Goal: Task Accomplishment & Management: Complete application form

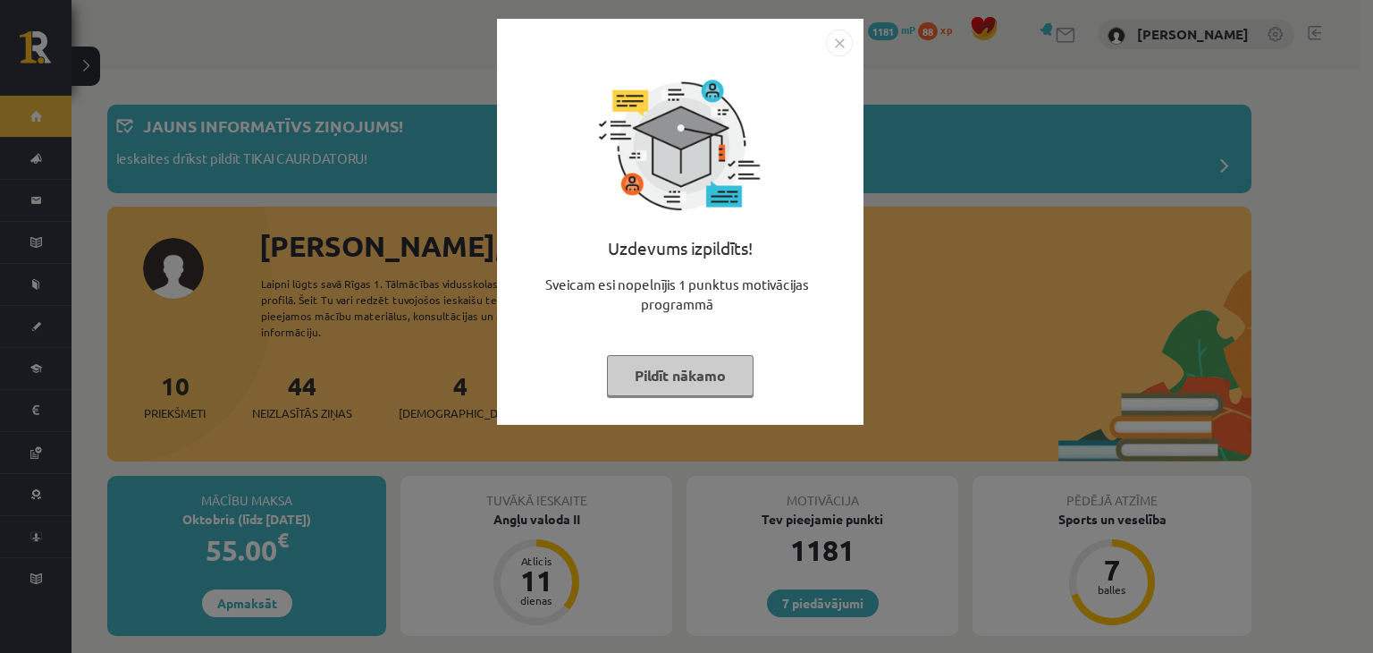
click at [660, 365] on button "Pildīt nākamo" at bounding box center [680, 375] width 147 height 41
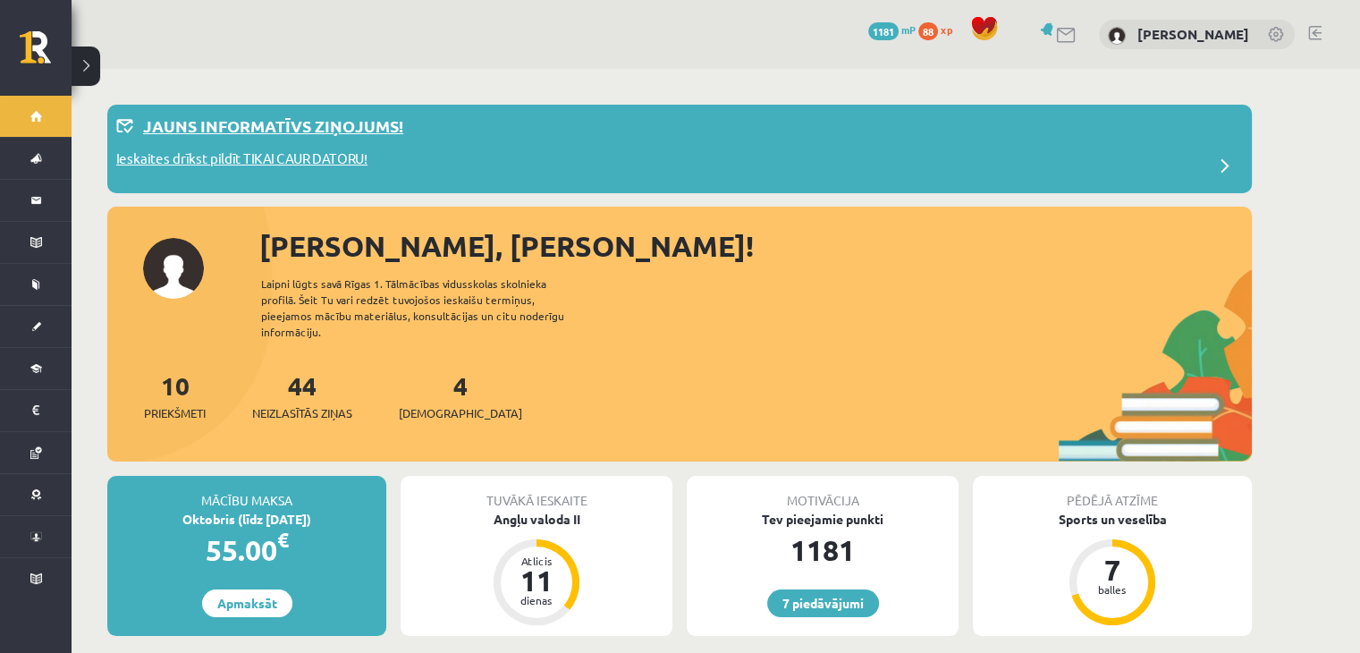
click at [276, 153] on p "Ieskaites drīkst pildīt TIKAI CAUR DATORU!" at bounding box center [241, 160] width 251 height 25
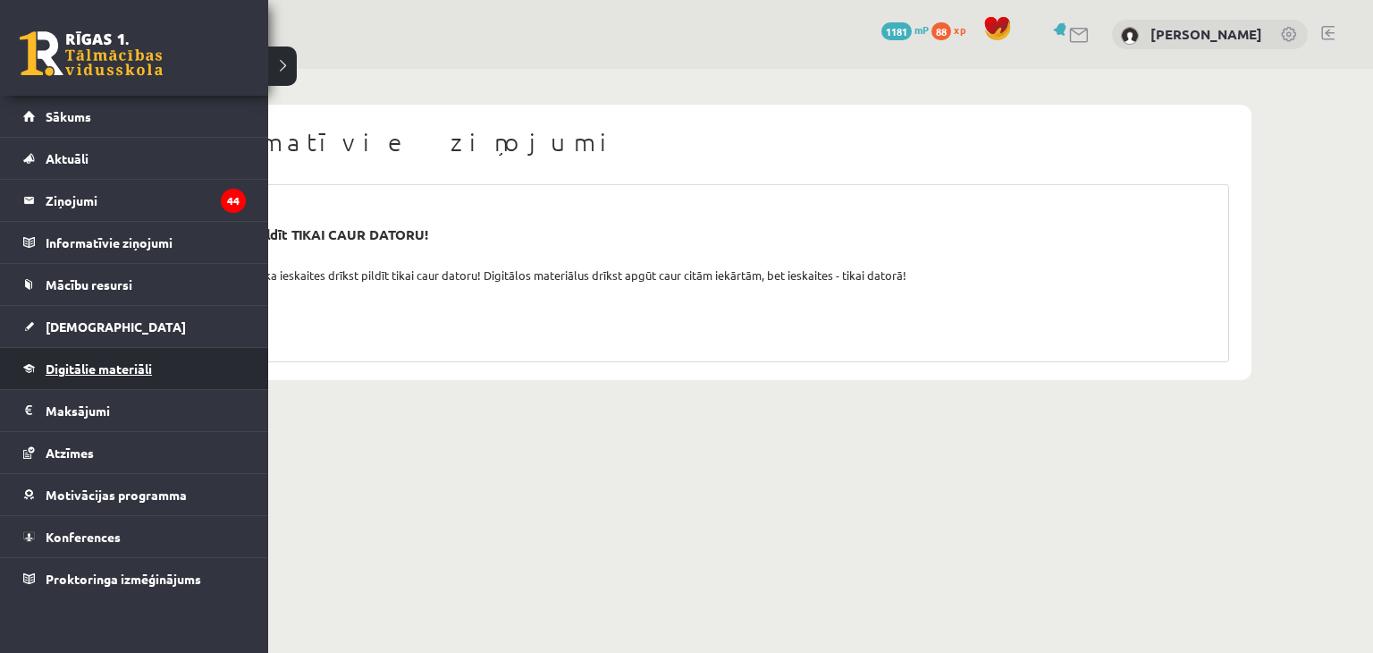
click at [58, 366] on span "Digitālie materiāli" at bounding box center [99, 368] width 106 height 16
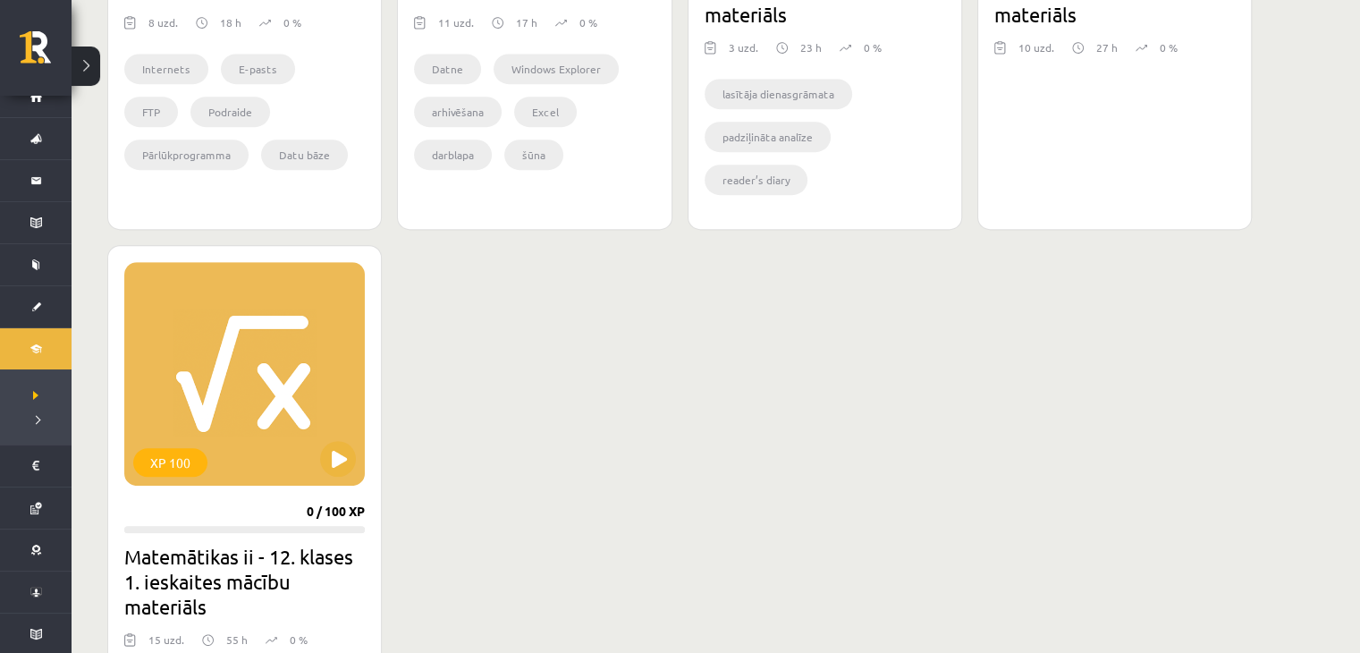
scroll to position [861, 0]
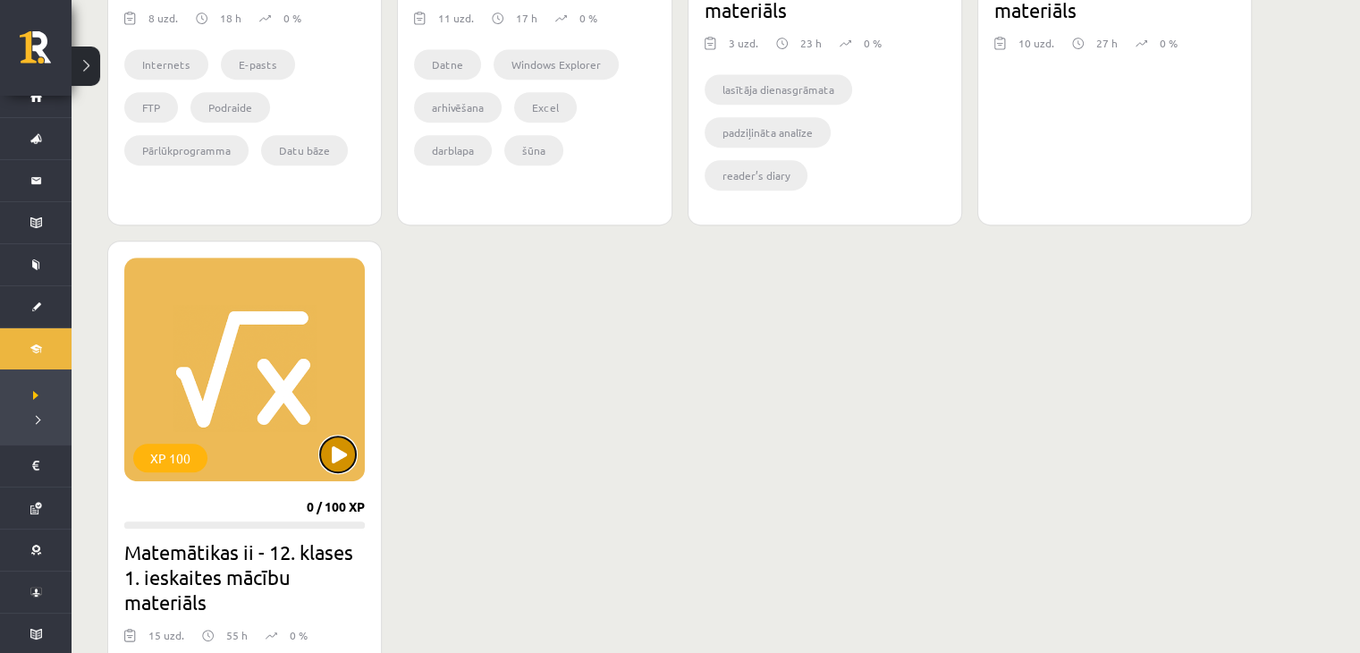
click at [330, 440] on button at bounding box center [338, 454] width 36 height 36
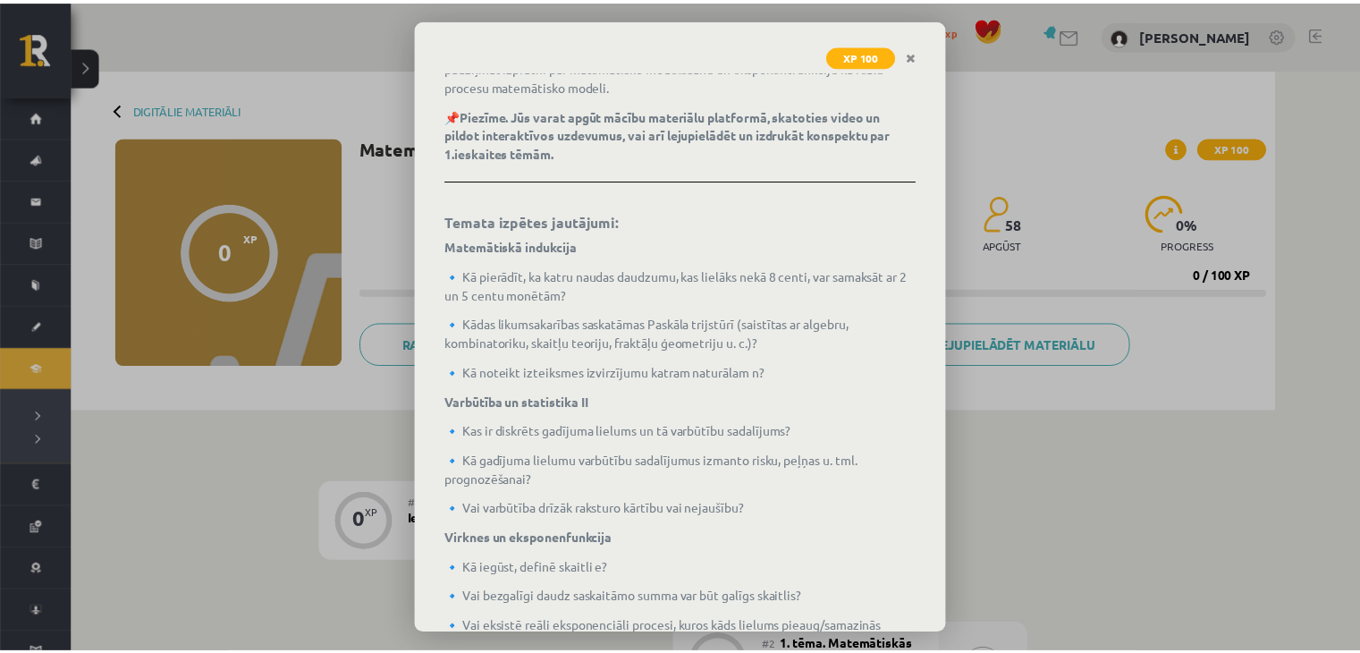
scroll to position [465, 0]
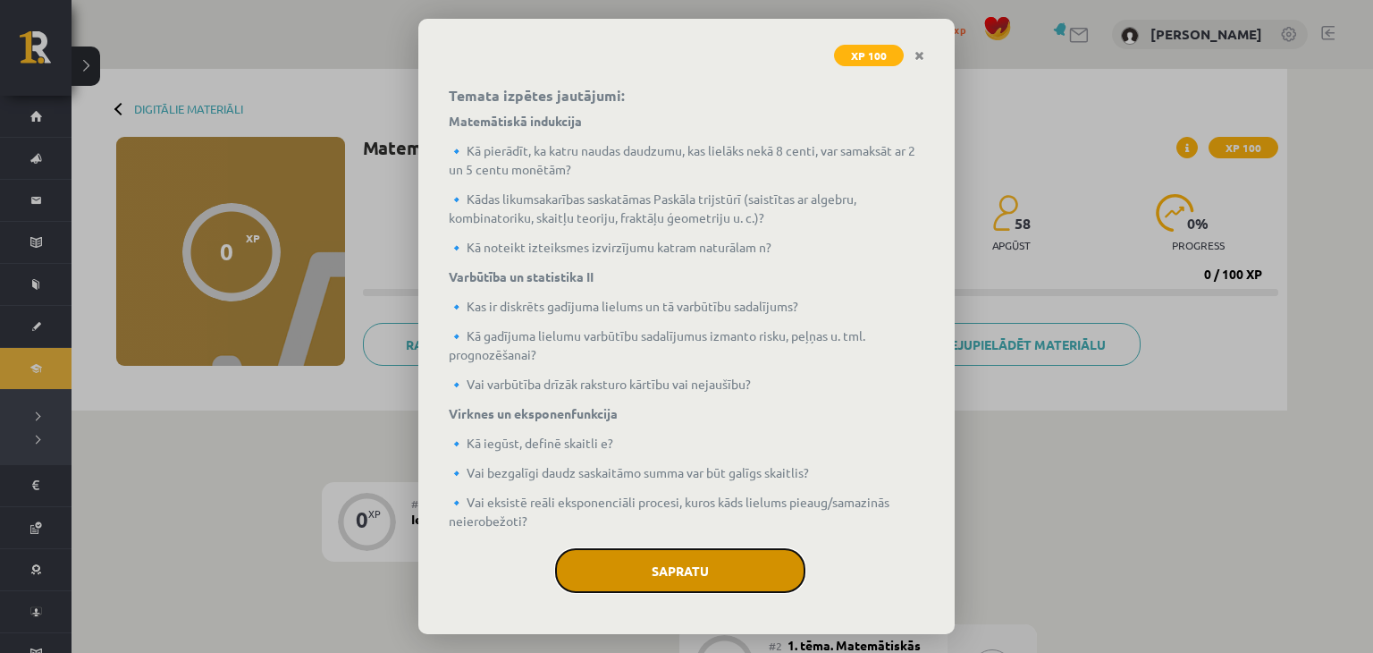
click at [730, 584] on button "Sapratu" at bounding box center [680, 570] width 250 height 45
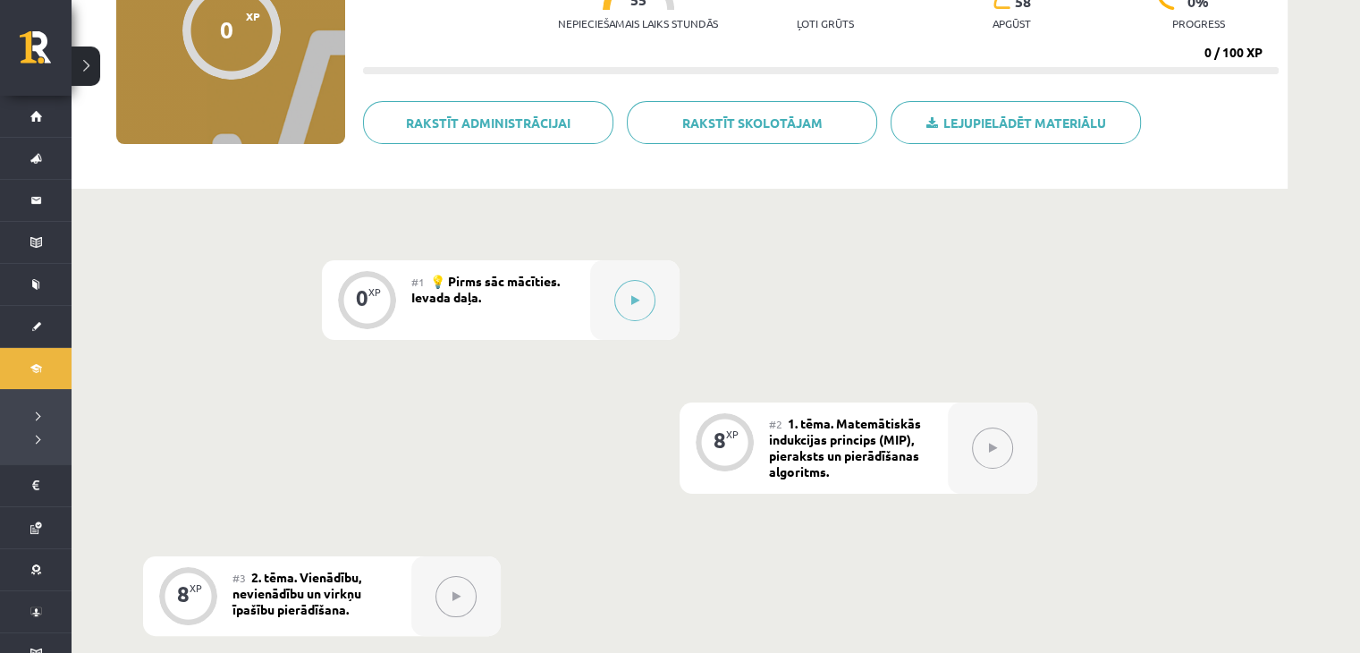
scroll to position [0, 0]
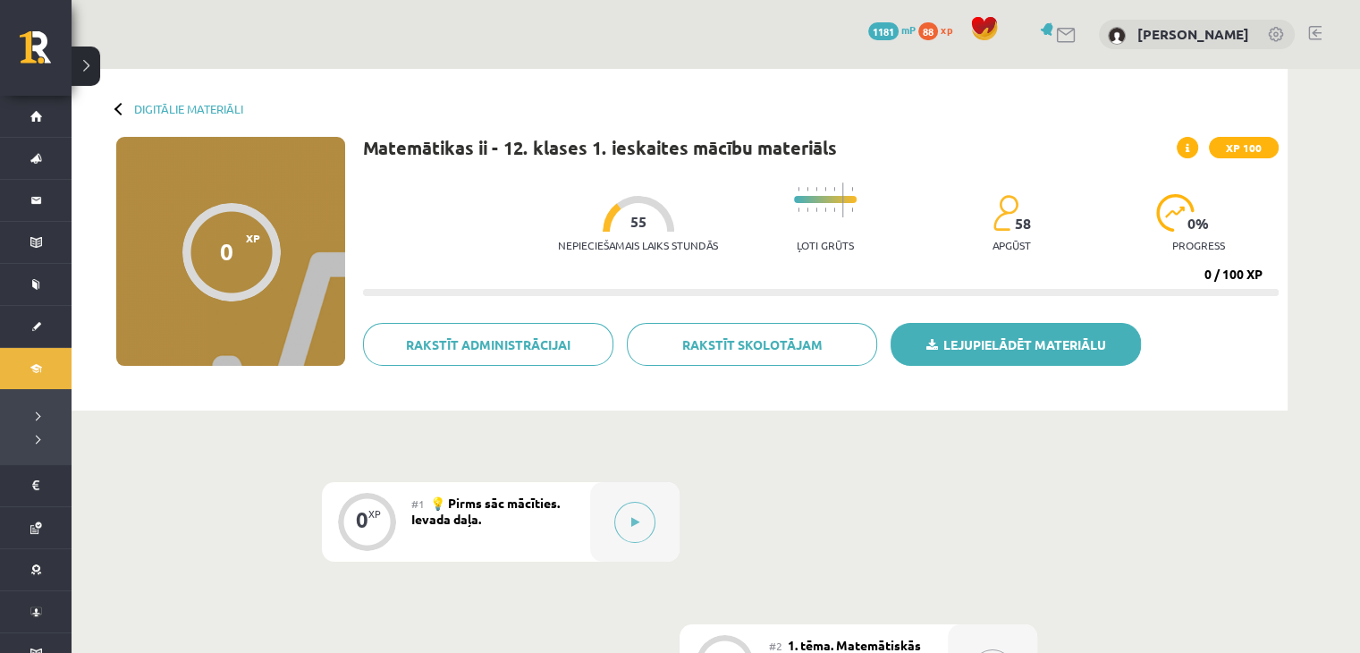
click at [1017, 342] on link "Lejupielādēt materiālu" at bounding box center [1016, 344] width 250 height 43
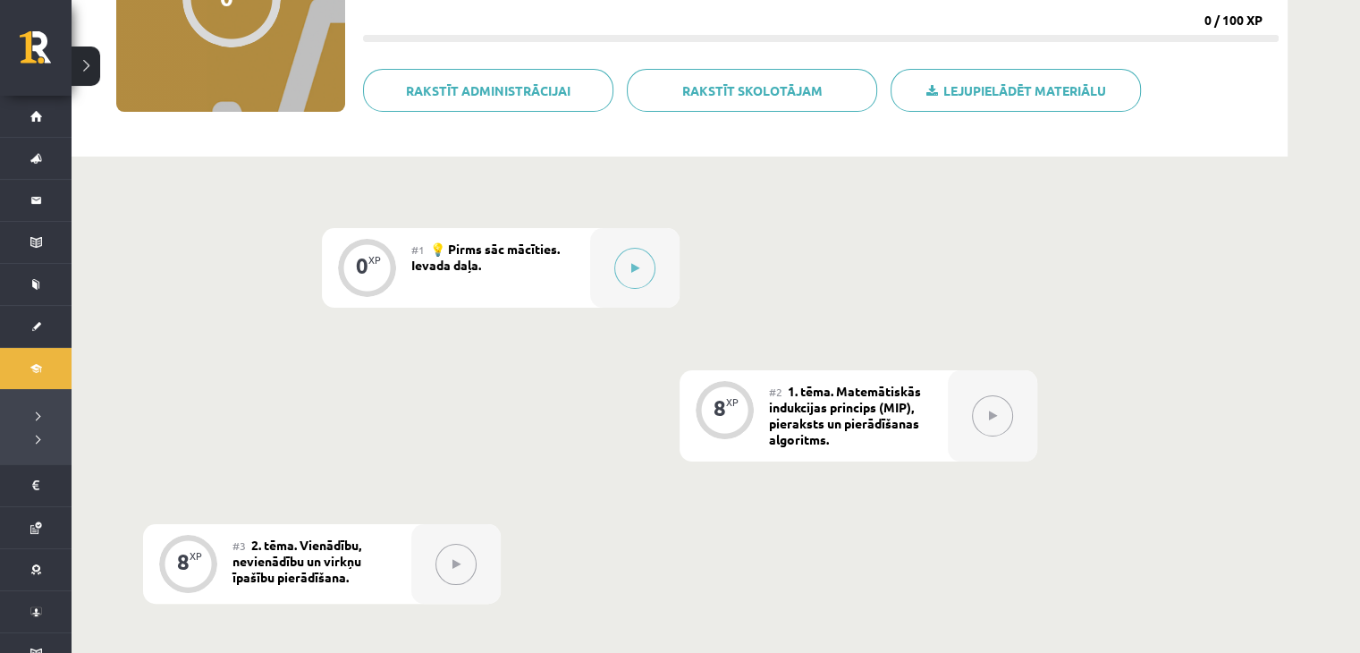
scroll to position [258, 0]
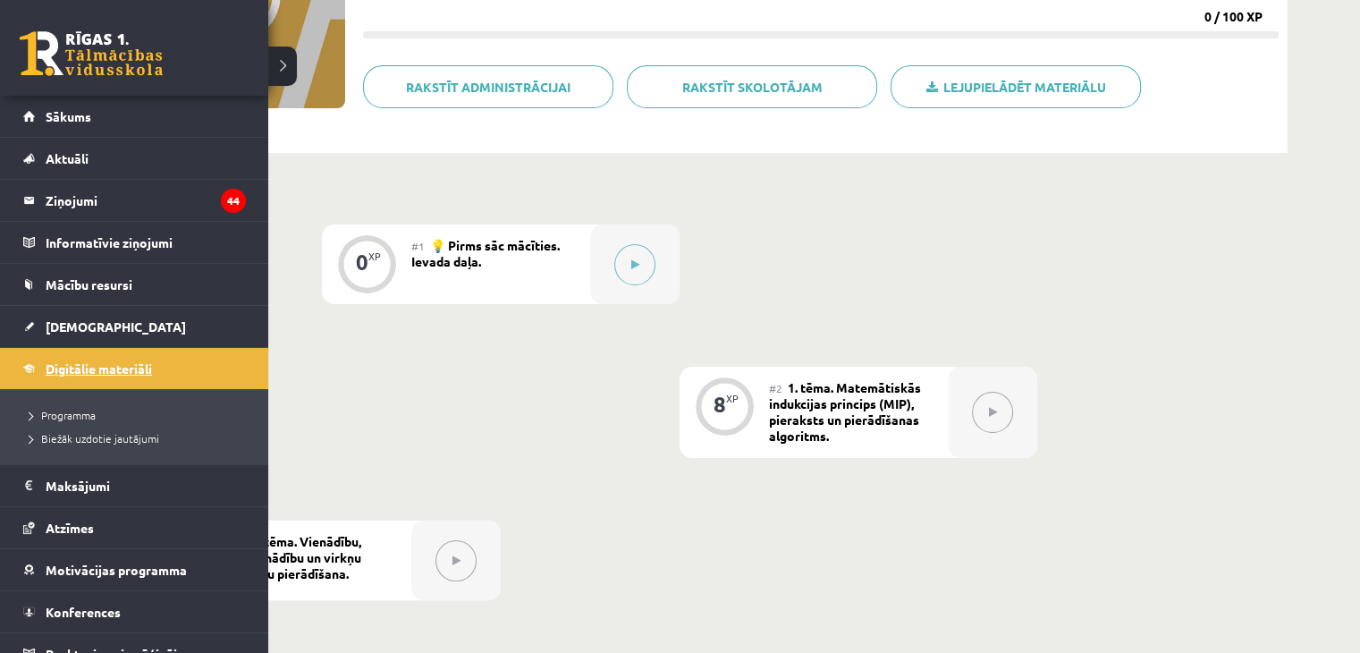
click at [34, 376] on link "Digitālie materiāli" at bounding box center [134, 368] width 223 height 41
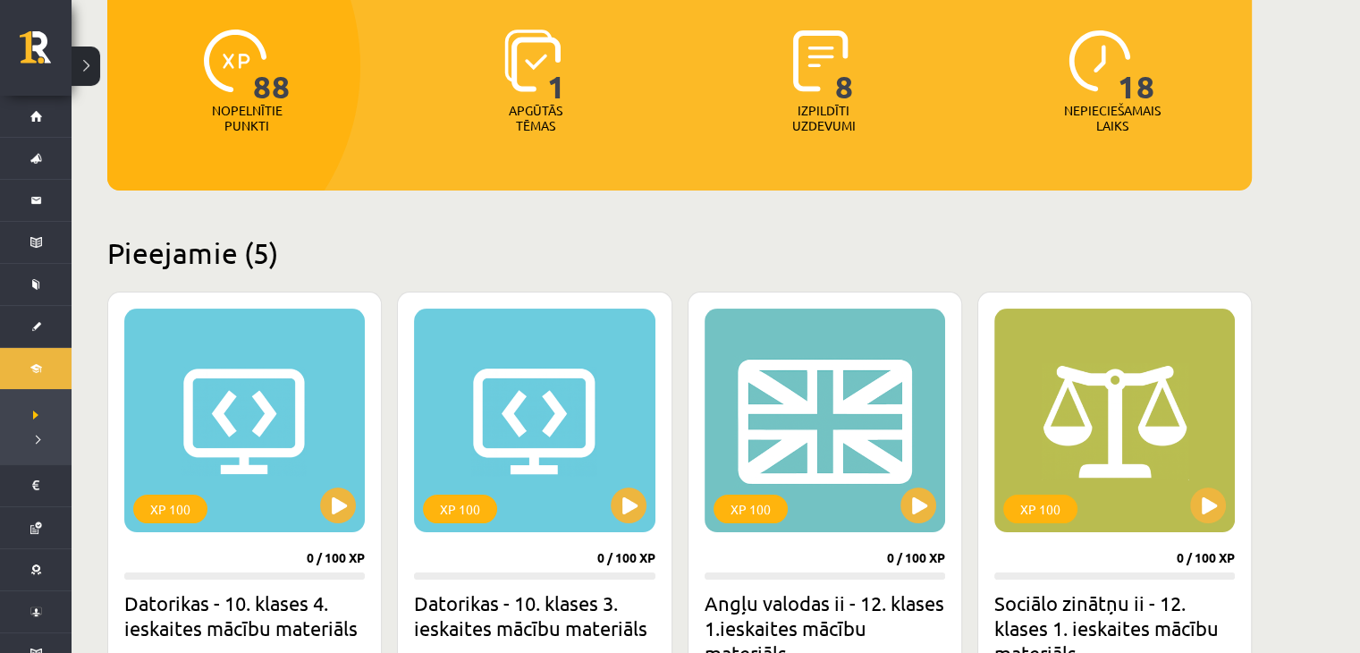
scroll to position [292, 0]
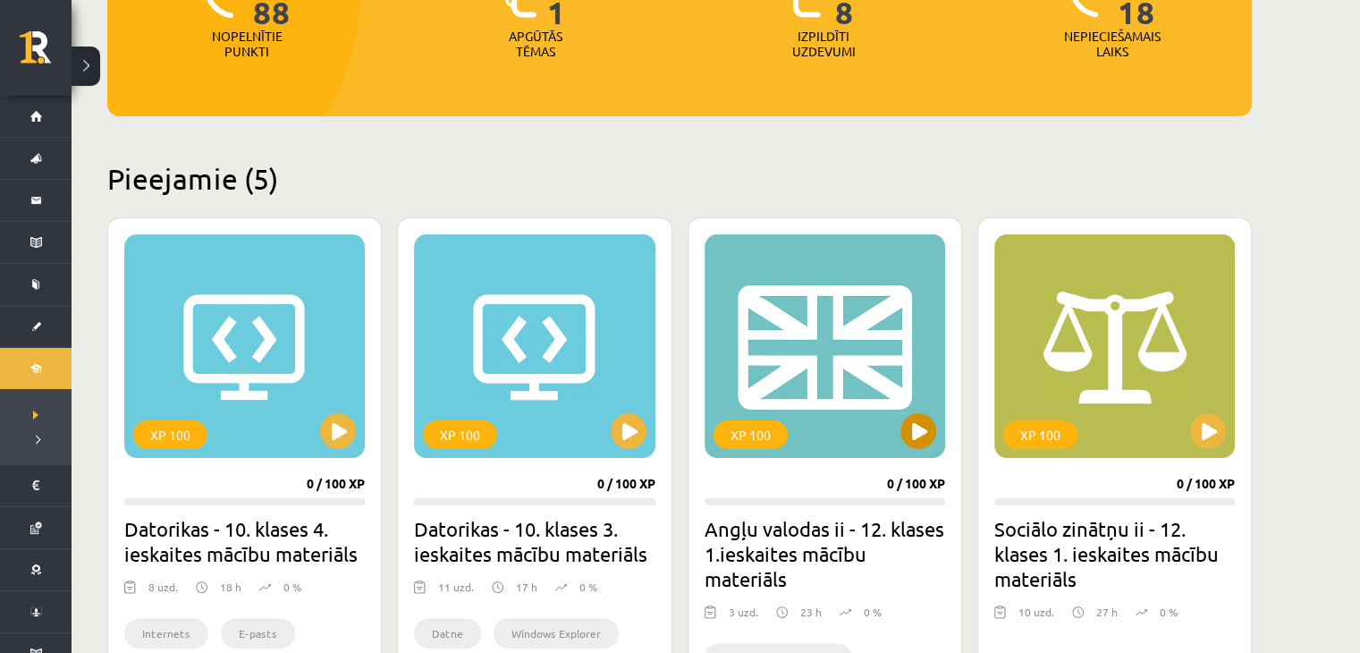
click at [848, 366] on div "XP 100" at bounding box center [825, 346] width 241 height 224
click at [814, 379] on div "XP 100" at bounding box center [825, 346] width 241 height 224
click at [936, 435] on div "XP 100" at bounding box center [825, 346] width 241 height 224
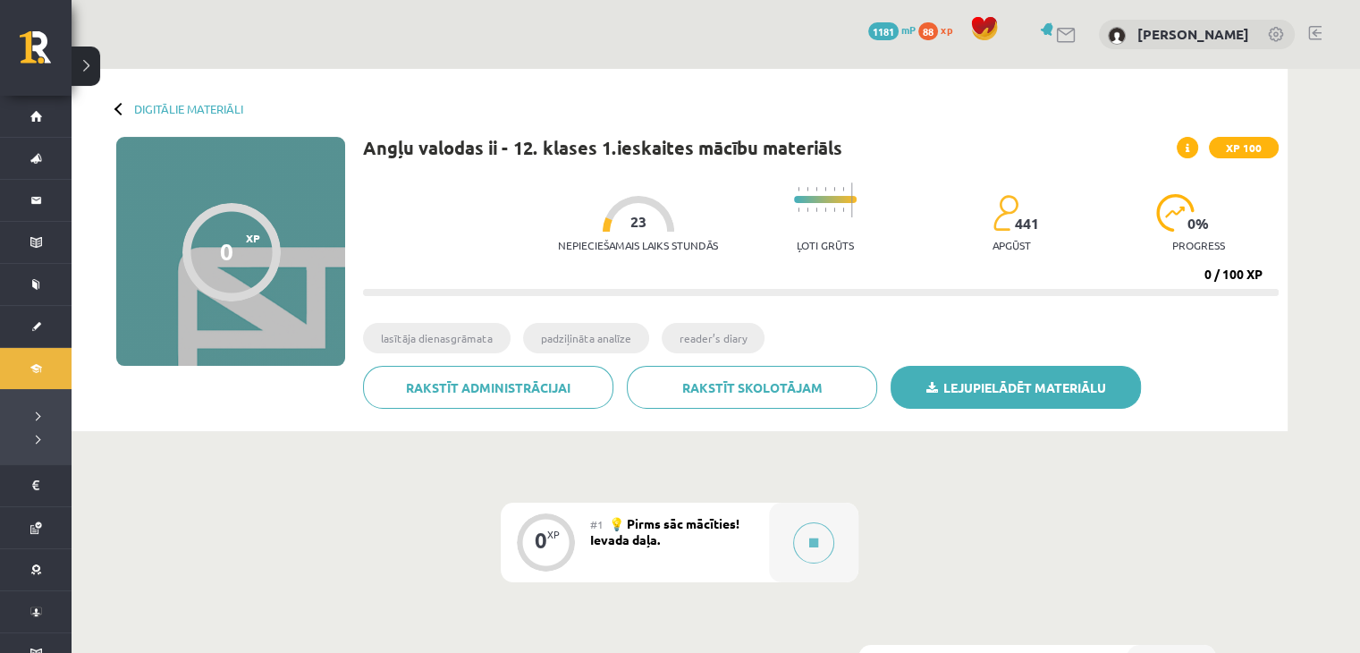
click at [984, 393] on link "Lejupielādēt materiālu" at bounding box center [1016, 387] width 250 height 43
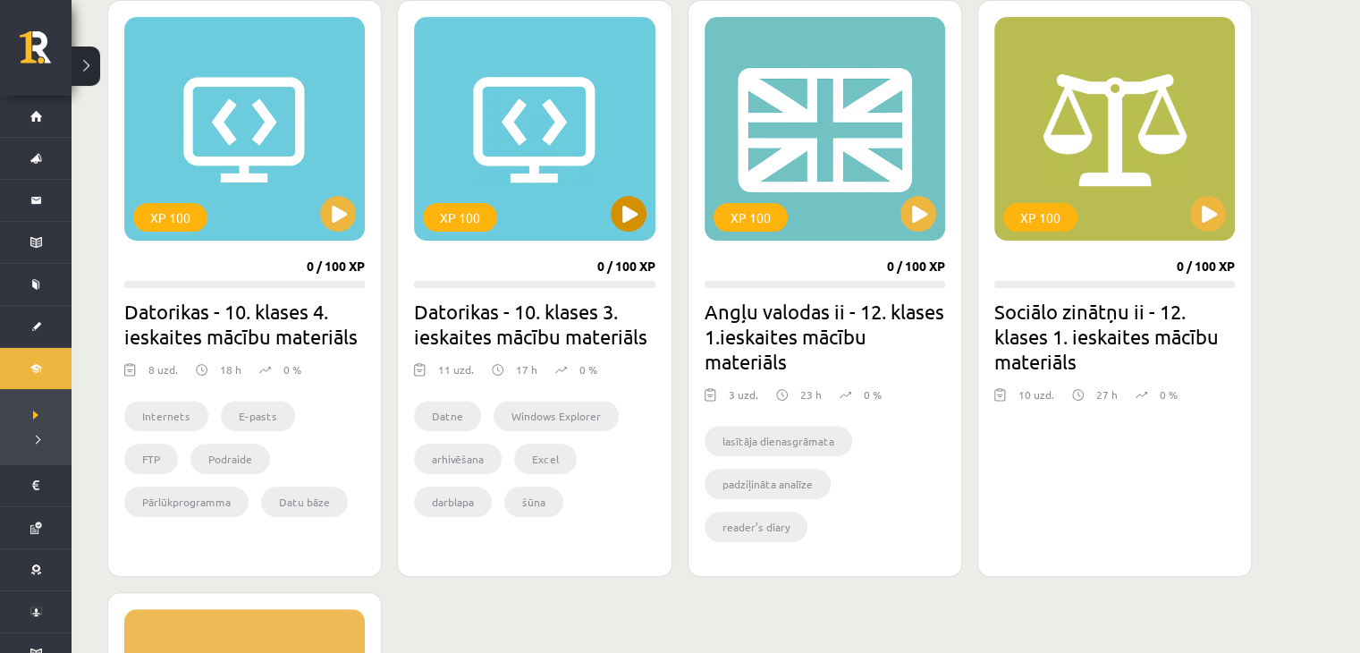
scroll to position [523, 0]
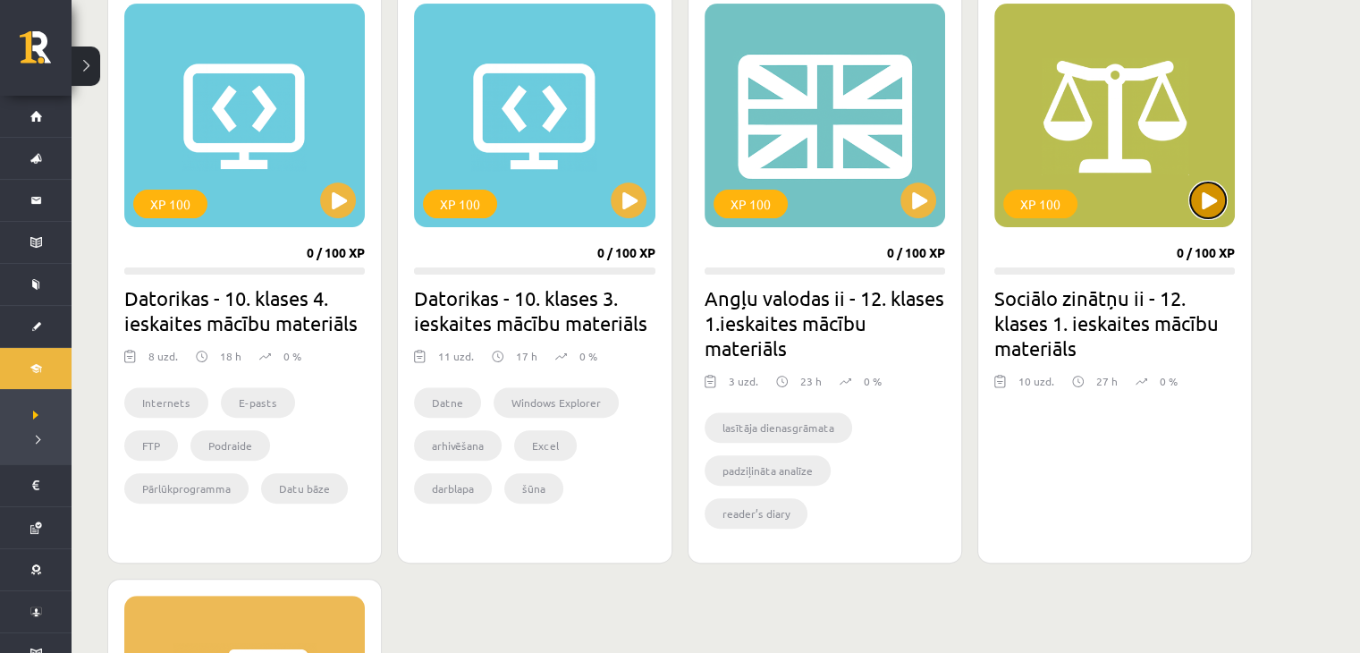
click at [1202, 213] on button at bounding box center [1208, 200] width 36 height 36
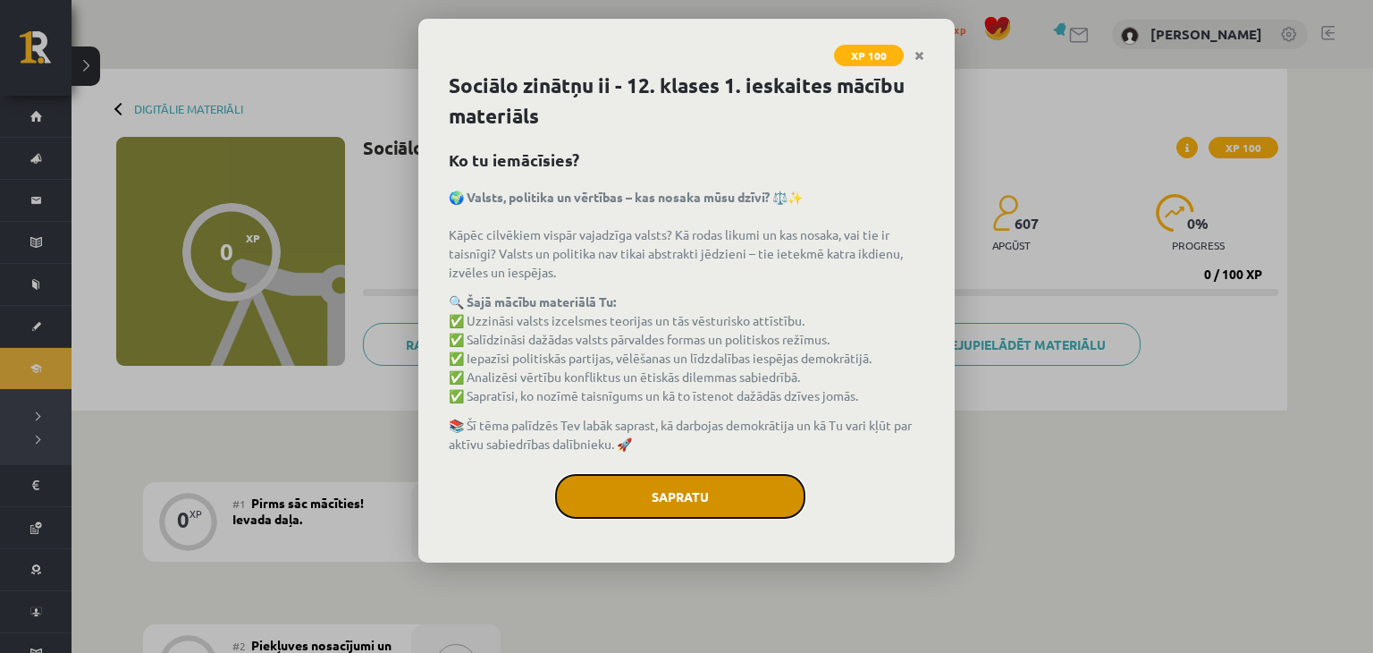
click at [648, 507] on button "Sapratu" at bounding box center [680, 496] width 250 height 45
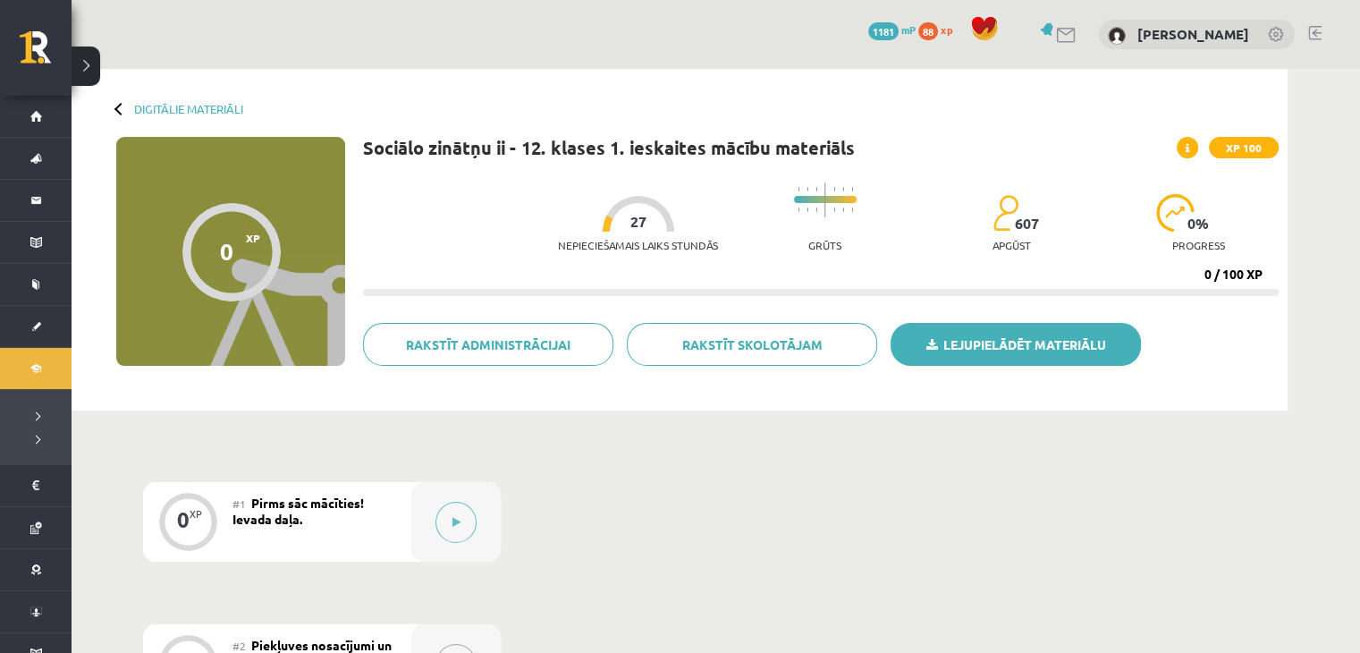
click at [981, 348] on link "Lejupielādēt materiālu" at bounding box center [1016, 344] width 250 height 43
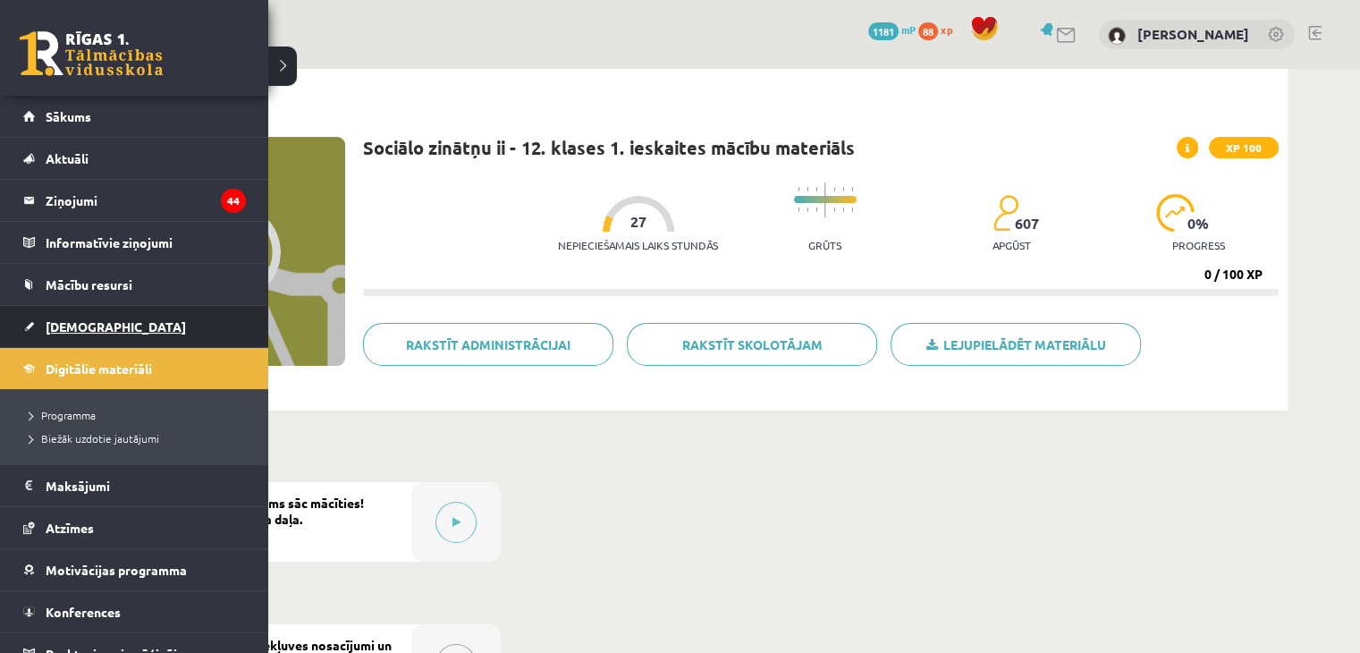
click at [86, 323] on span "[DEMOGRAPHIC_DATA]" at bounding box center [116, 326] width 140 height 16
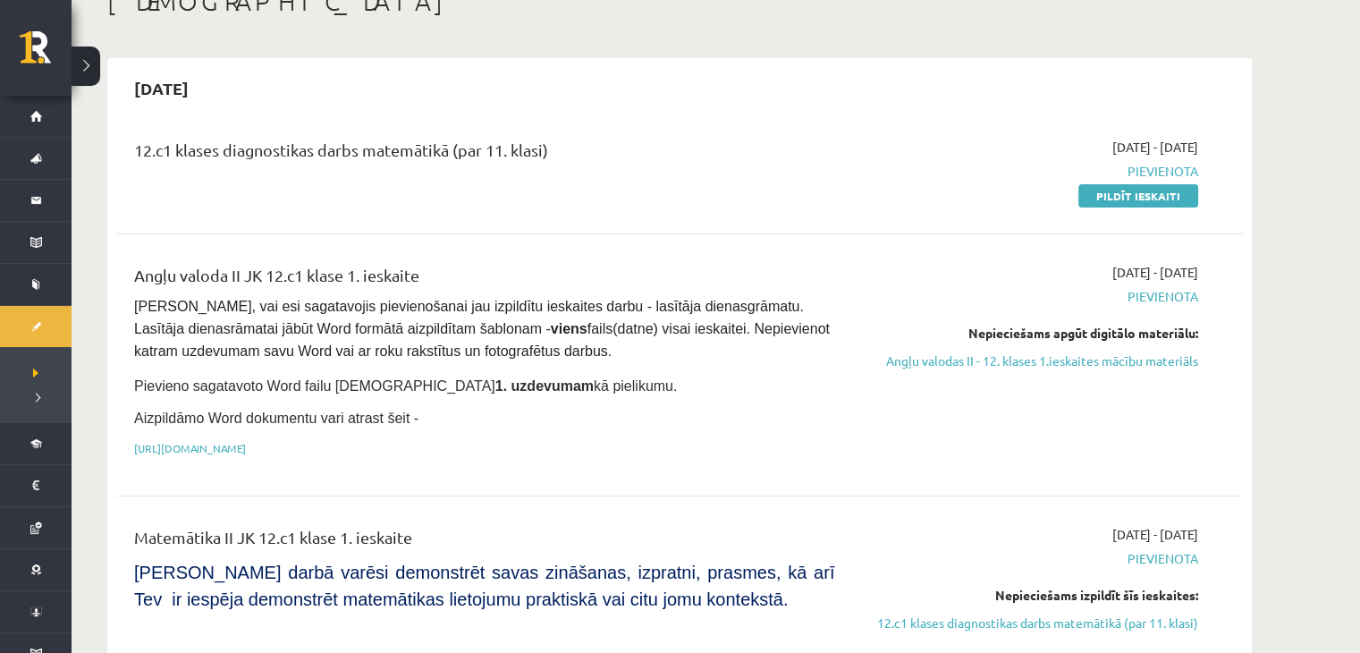
scroll to position [117, 0]
click at [1169, 190] on link "Pildīt ieskaiti" at bounding box center [1138, 196] width 120 height 23
drag, startPoint x: 1127, startPoint y: 190, endPoint x: 783, endPoint y: 98, distance: 355.5
click at [1127, 190] on link "Pildīt ieskaiti" at bounding box center [1138, 196] width 120 height 23
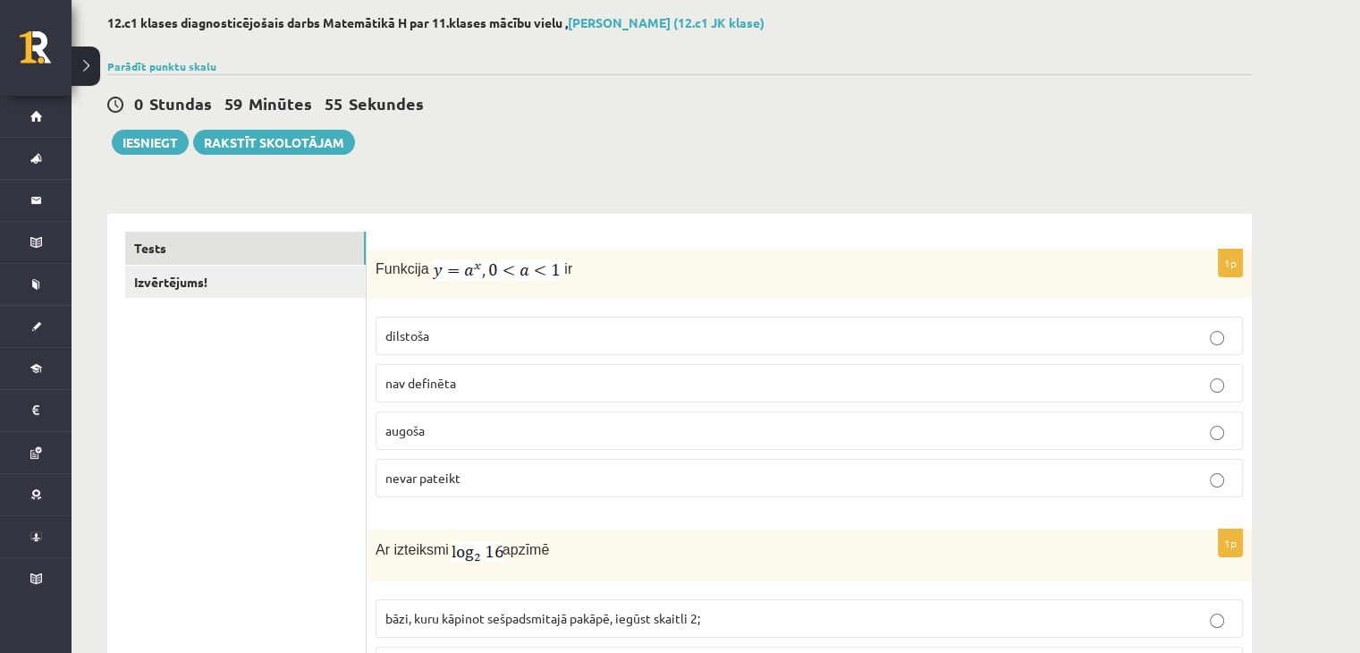
scroll to position [91, 0]
click at [454, 421] on p "augoša" at bounding box center [809, 428] width 848 height 19
click at [495, 426] on p "augoša" at bounding box center [809, 428] width 848 height 19
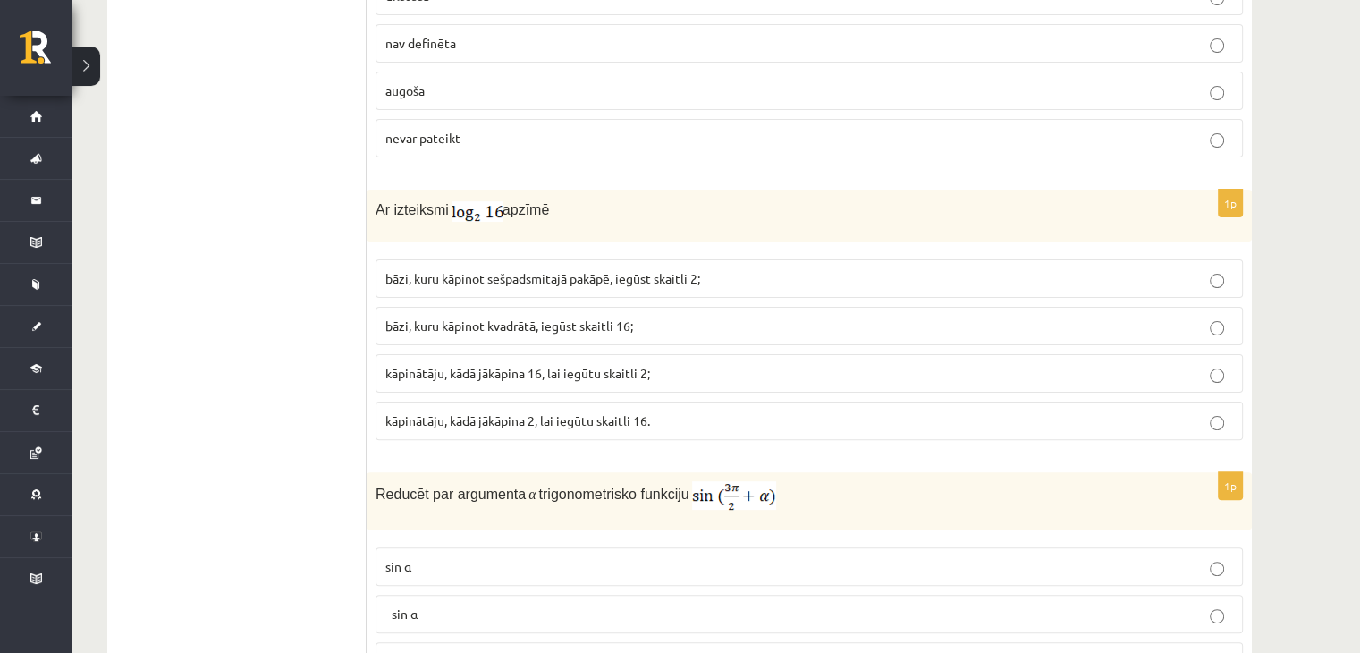
scroll to position [429, 0]
click at [548, 278] on span "bāzi, kuru kāpinot sešpadsmitajā pakāpē, iegūst skaitli 2;" at bounding box center [542, 278] width 315 height 16
click at [577, 326] on span "bāzi, kuru kāpinot kvadrātā, iegūst skaitli 16;" at bounding box center [509, 325] width 248 height 16
click at [561, 416] on span "kāpinātāju, kādā jākāpina 2, lai iegūtu skaitli 16." at bounding box center [517, 420] width 265 height 16
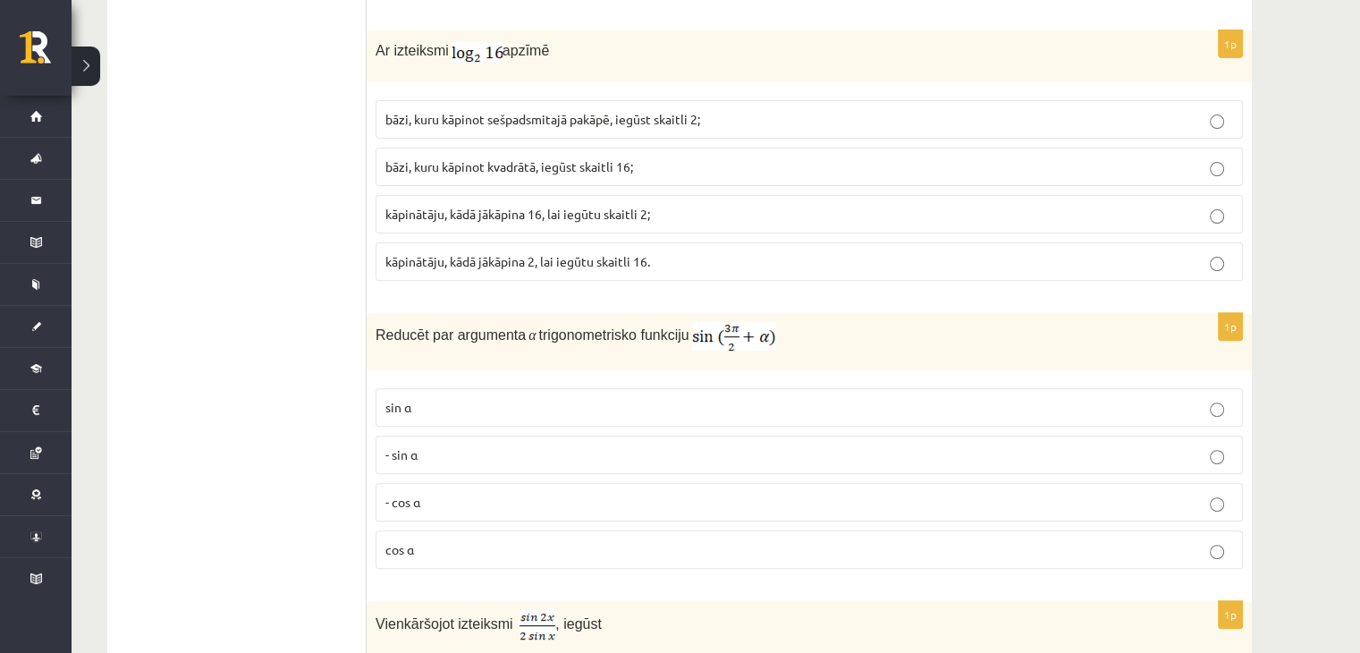
scroll to position [583, 0]
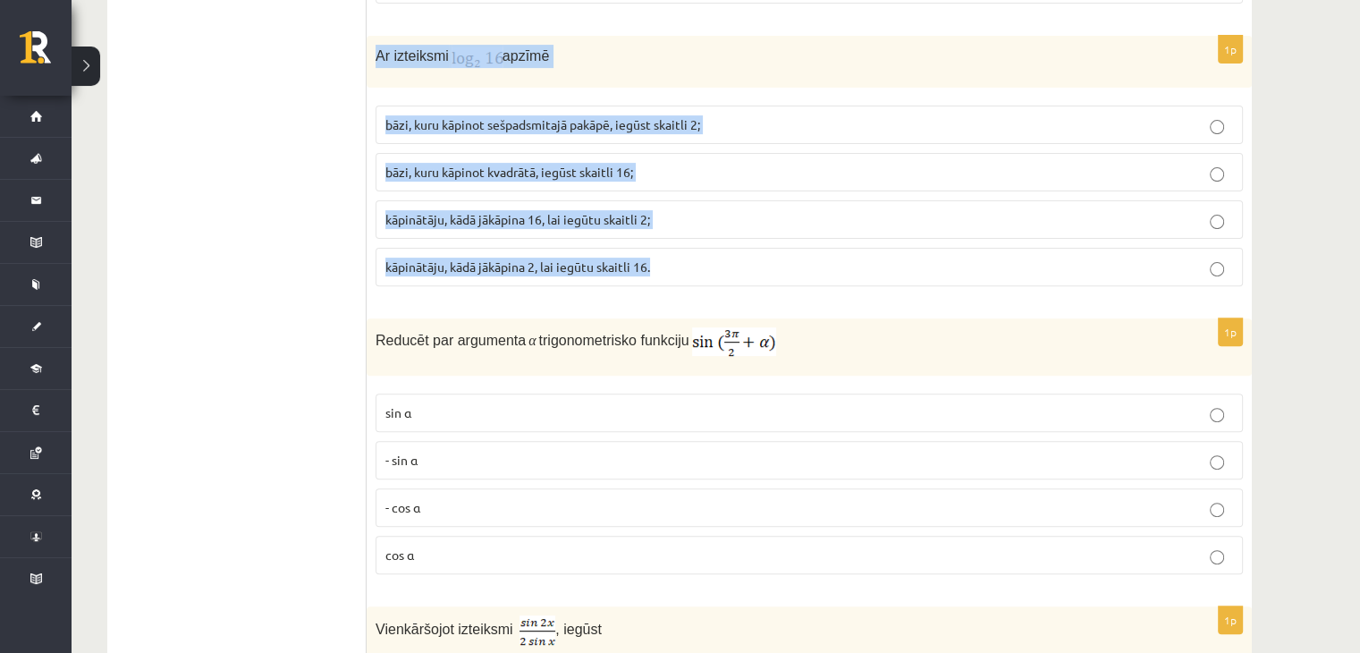
drag, startPoint x: 376, startPoint y: 50, endPoint x: 684, endPoint y: 248, distance: 366.3
click at [684, 248] on div "1p Ar izteiksmi apzīmē bāzi, kuru kāpinot sešpadsmitajā pakāpē, iegūst skaitli …" at bounding box center [809, 168] width 885 height 265
copy div "Ar izteiksmi apzīmē bāzi, kuru kāpinot sešpadsmitajā pakāpē, iegūst skaitli 2; …"
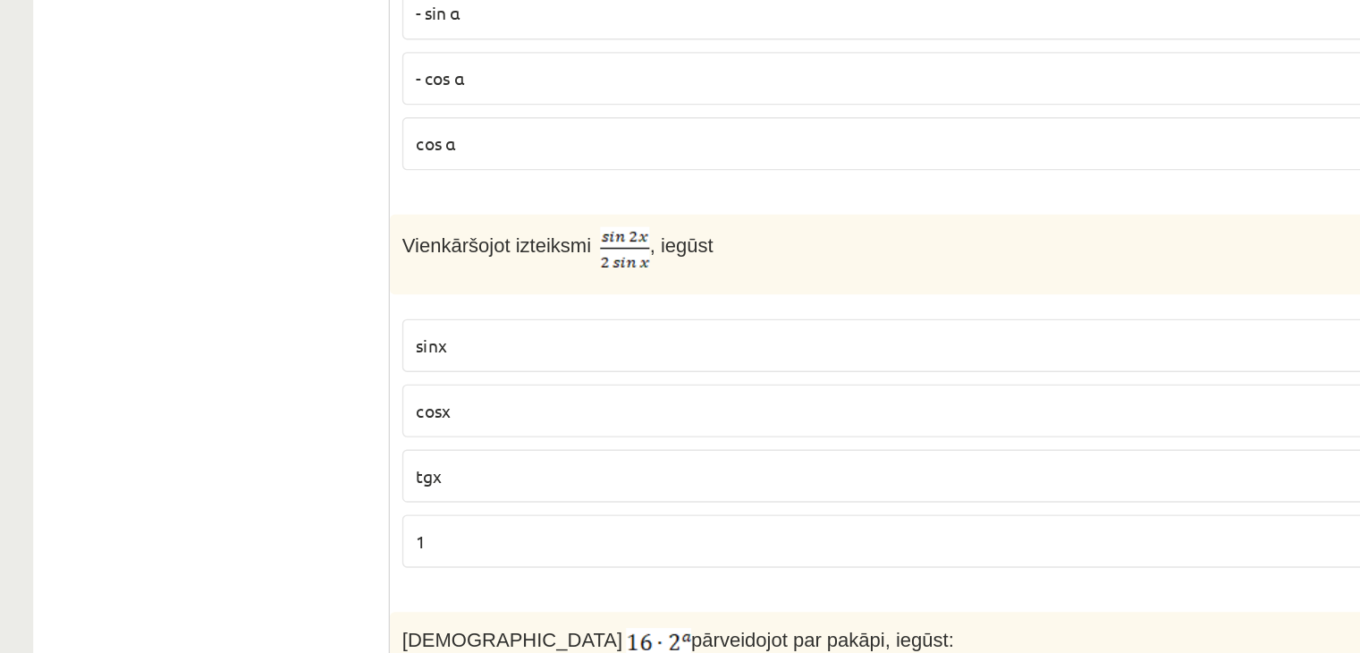
scroll to position [856, 0]
click at [535, 358] on img at bounding box center [537, 357] width 36 height 30
click at [434, 482] on label "cosx" at bounding box center [809, 476] width 867 height 38
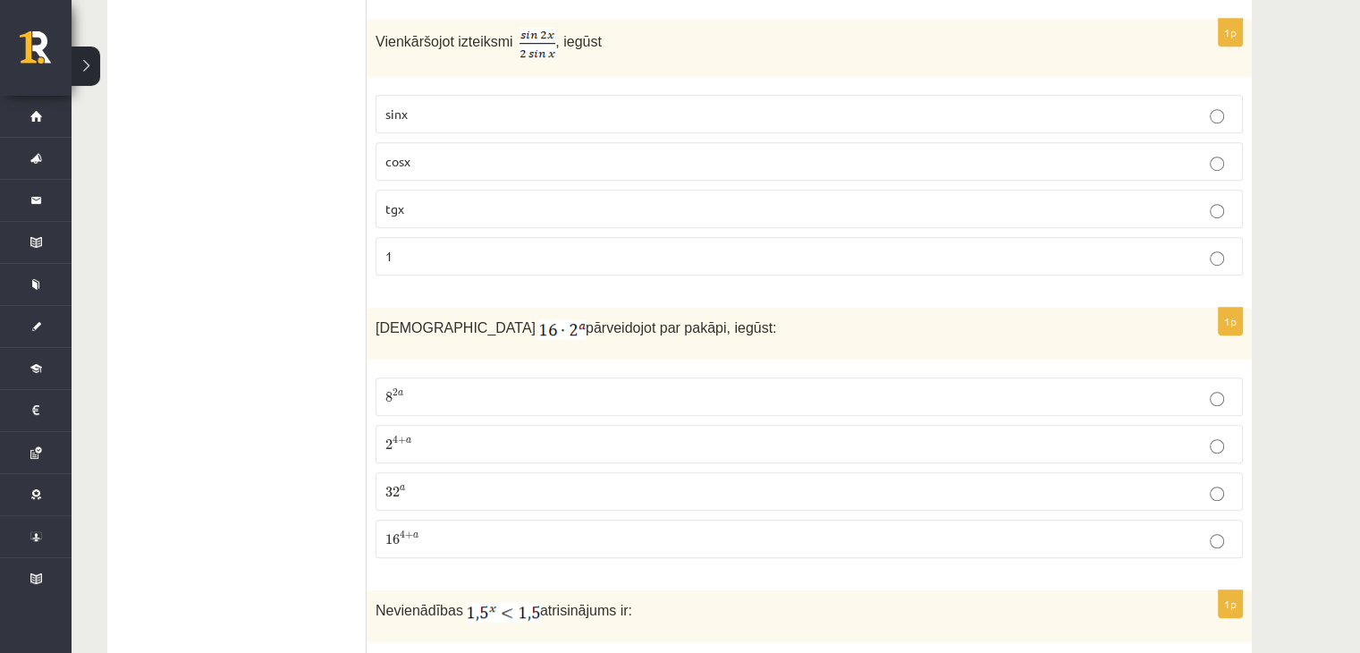
scroll to position [1171, 0]
click at [457, 437] on p "2 4 + a 2 4 + a" at bounding box center [809, 443] width 848 height 19
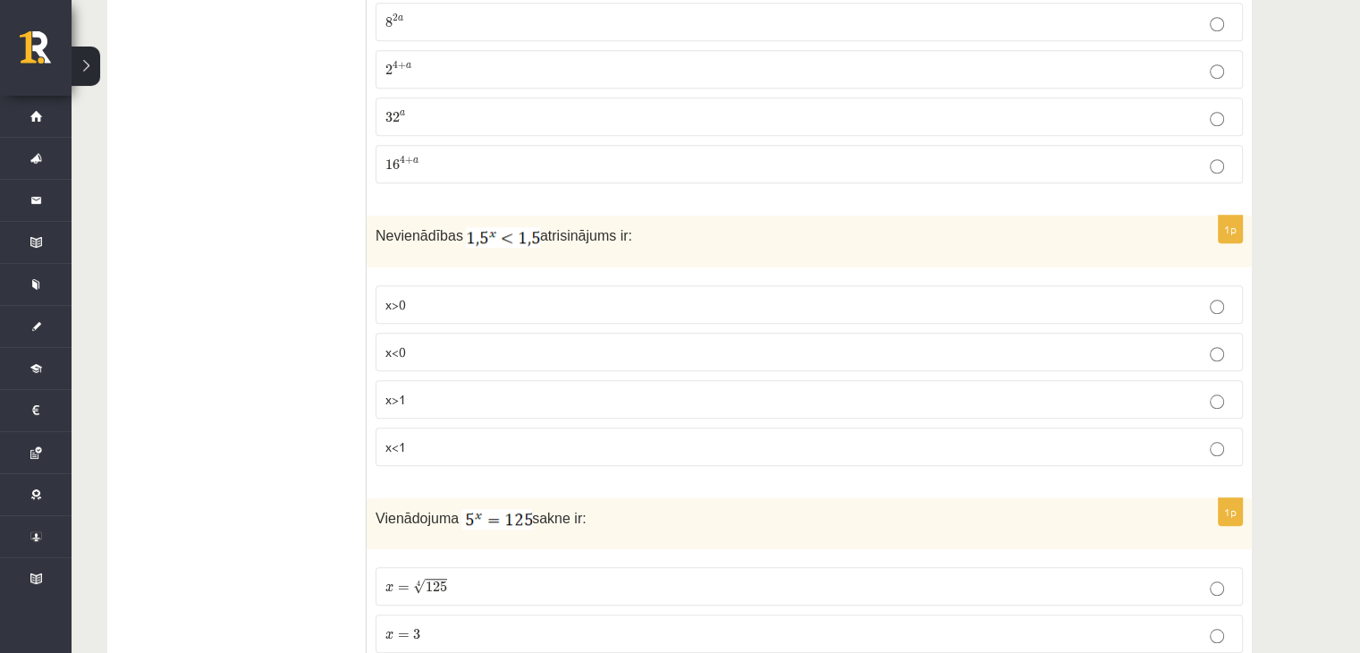
scroll to position [1549, 0]
click at [448, 434] on p "x<1" at bounding box center [809, 443] width 848 height 19
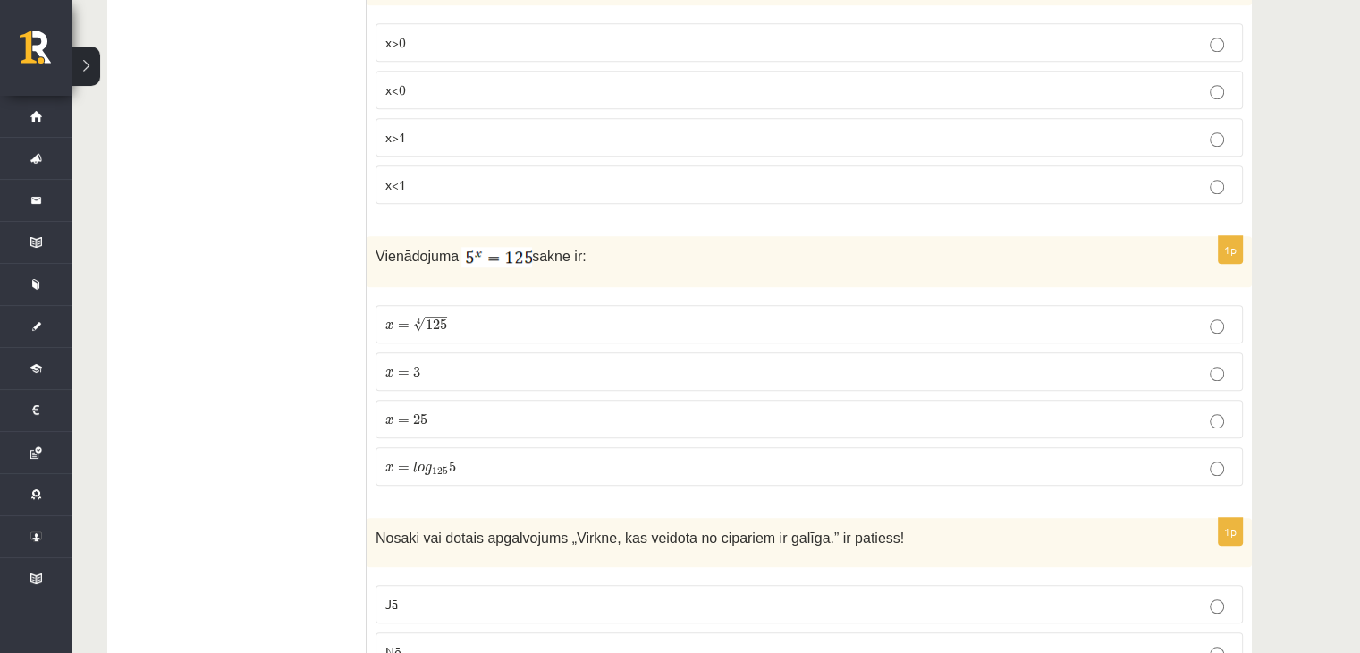
scroll to position [1808, 0]
click at [409, 375] on label "x = 3 x = 3" at bounding box center [809, 370] width 867 height 38
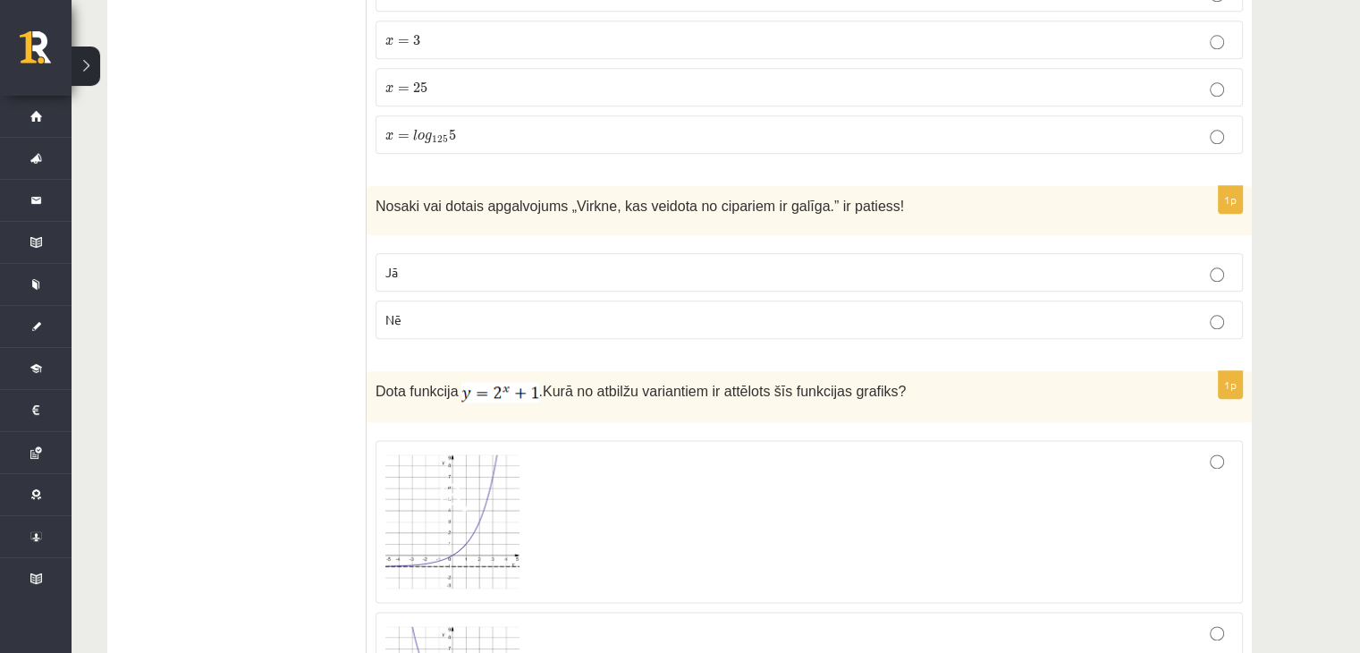
scroll to position [2140, 0]
click at [396, 263] on span "Jā" at bounding box center [391, 271] width 13 height 16
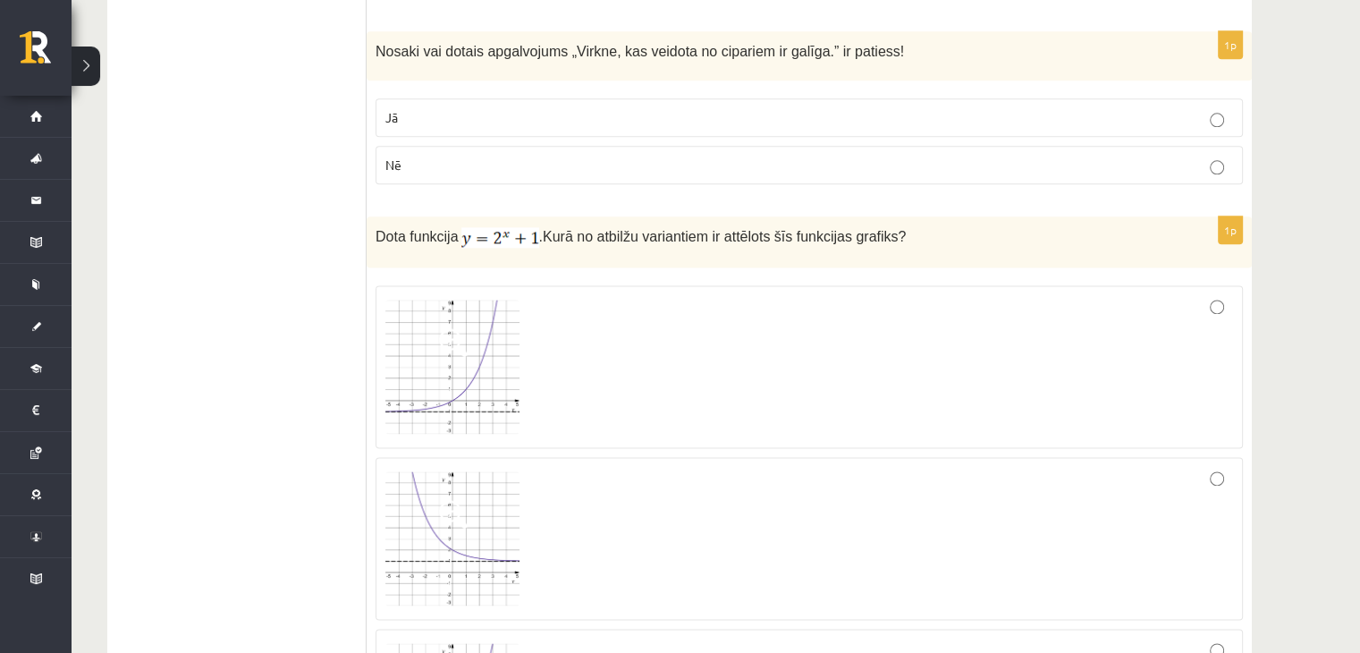
scroll to position [2292, 0]
click at [420, 387] on img at bounding box center [452, 367] width 134 height 134
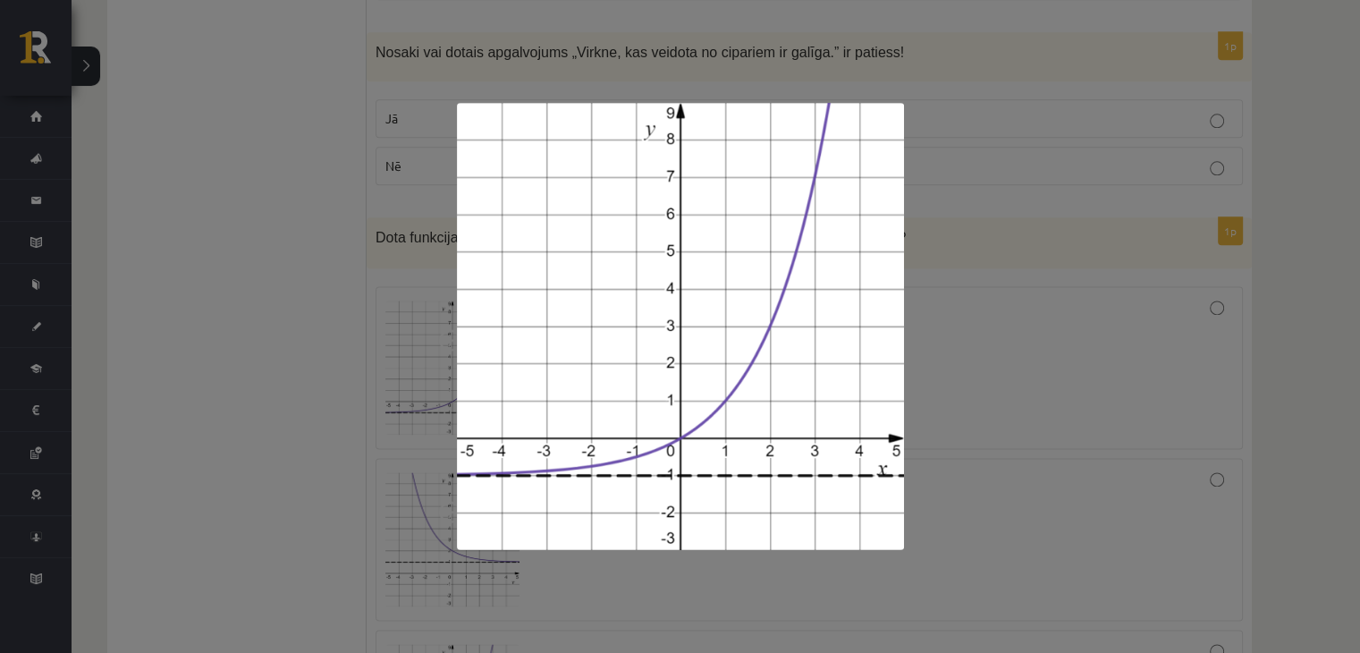
click at [342, 409] on div at bounding box center [680, 326] width 1360 height 653
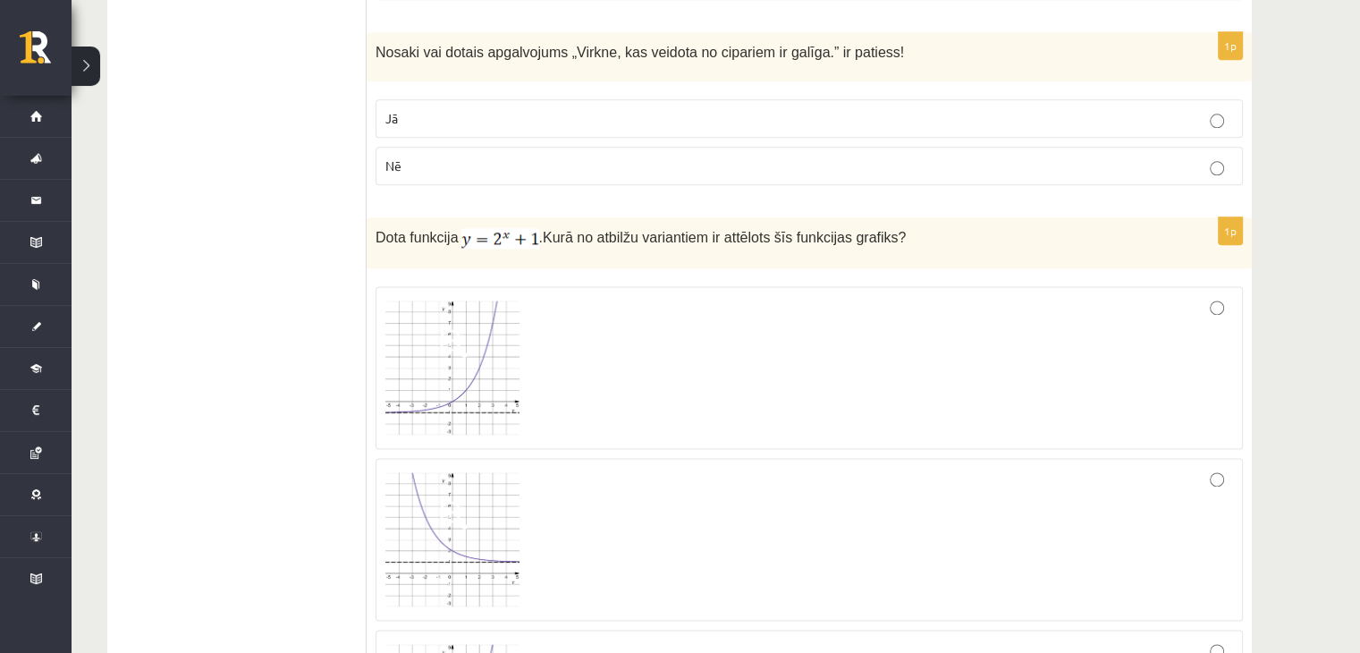
drag, startPoint x: 342, startPoint y: 409, endPoint x: 515, endPoint y: 354, distance: 181.8
click at [455, 370] on img at bounding box center [452, 367] width 134 height 134
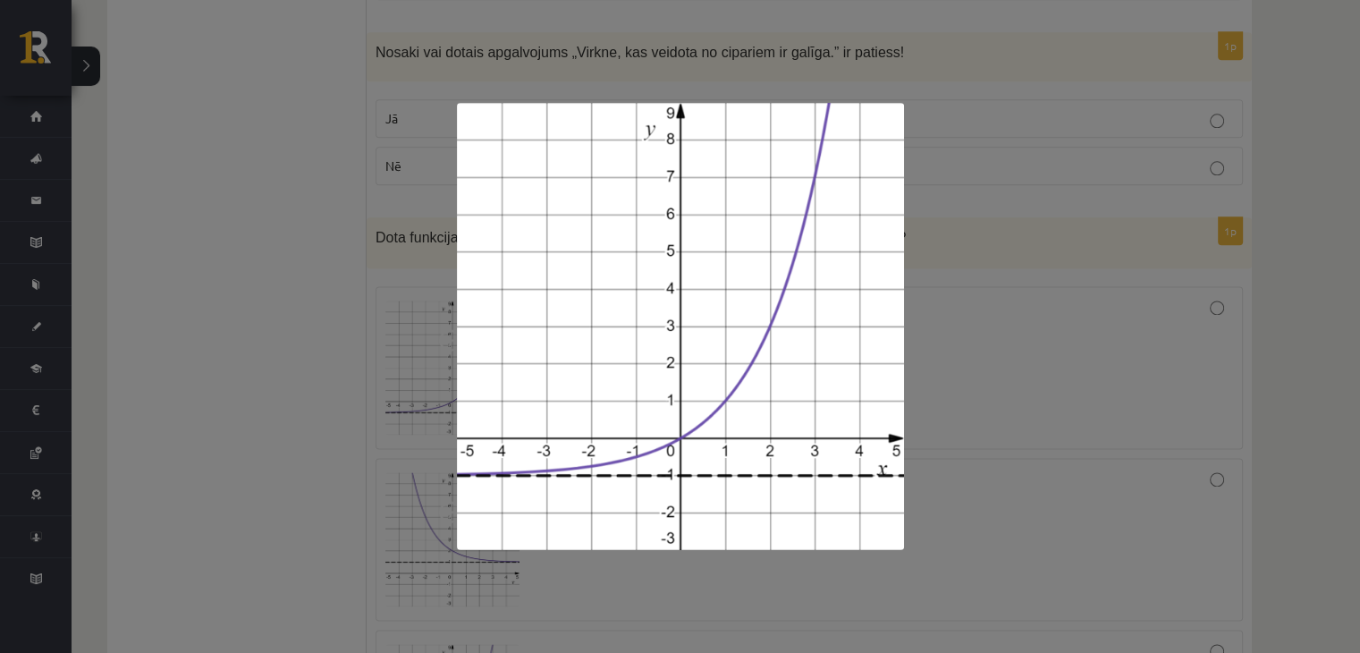
click at [136, 504] on div at bounding box center [680, 326] width 1360 height 653
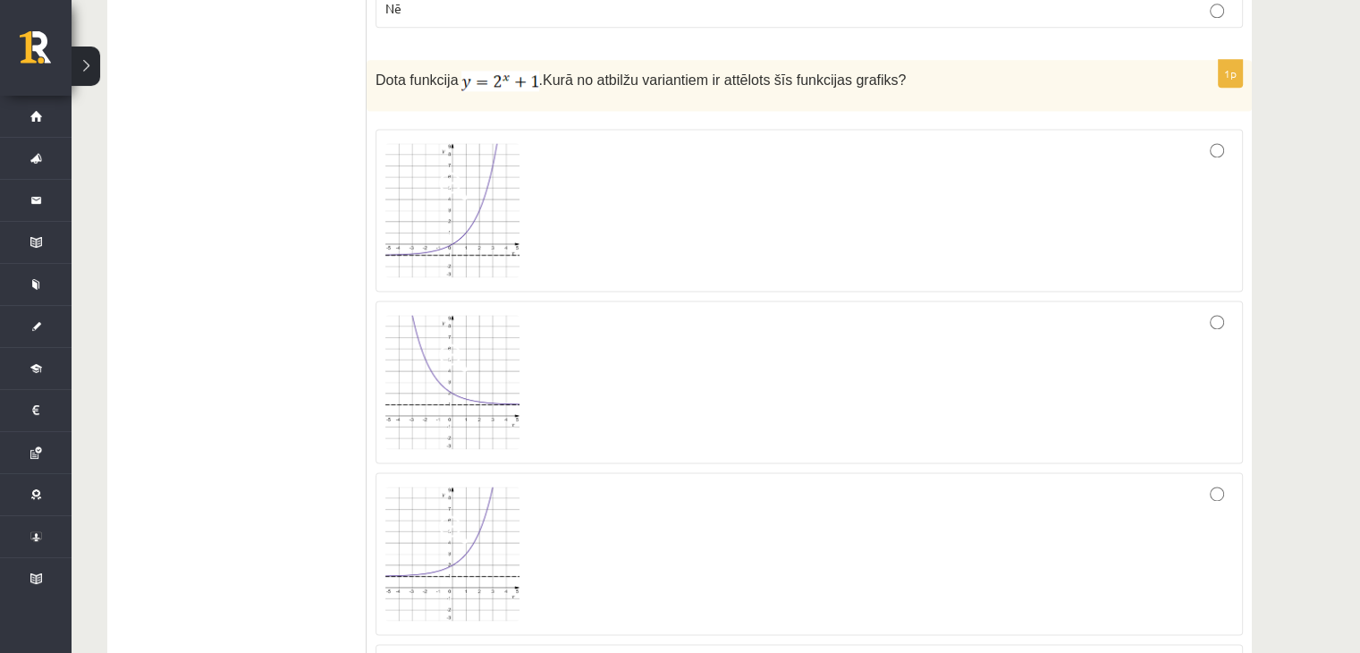
scroll to position [2450, 0]
click at [1169, 494] on div at bounding box center [809, 553] width 848 height 143
click at [457, 524] on span at bounding box center [453, 529] width 29 height 29
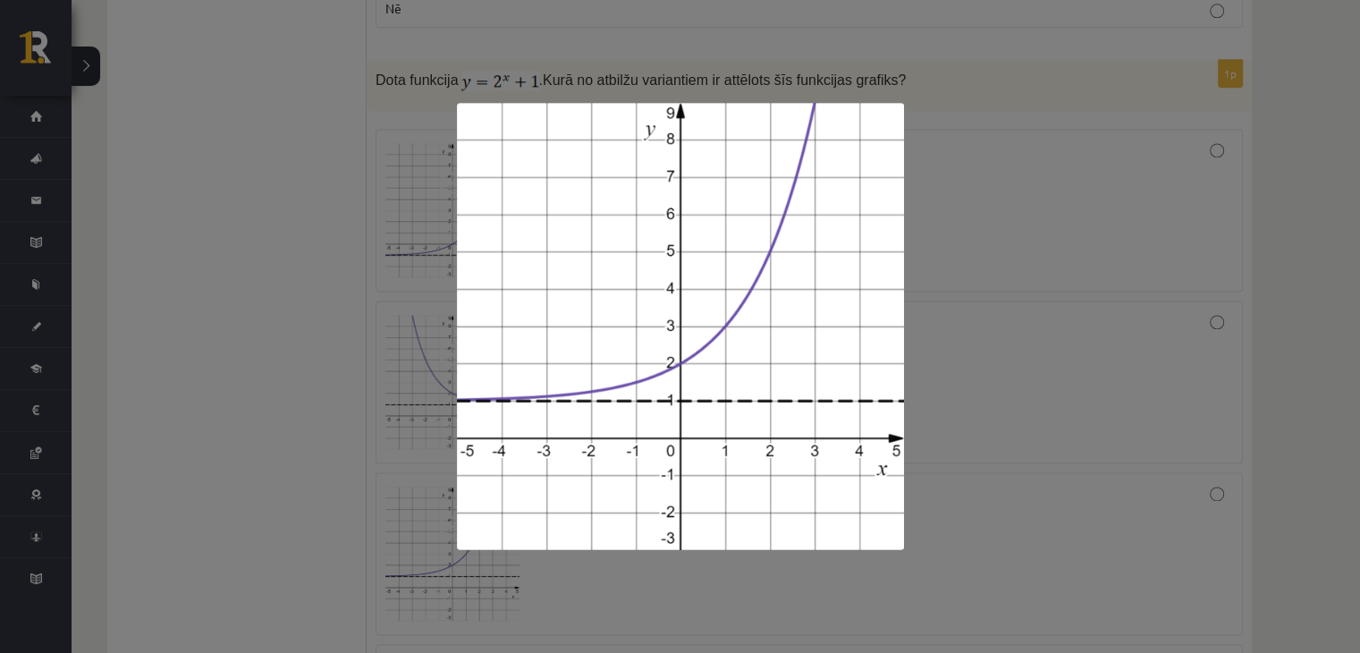
click at [192, 511] on div at bounding box center [680, 326] width 1360 height 653
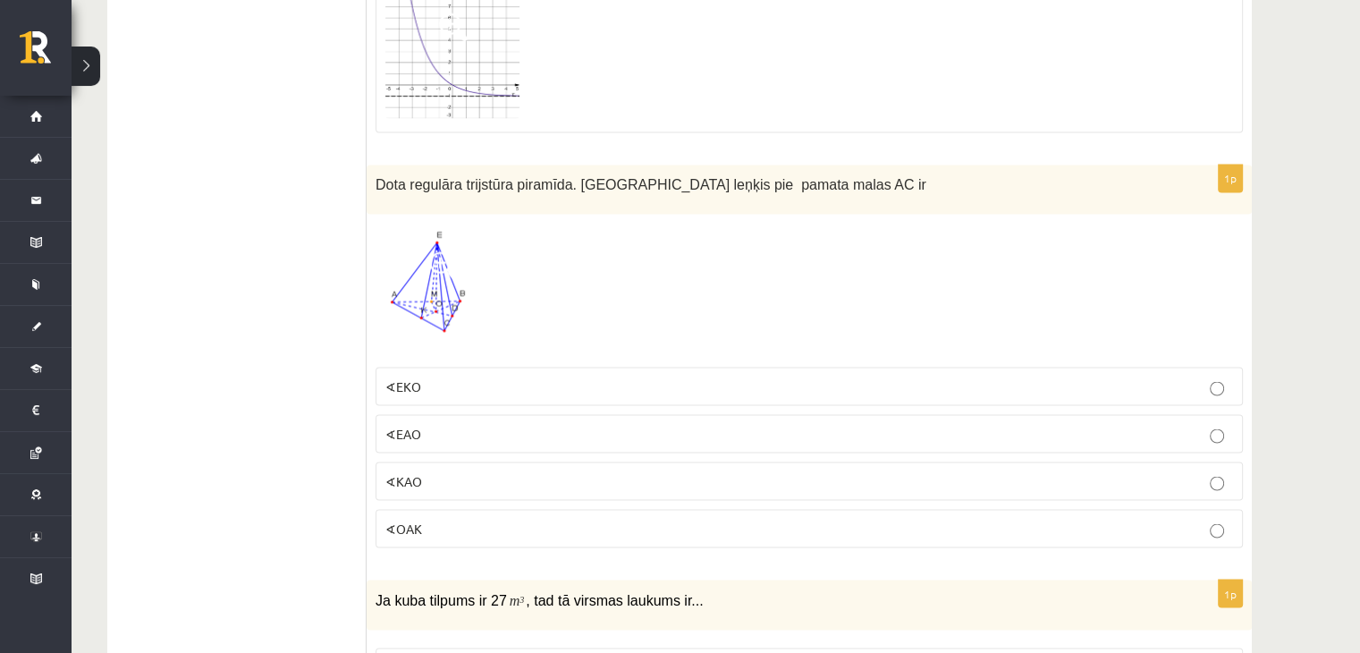
scroll to position [3134, 0]
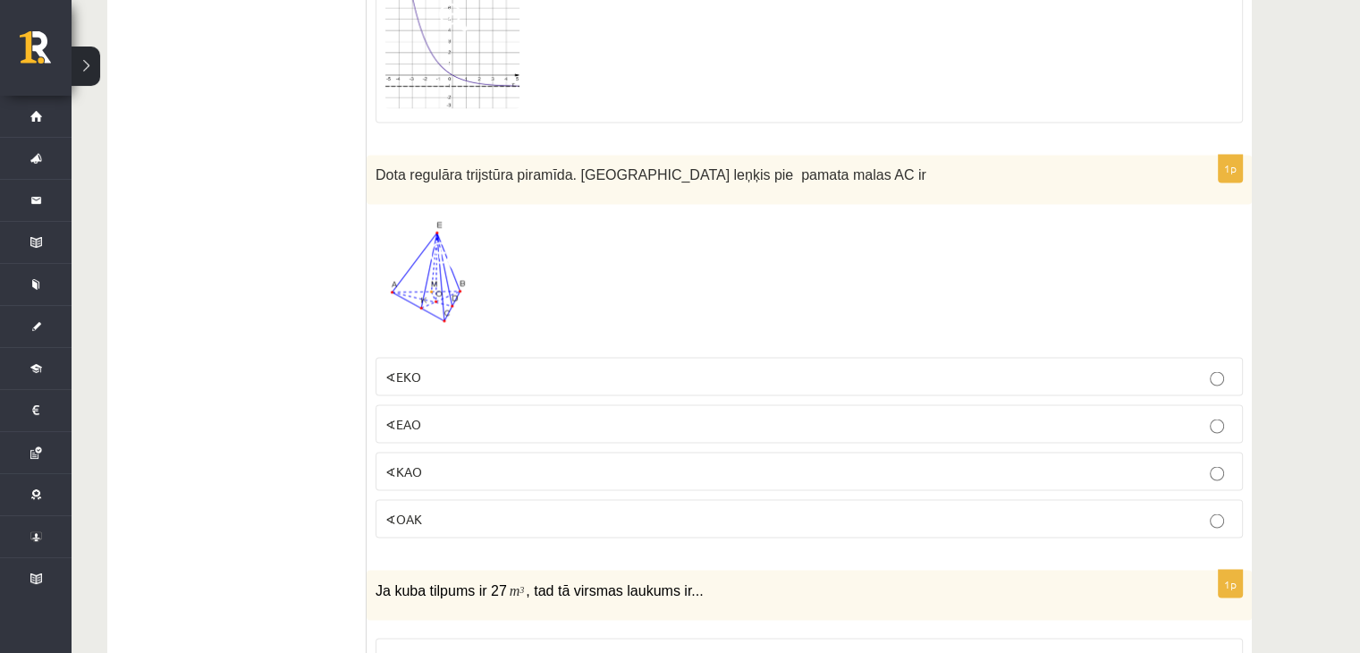
click at [443, 287] on img at bounding box center [431, 280] width 110 height 135
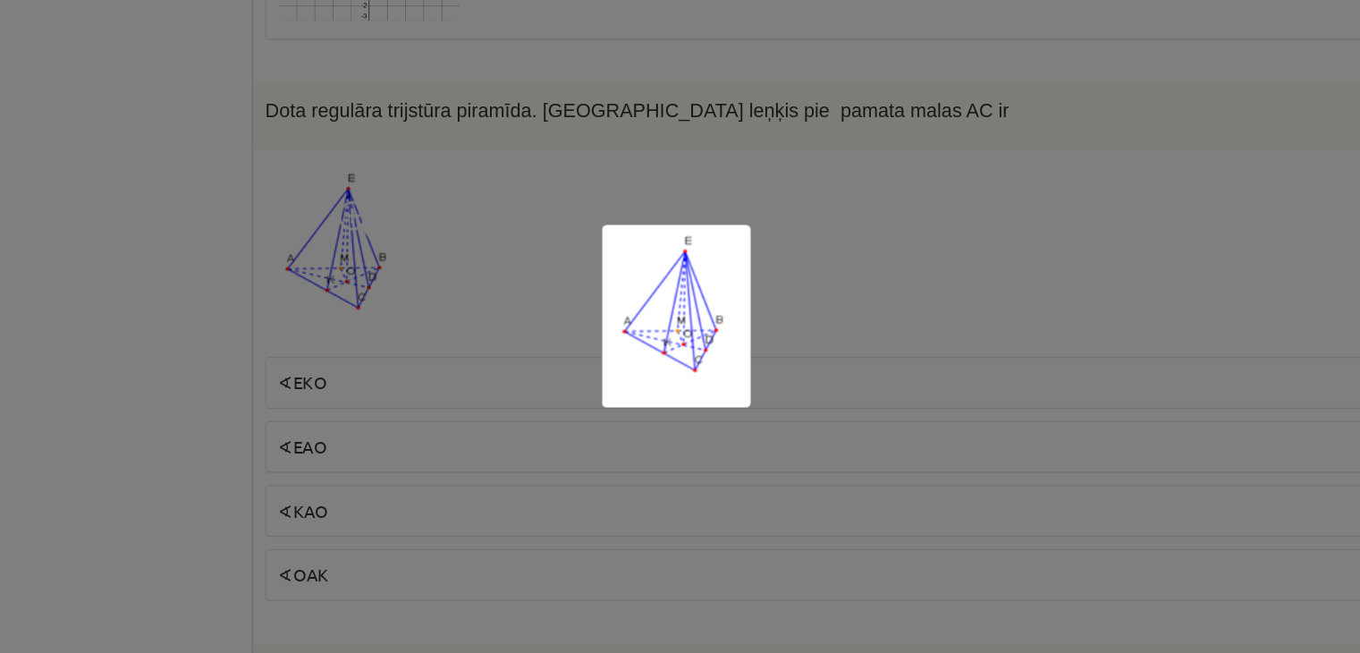
click at [504, 346] on div at bounding box center [680, 326] width 1360 height 653
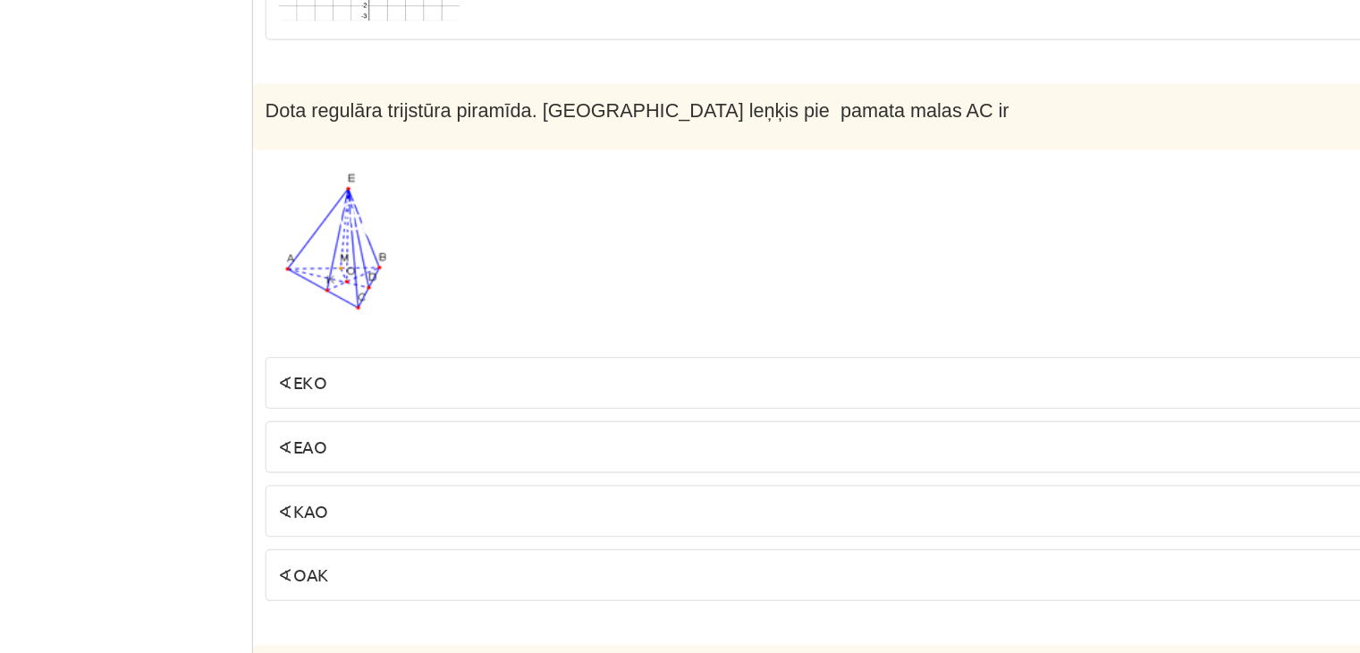
click at [442, 371] on label "∢EKO" at bounding box center [809, 376] width 867 height 38
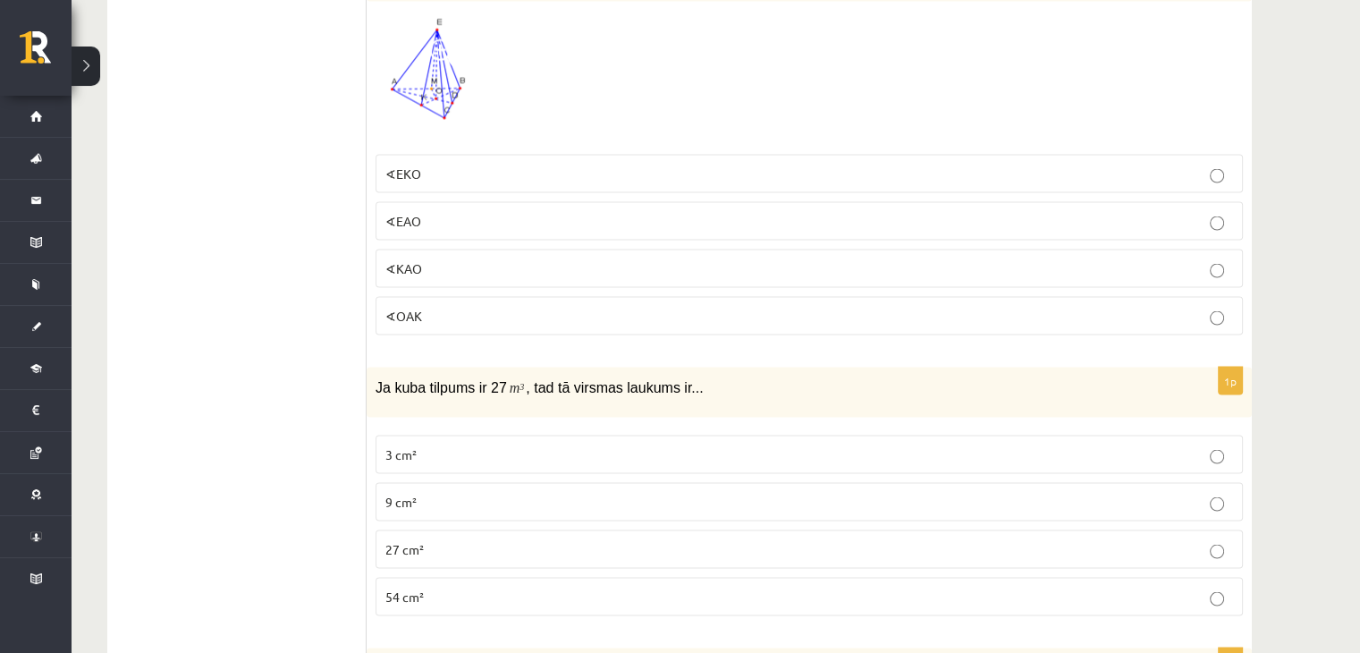
scroll to position [3340, 0]
click at [458, 441] on p "3 cm²" at bounding box center [809, 450] width 848 height 19
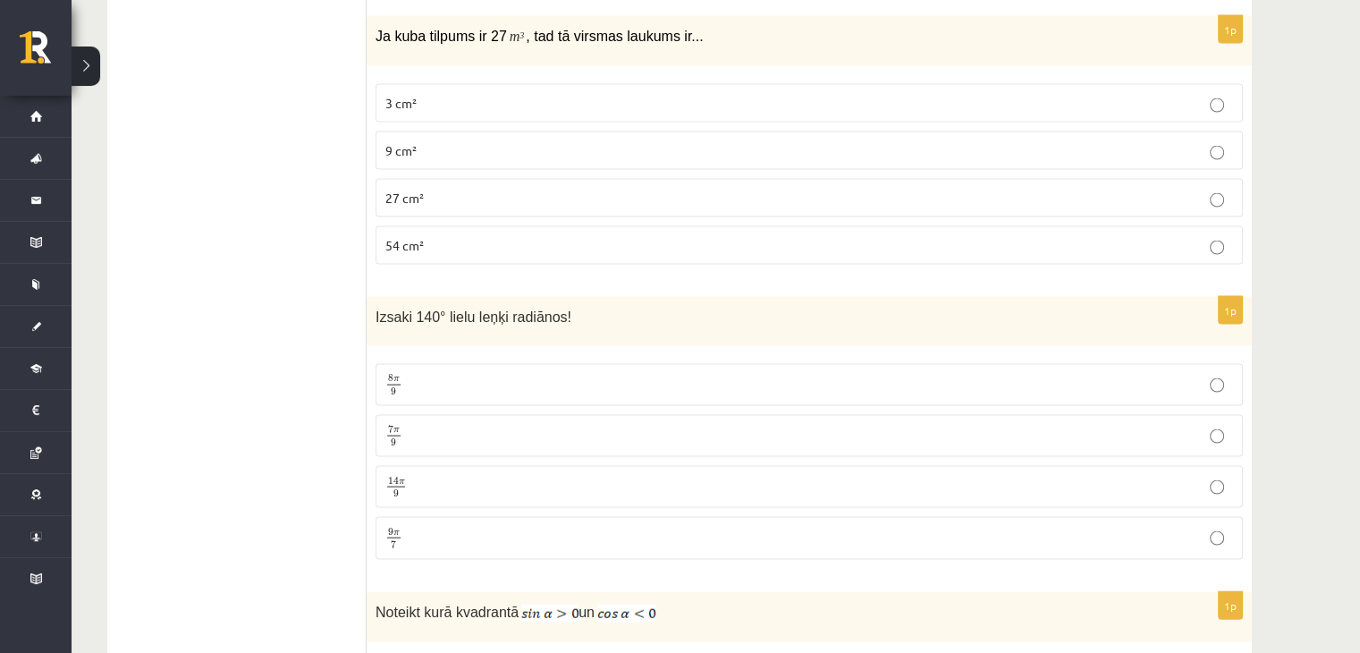
scroll to position [3688, 0]
click at [447, 424] on p "7 π 9 7 π 9" at bounding box center [809, 435] width 848 height 22
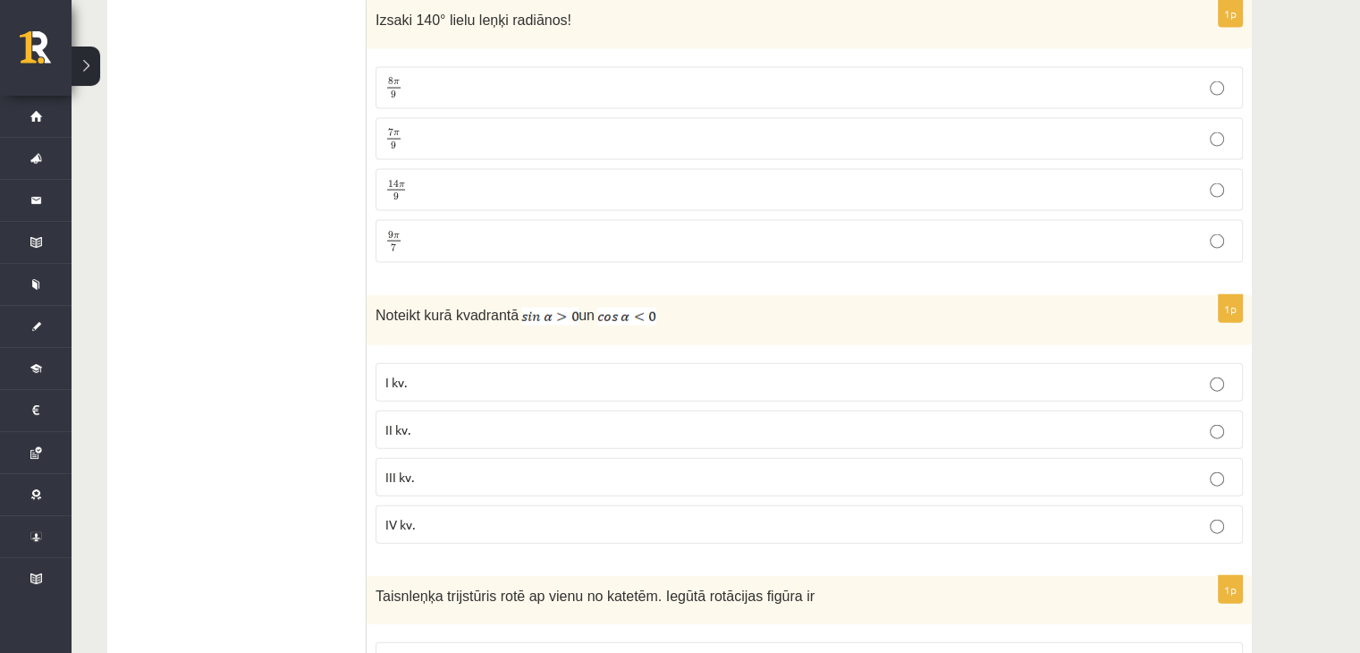
scroll to position [4006, 0]
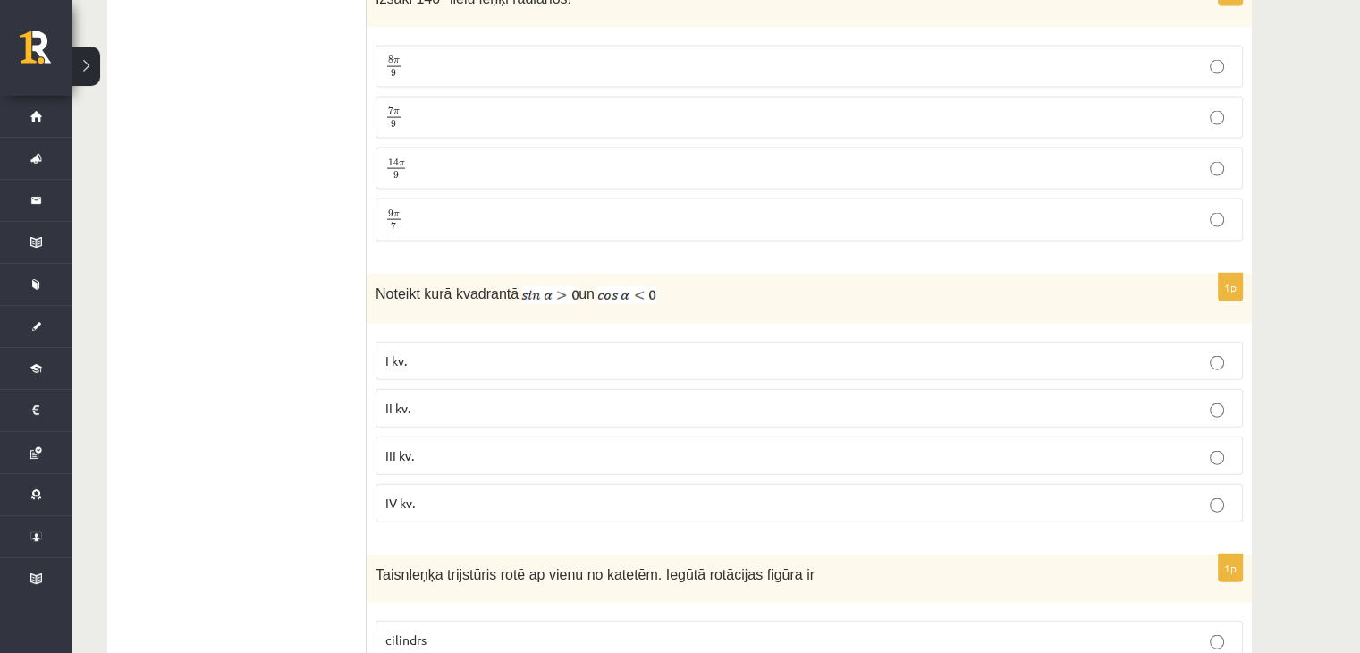
click at [423, 494] on p "IV kv." at bounding box center [809, 503] width 848 height 19
click at [436, 410] on fieldset "I kv. II kv. III kv. IV kv." at bounding box center [809, 430] width 867 height 195
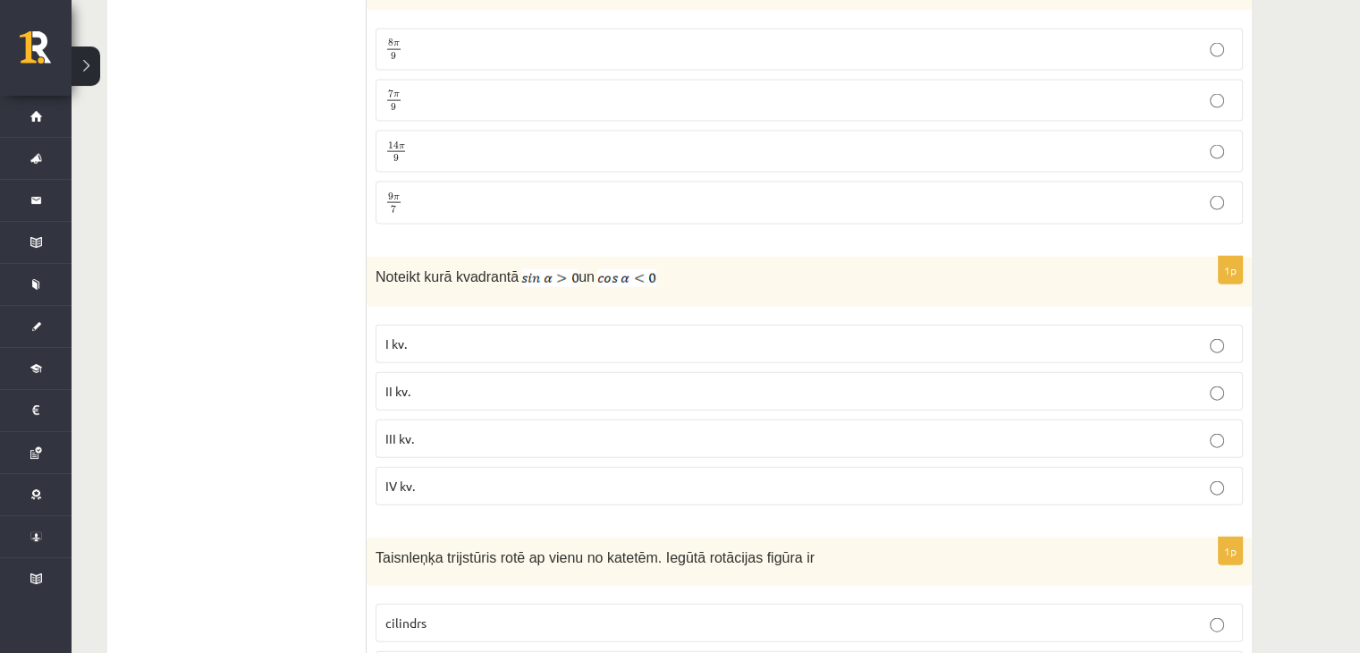
click at [435, 382] on p "II kv." at bounding box center [809, 391] width 848 height 19
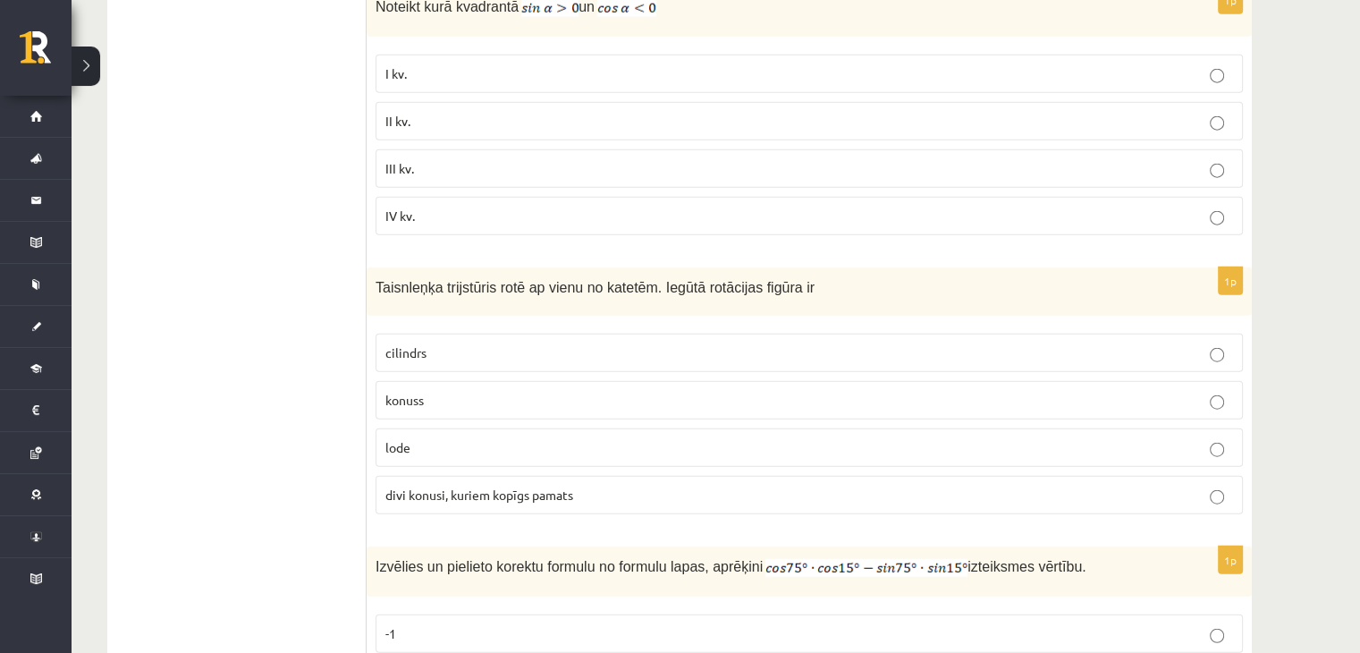
scroll to position [4327, 0]
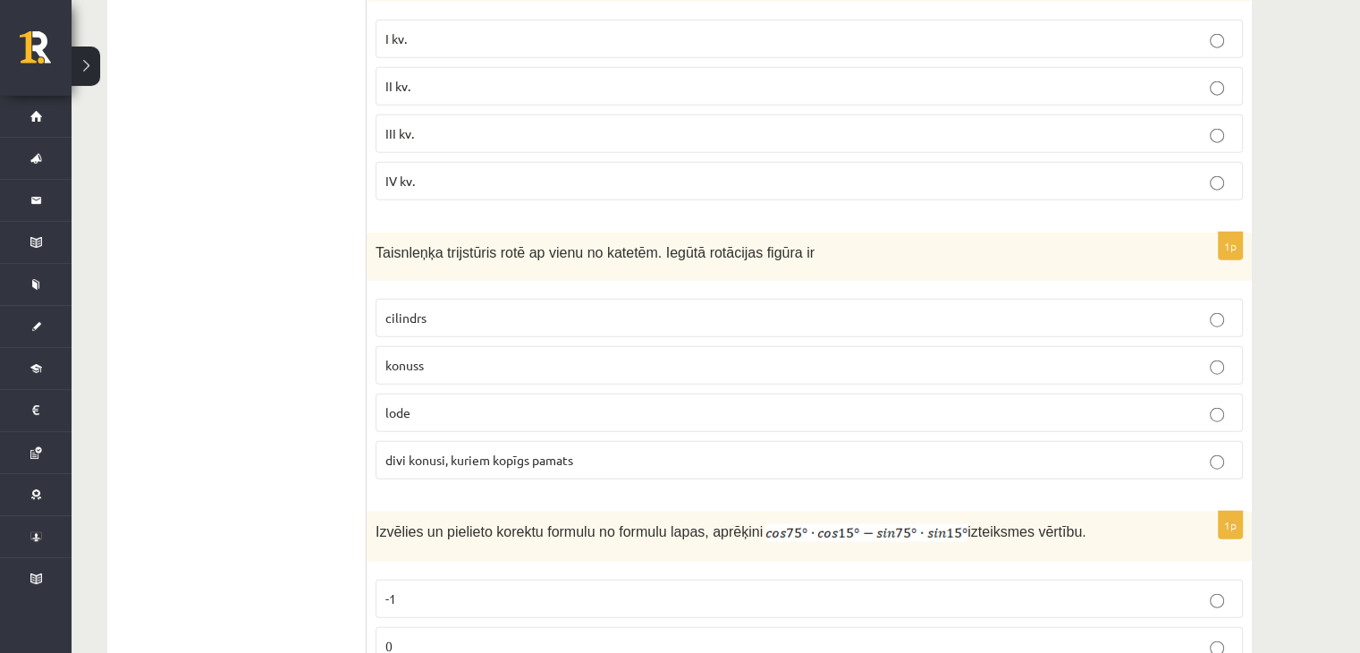
click at [447, 356] on p "konuss" at bounding box center [809, 365] width 848 height 19
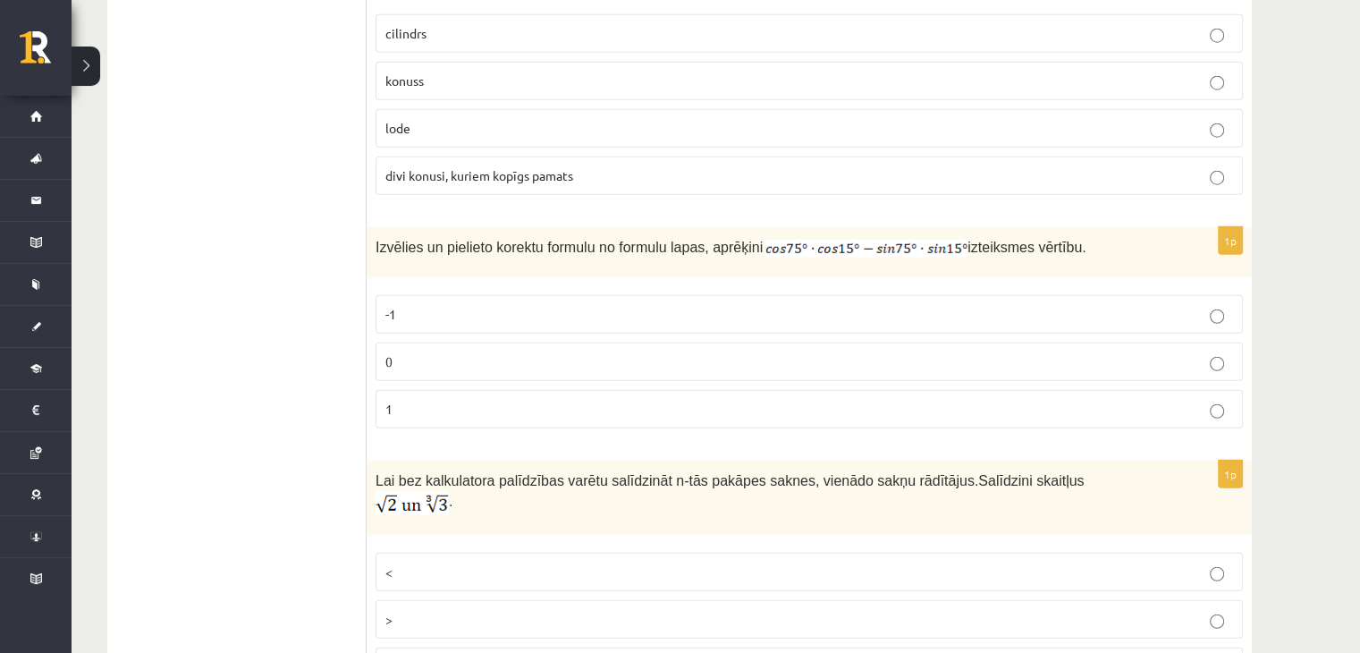
scroll to position [4603, 0]
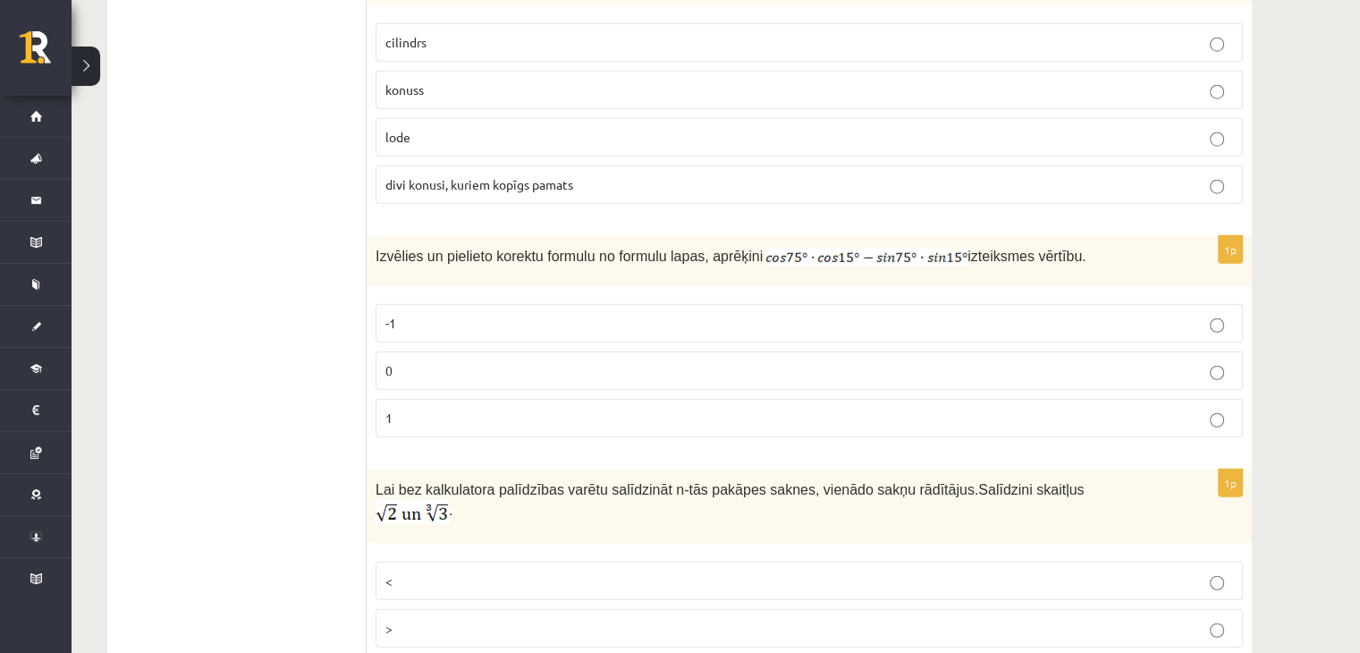
click at [621, 359] on label "0" at bounding box center [809, 370] width 867 height 38
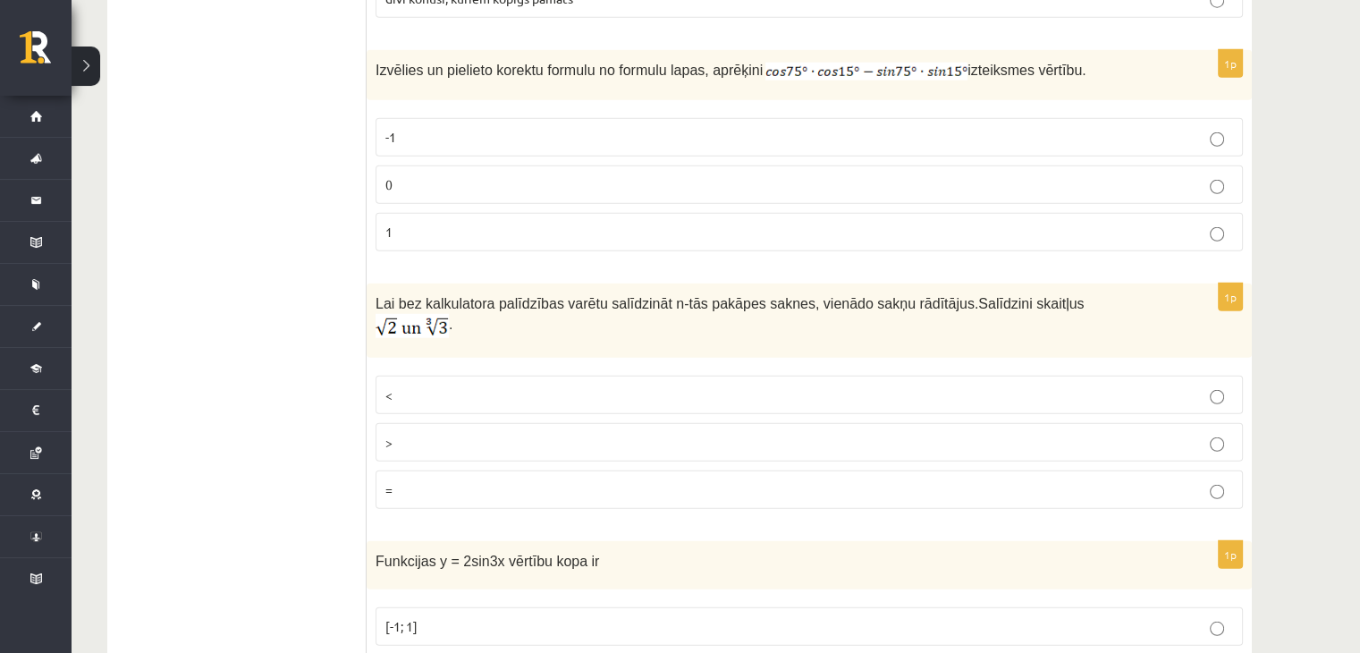
scroll to position [4791, 0]
click at [590, 384] on p "<" at bounding box center [809, 393] width 848 height 19
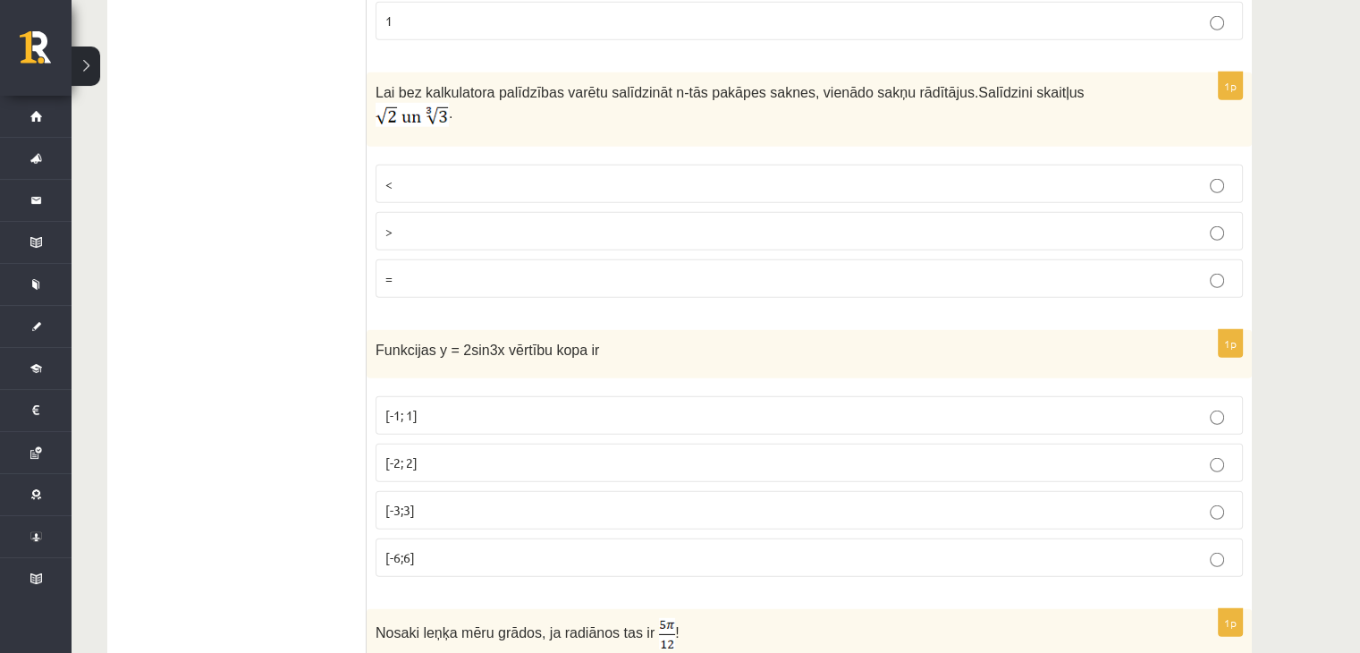
scroll to position [5000, 0]
drag, startPoint x: 511, startPoint y: 312, endPoint x: 600, endPoint y: 311, distance: 88.5
click at [600, 330] on div "Funkcijas y = 2sin3x vērtību kopa ir" at bounding box center [809, 354] width 885 height 49
drag, startPoint x: 600, startPoint y: 311, endPoint x: 401, endPoint y: 315, distance: 199.4
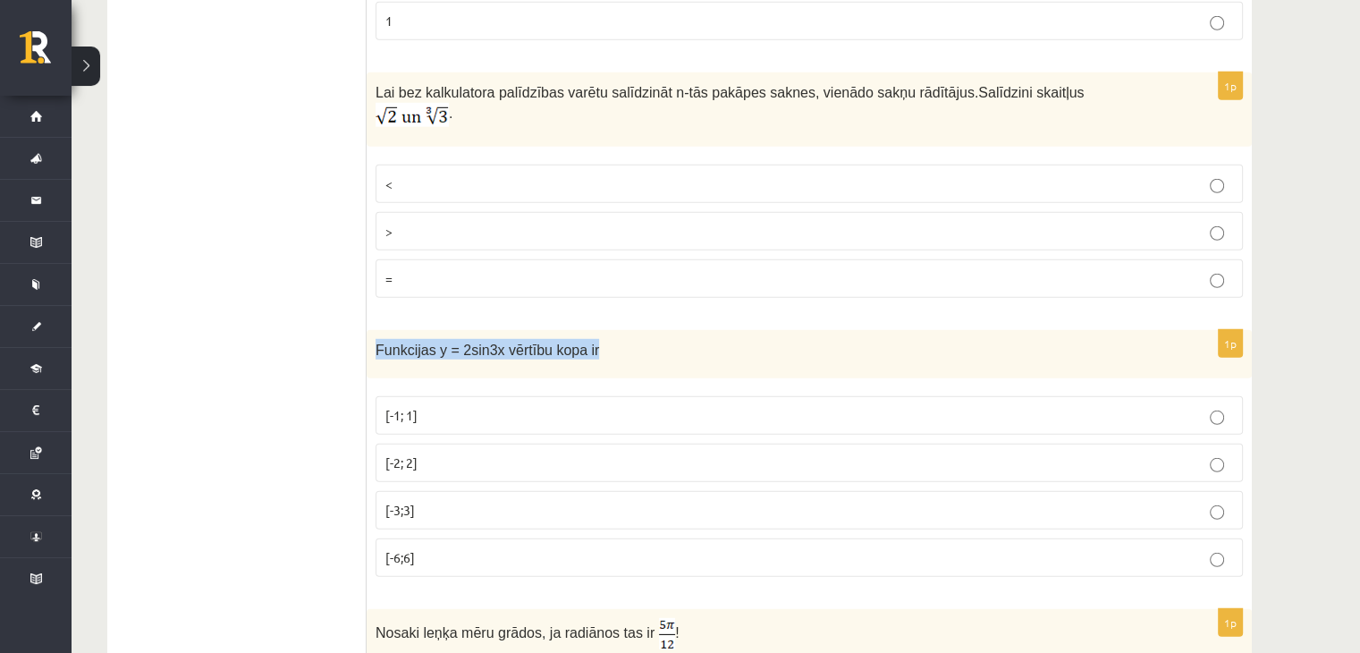
click at [401, 330] on div "Funkcijas y = 2sin3x vērtību kopa ir" at bounding box center [809, 354] width 885 height 49
click at [476, 453] on p "[-2; 2]" at bounding box center [809, 462] width 848 height 19
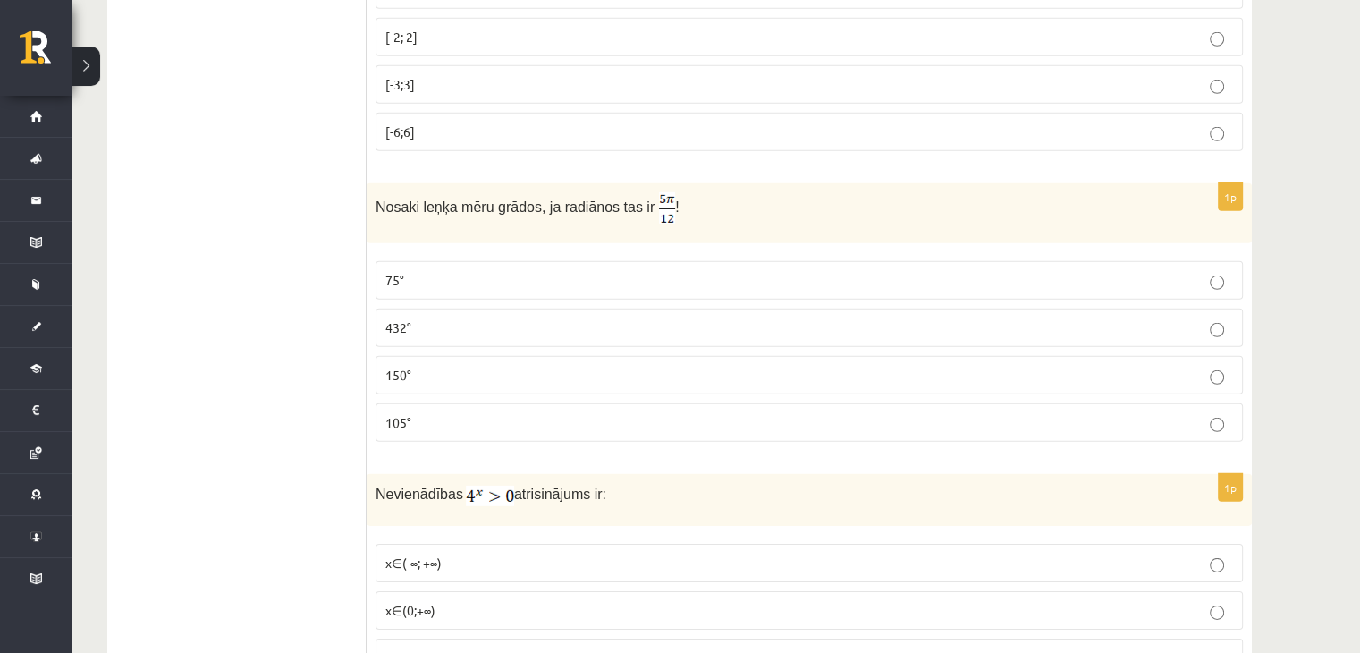
scroll to position [5429, 0]
click at [478, 267] on p "75°" at bounding box center [809, 276] width 848 height 19
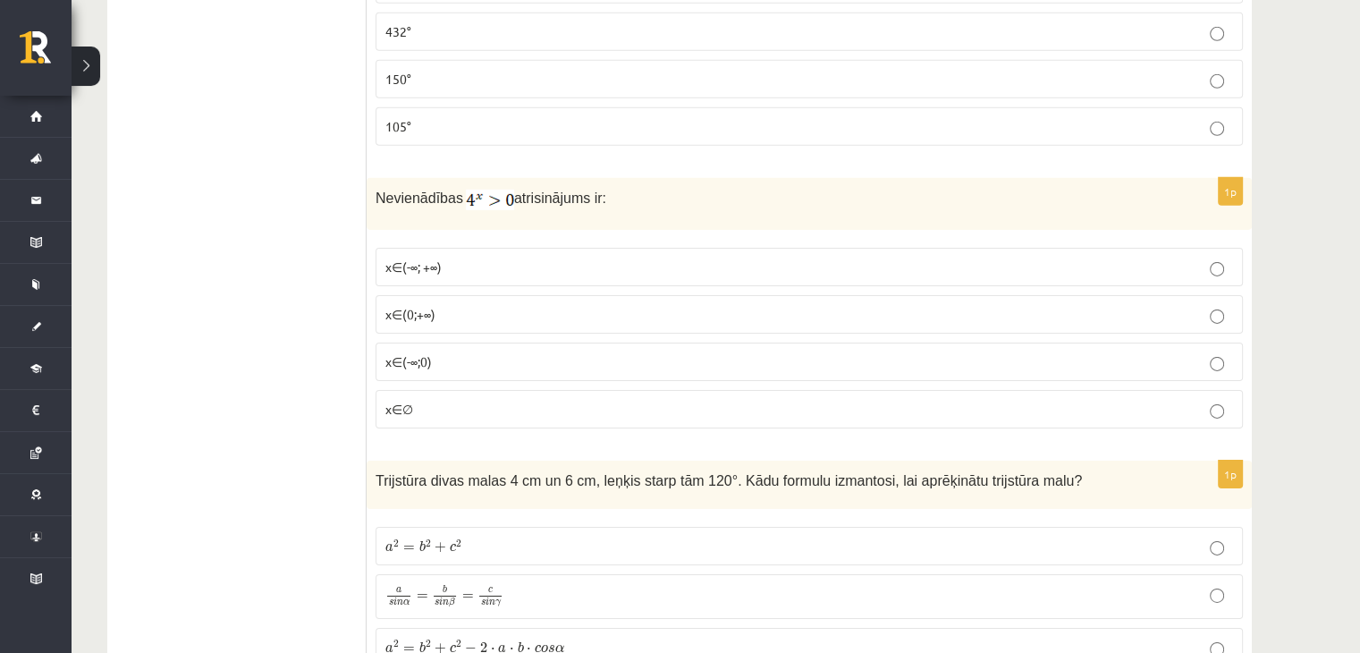
click at [405, 306] on span "x∈(0;+∞)" at bounding box center [410, 314] width 50 height 16
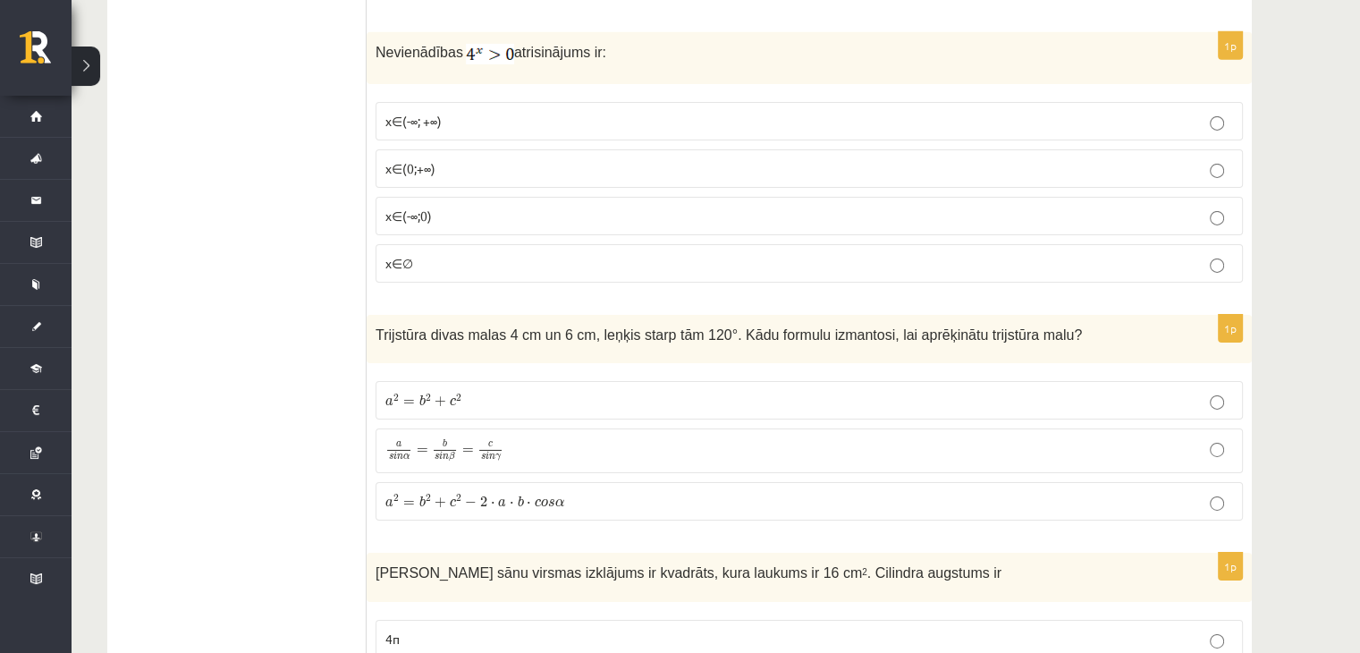
scroll to position [5925, 0]
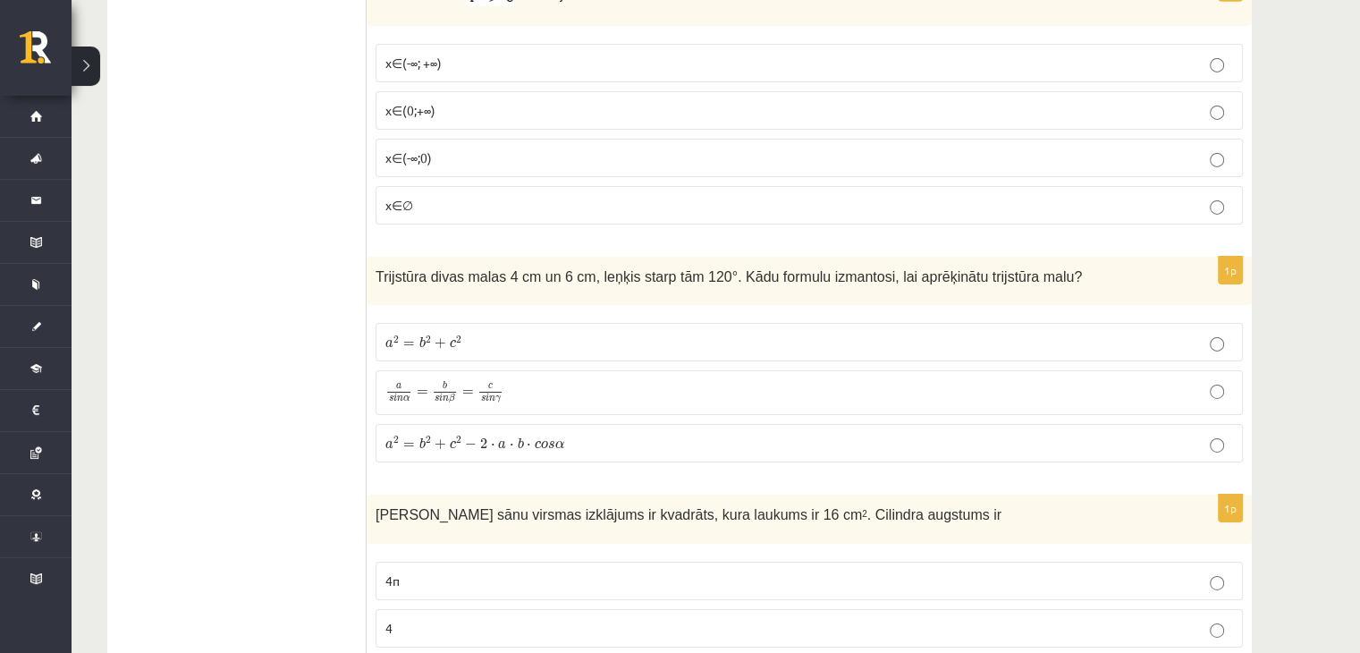
click at [518, 437] on span "b" at bounding box center [521, 443] width 6 height 12
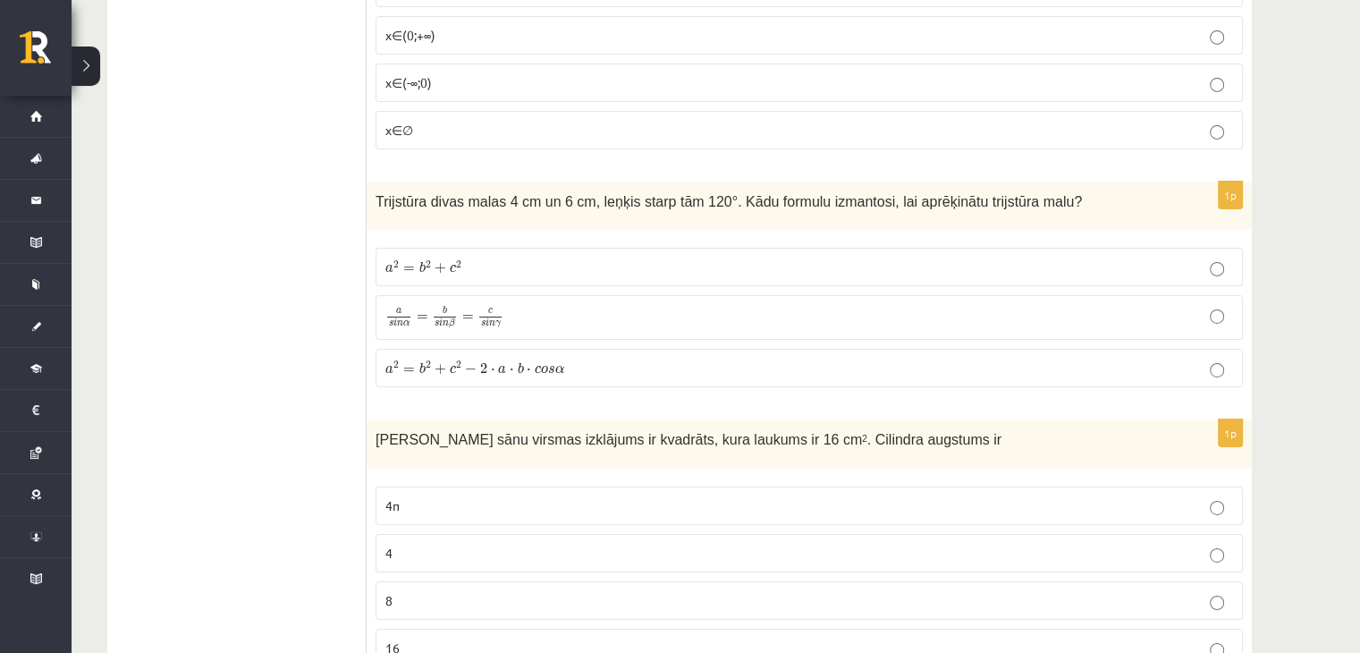
scroll to position [6196, 0]
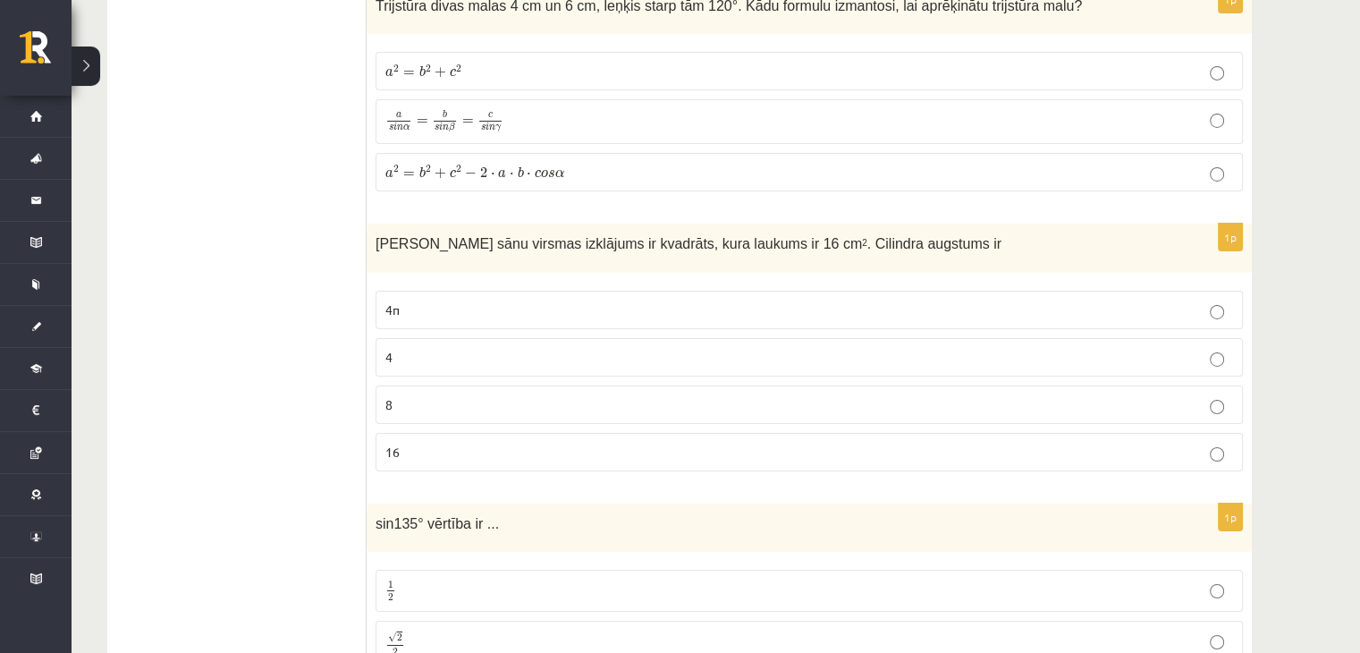
click at [436, 348] on p "4" at bounding box center [809, 357] width 848 height 19
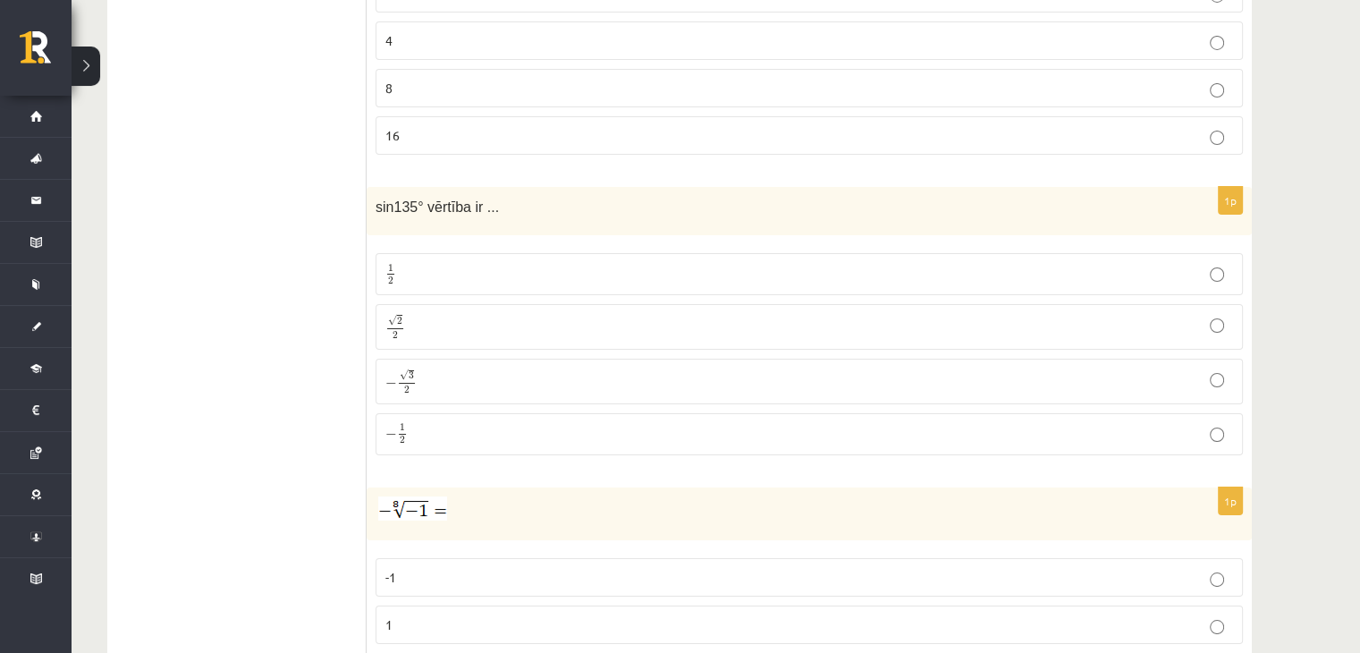
scroll to position [6512, 0]
click at [453, 315] on p "√ 2 2 2 2" at bounding box center [809, 328] width 848 height 26
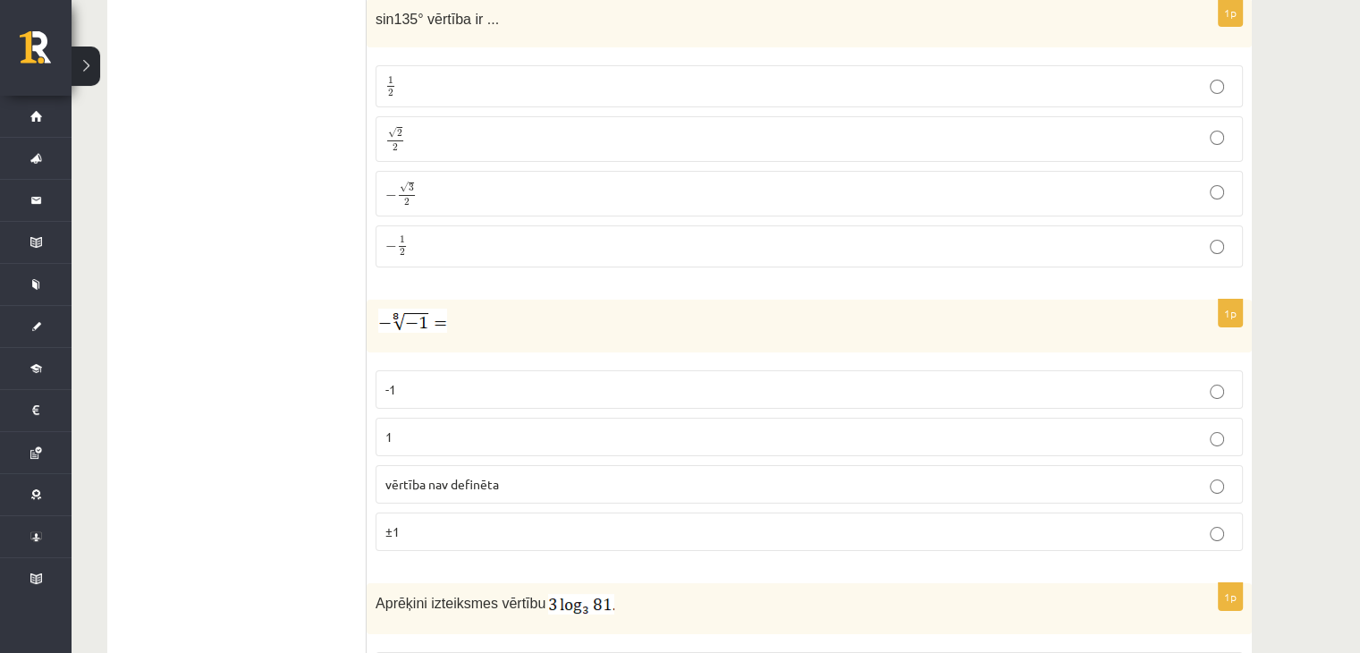
scroll to position [6701, 0]
click at [452, 426] on p "1" at bounding box center [809, 435] width 848 height 19
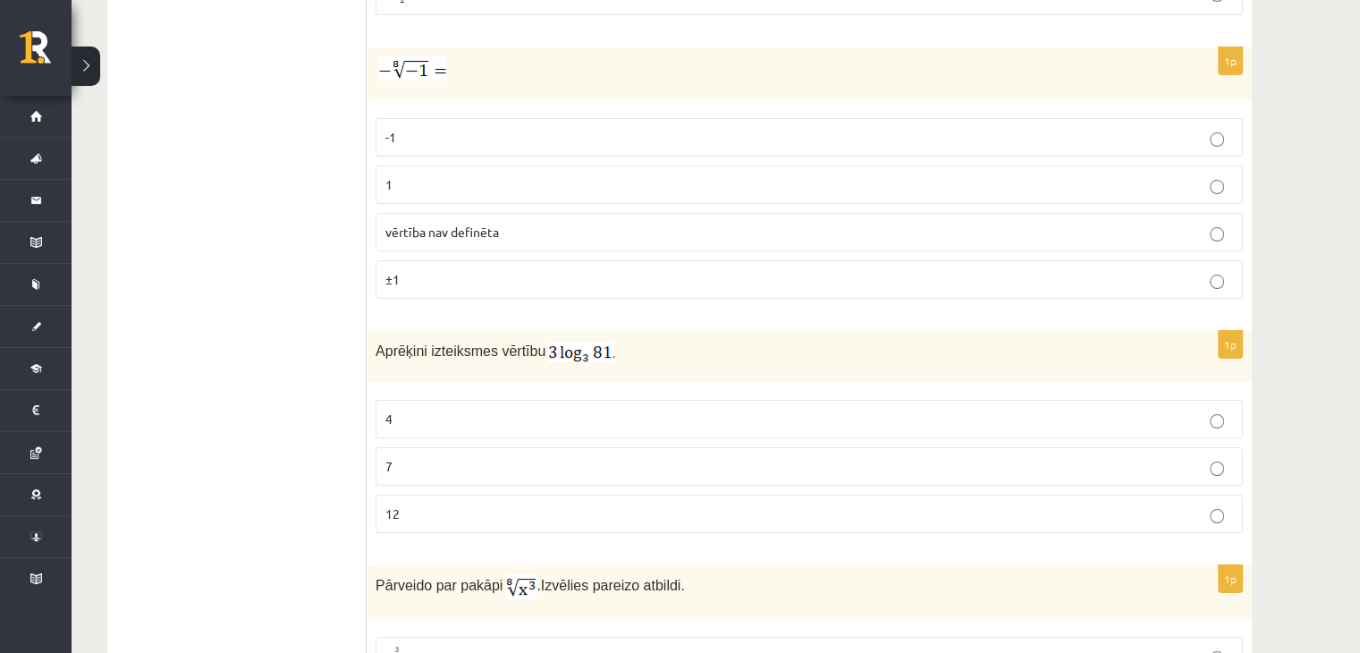
scroll to position [6959, 0]
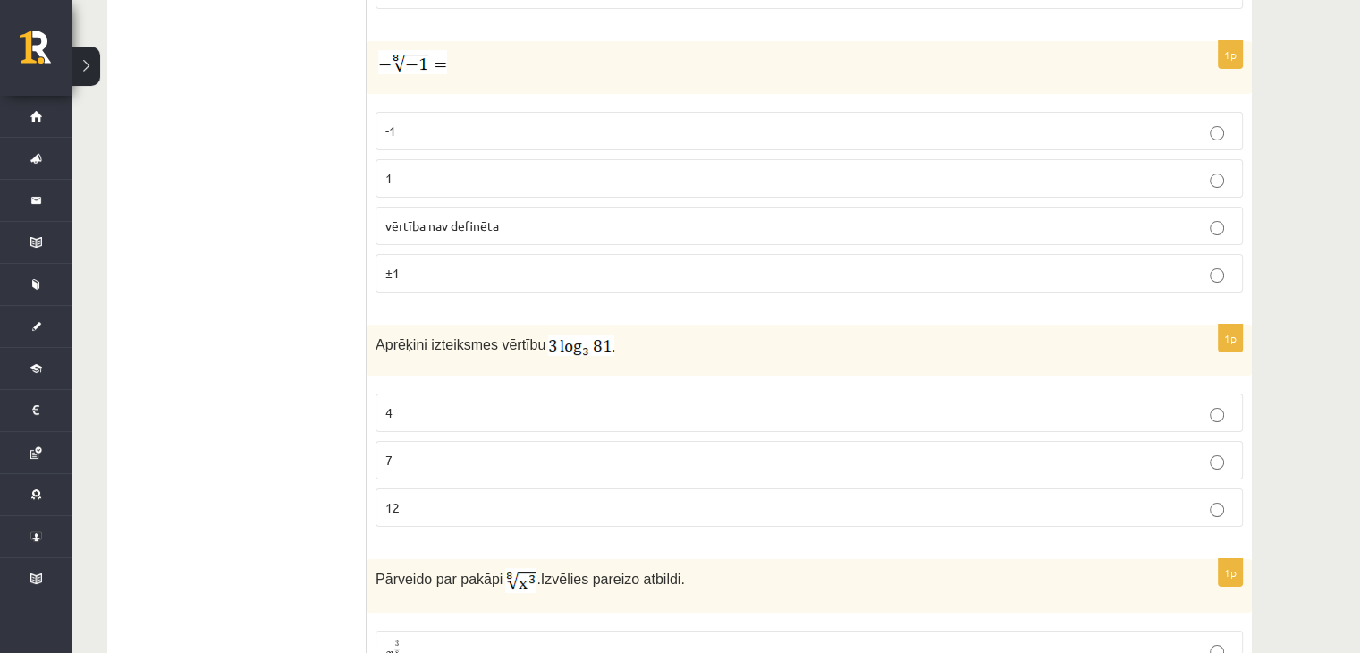
click at [446, 469] on fieldset "4 7 12" at bounding box center [809, 458] width 867 height 148
click at [448, 498] on p "12" at bounding box center [809, 507] width 848 height 19
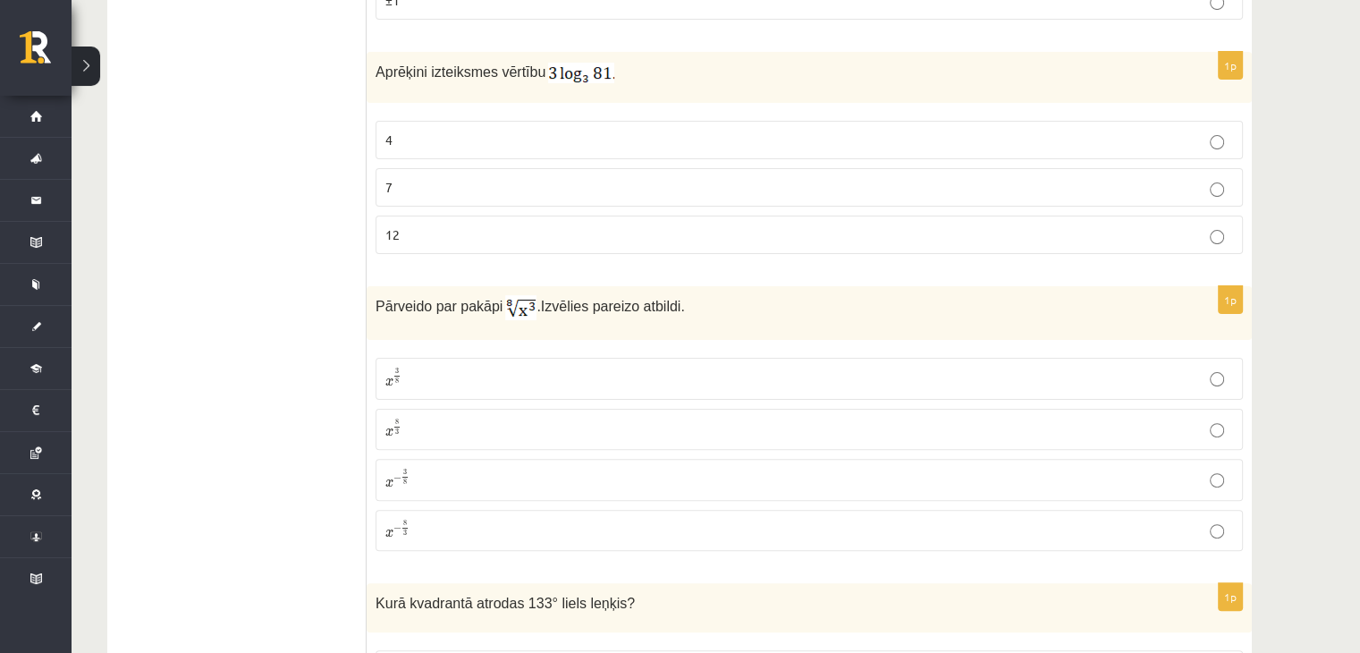
scroll to position [7232, 0]
click at [724, 367] on p "x 3 8 x 3 8" at bounding box center [809, 377] width 848 height 21
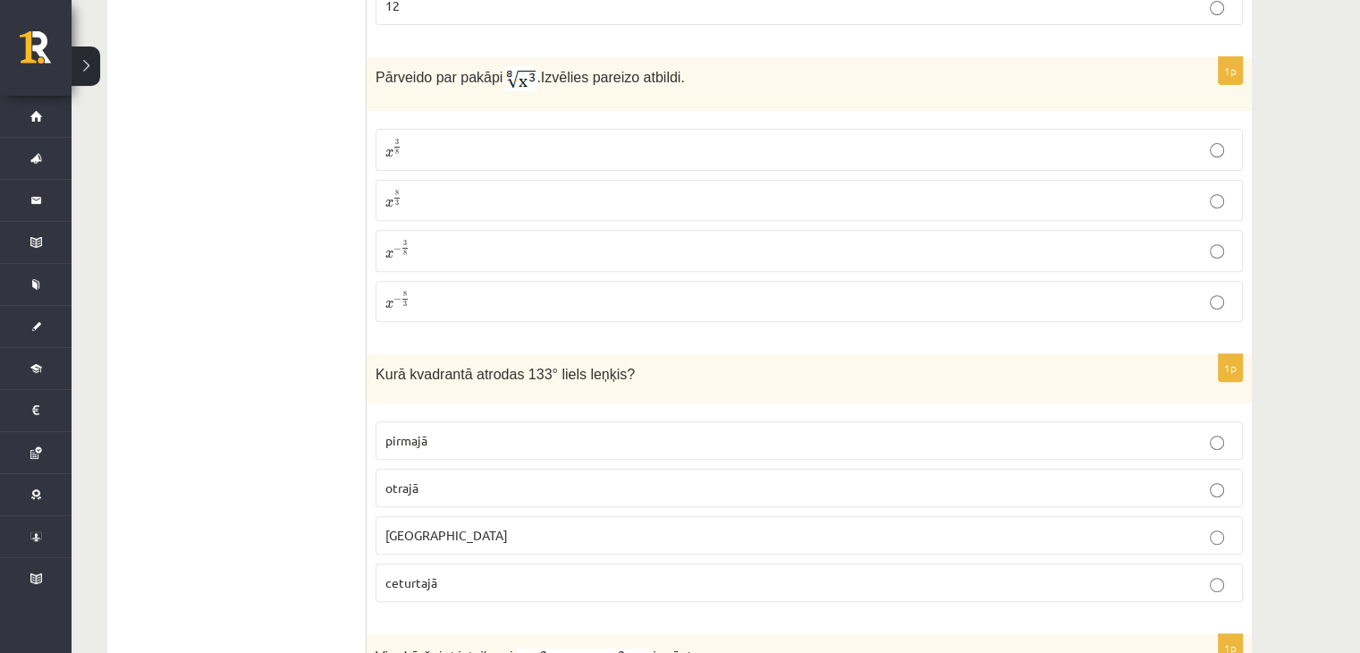
scroll to position [7460, 0]
click at [526, 479] on p "otrajā" at bounding box center [809, 488] width 848 height 19
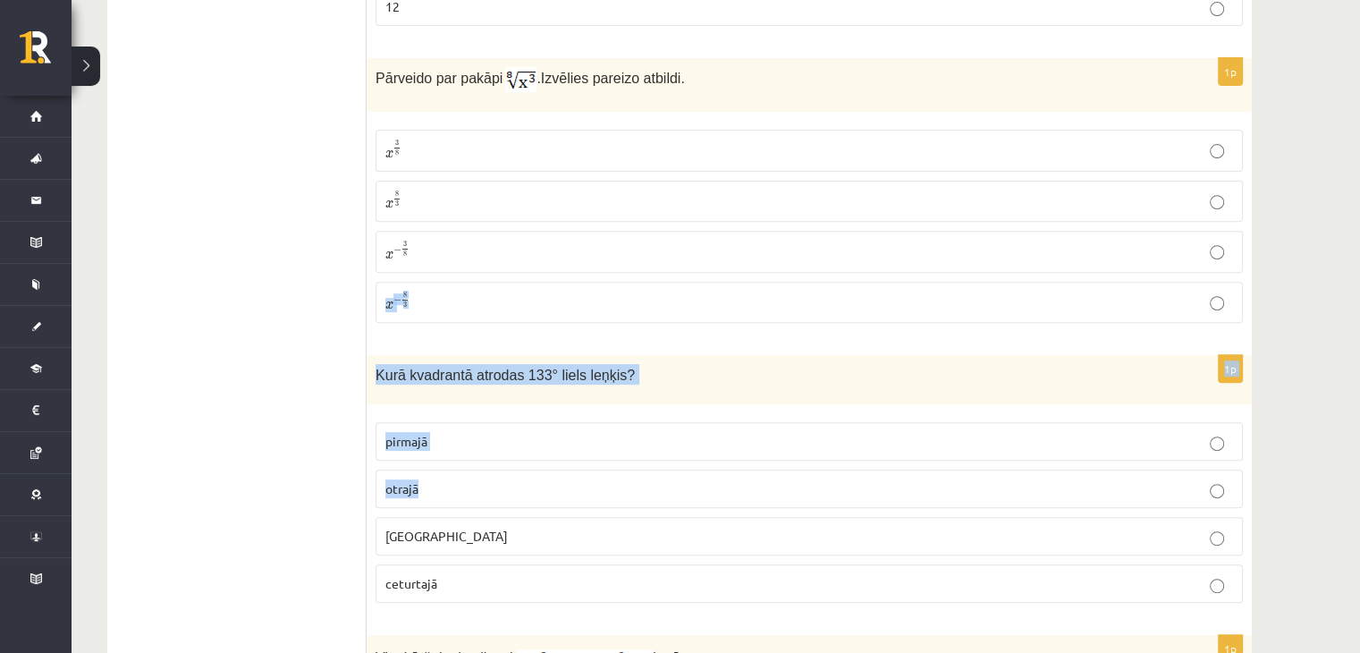
drag, startPoint x: 526, startPoint y: 428, endPoint x: 483, endPoint y: 107, distance: 323.8
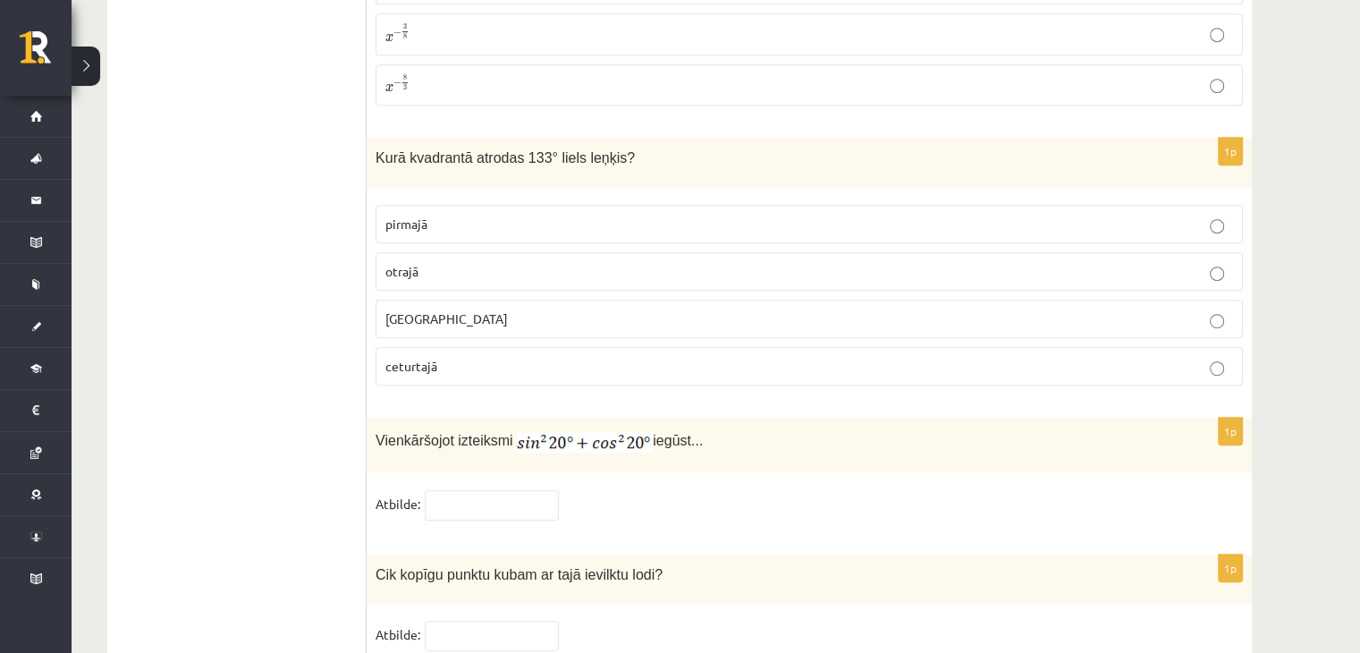
scroll to position [7693, 0]
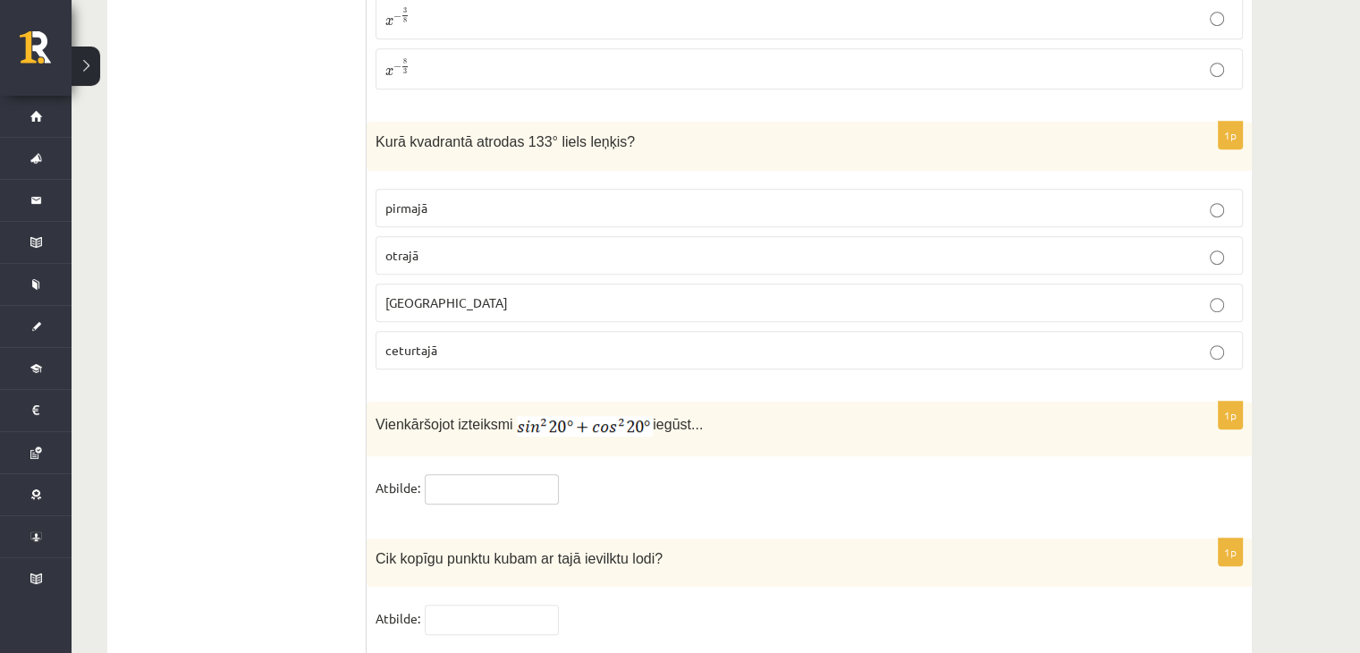
click at [519, 474] on input "text" at bounding box center [492, 489] width 134 height 30
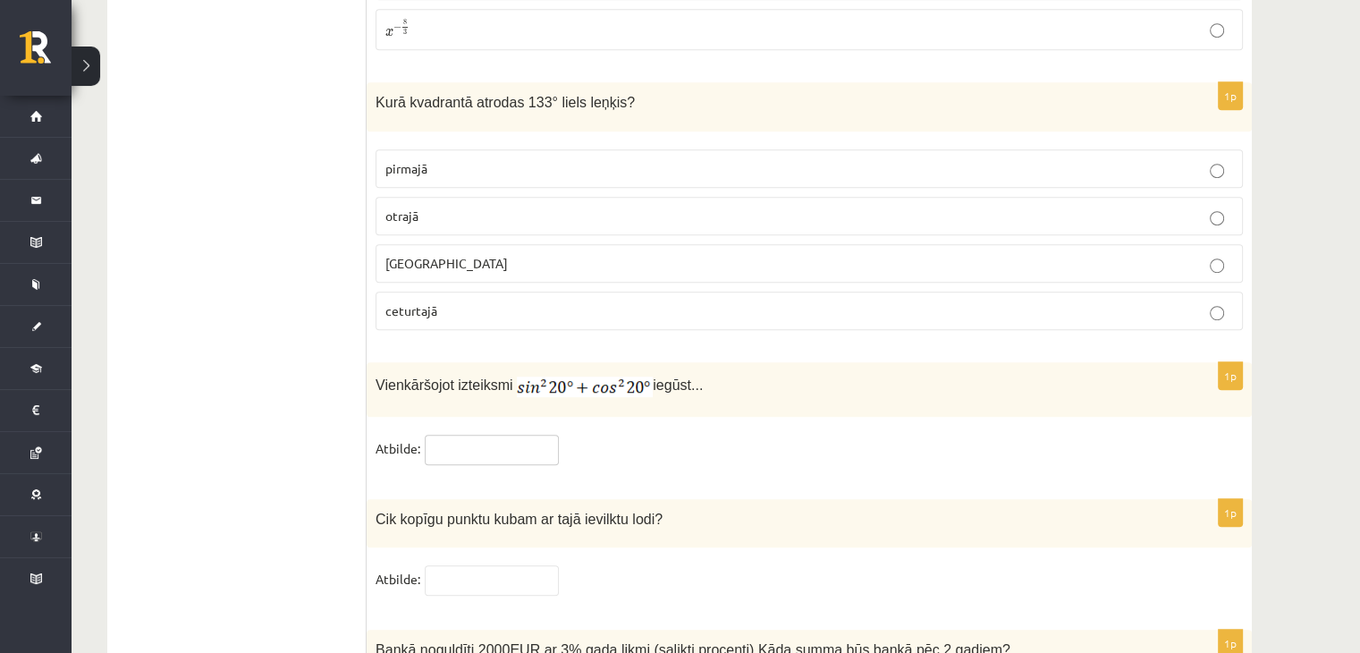
scroll to position [7732, 0]
click at [461, 565] on input "text" at bounding box center [492, 580] width 134 height 30
type input "*"
click at [501, 435] on input "text" at bounding box center [492, 450] width 134 height 30
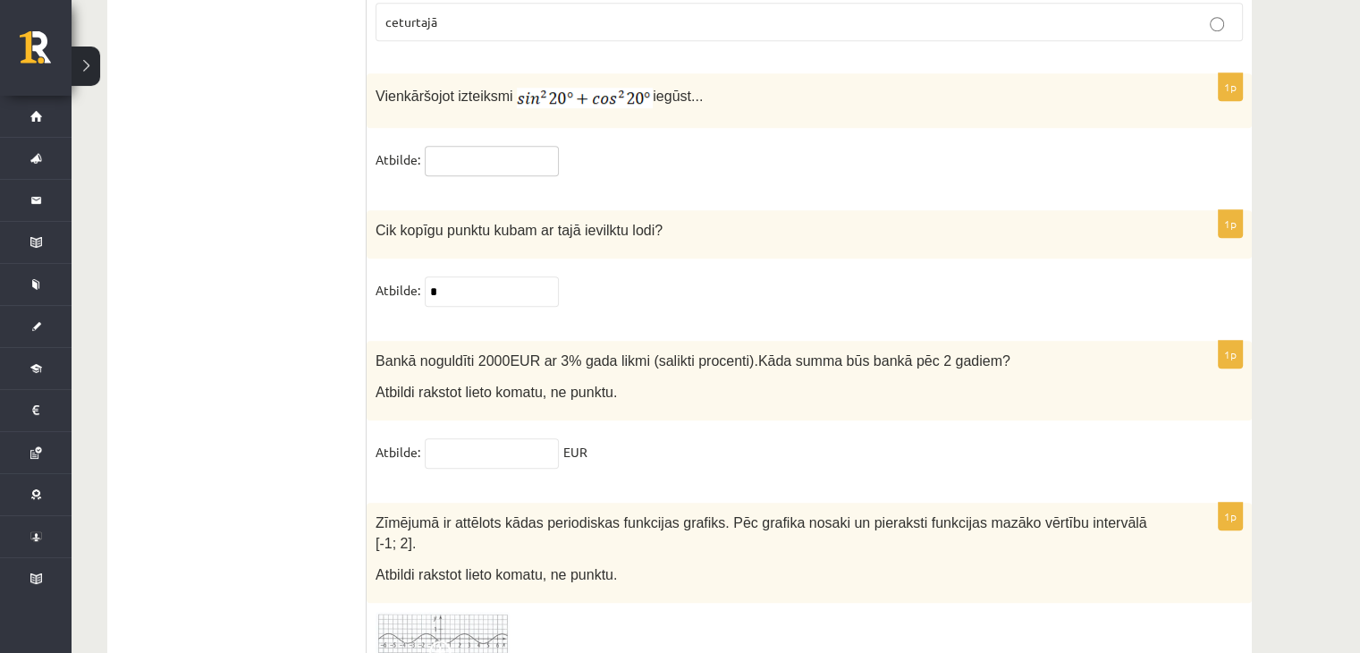
scroll to position [8022, 0]
click at [501, 437] on input "text" at bounding box center [492, 452] width 134 height 30
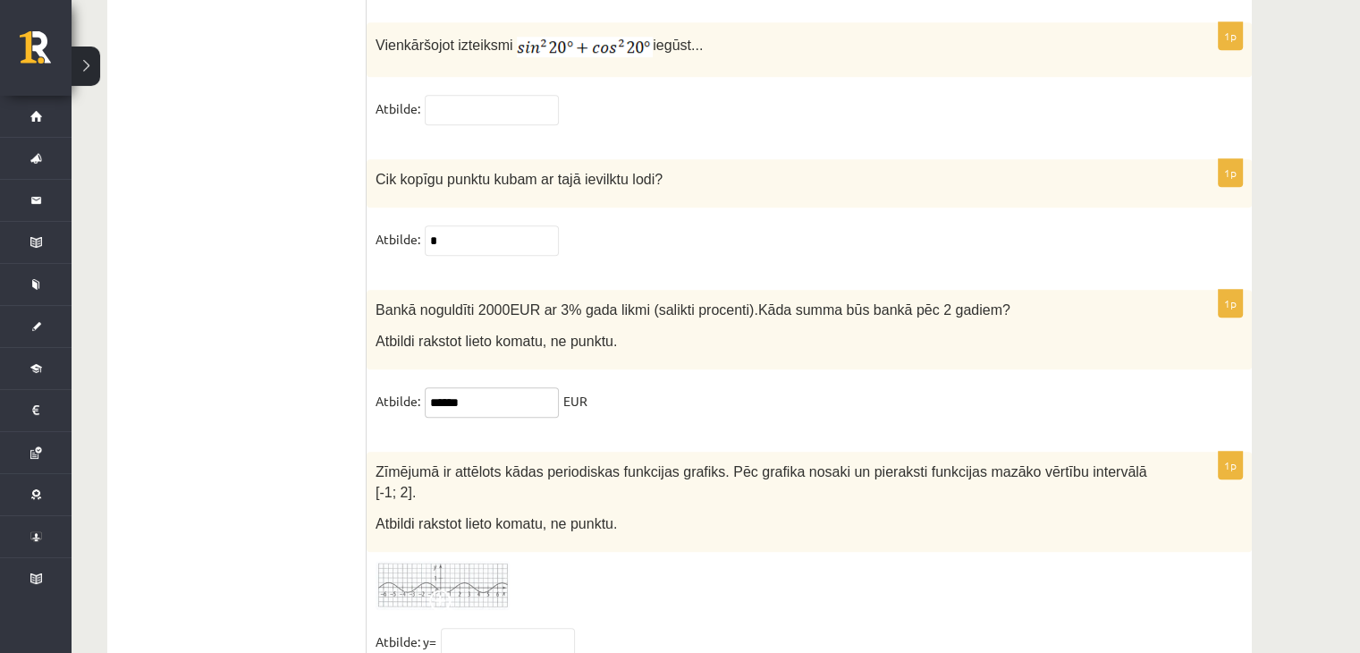
type input "******"
click at [485, 561] on img at bounding box center [443, 585] width 134 height 49
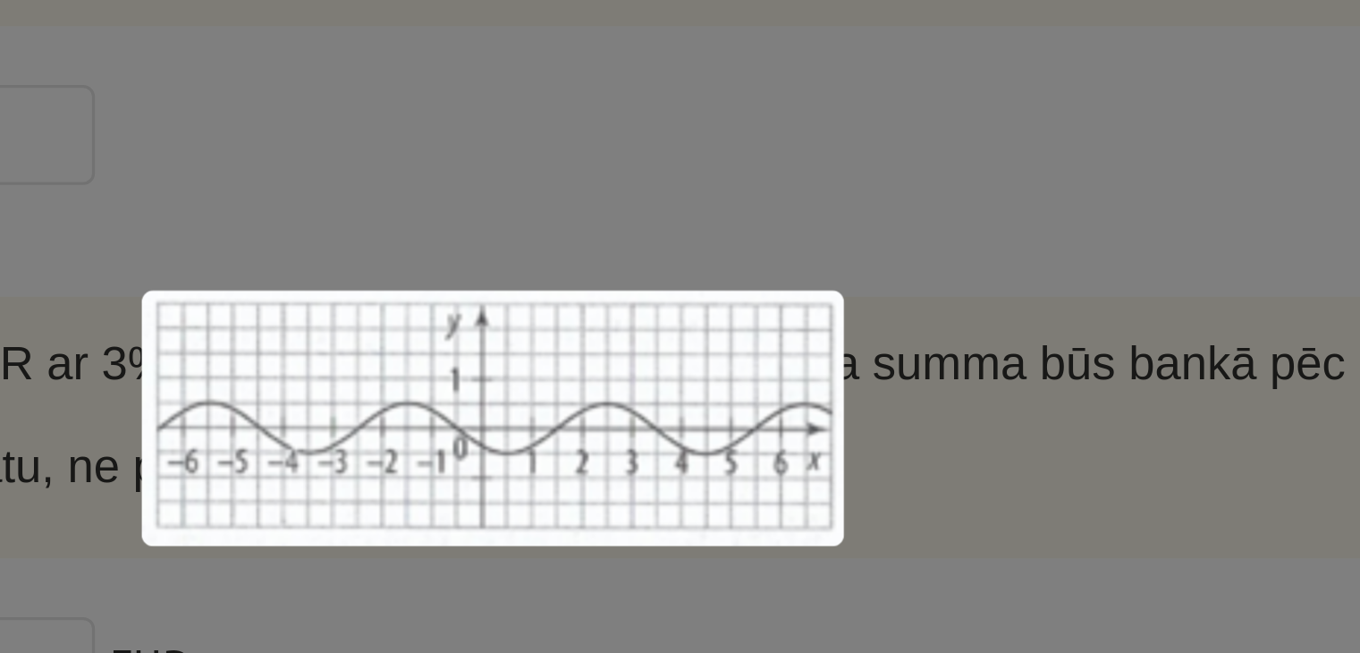
click at [675, 382] on div at bounding box center [680, 326] width 1360 height 653
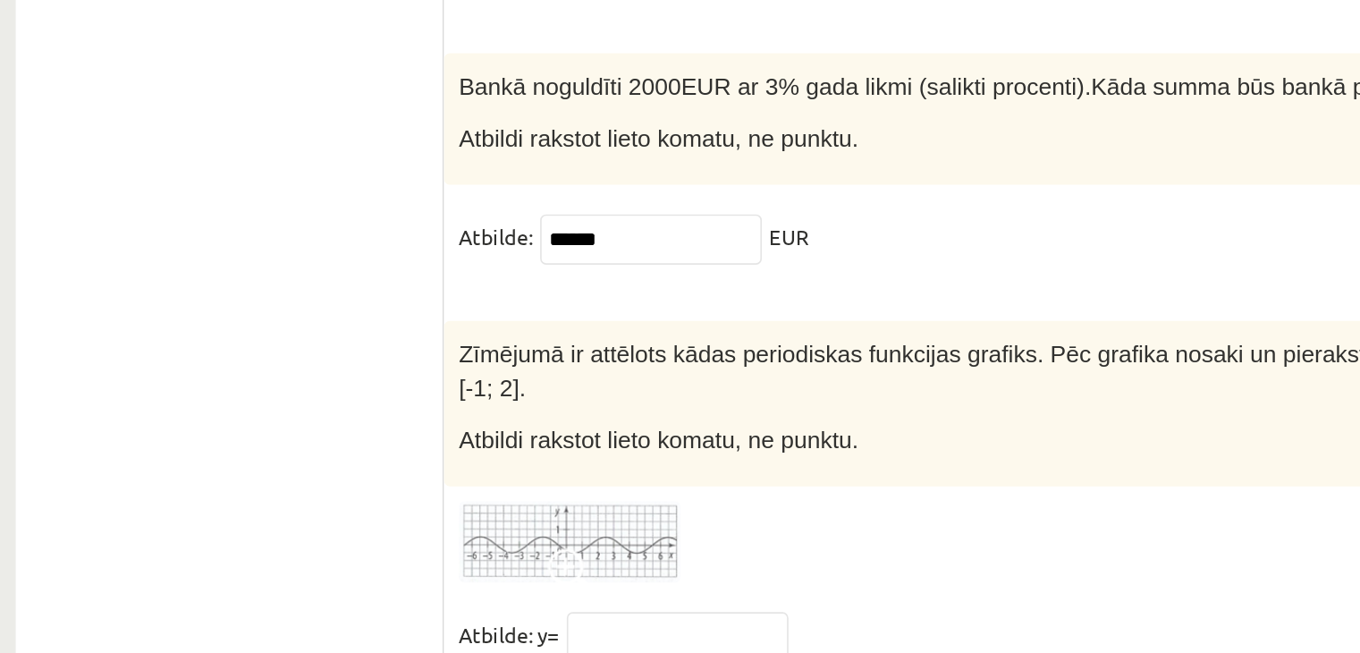
click at [439, 589] on span at bounding box center [443, 603] width 29 height 29
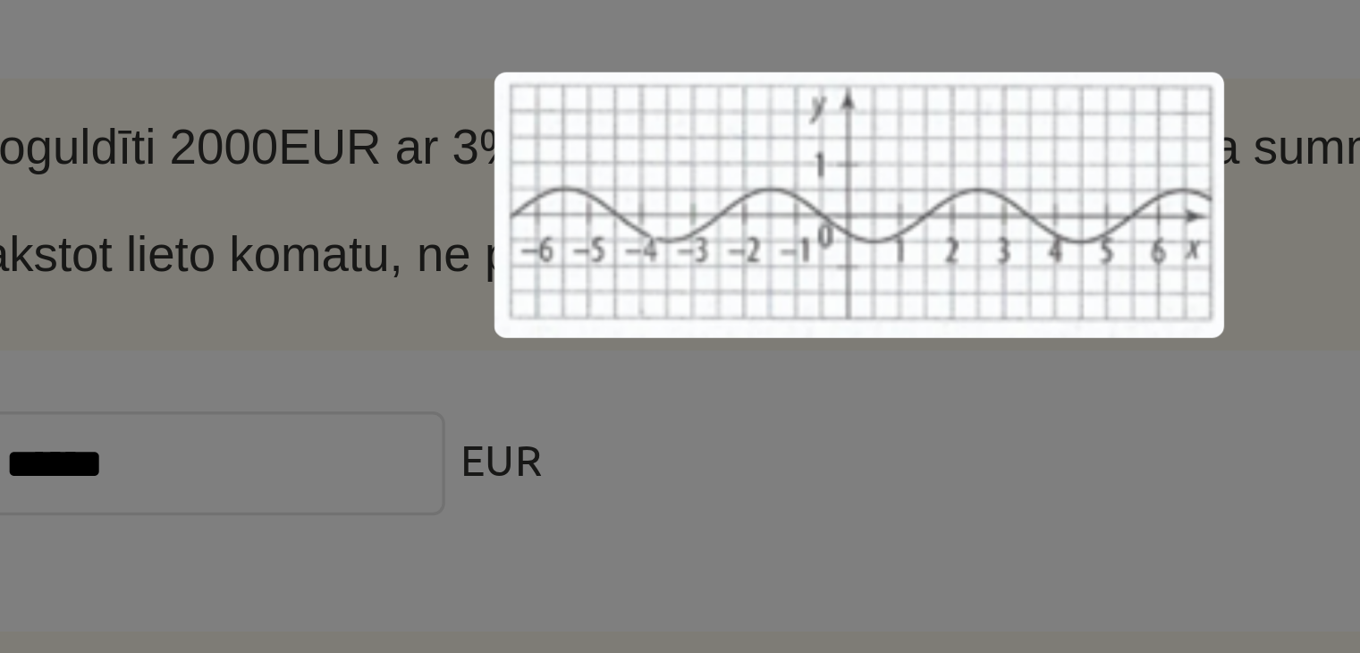
click at [635, 402] on div at bounding box center [680, 326] width 1360 height 653
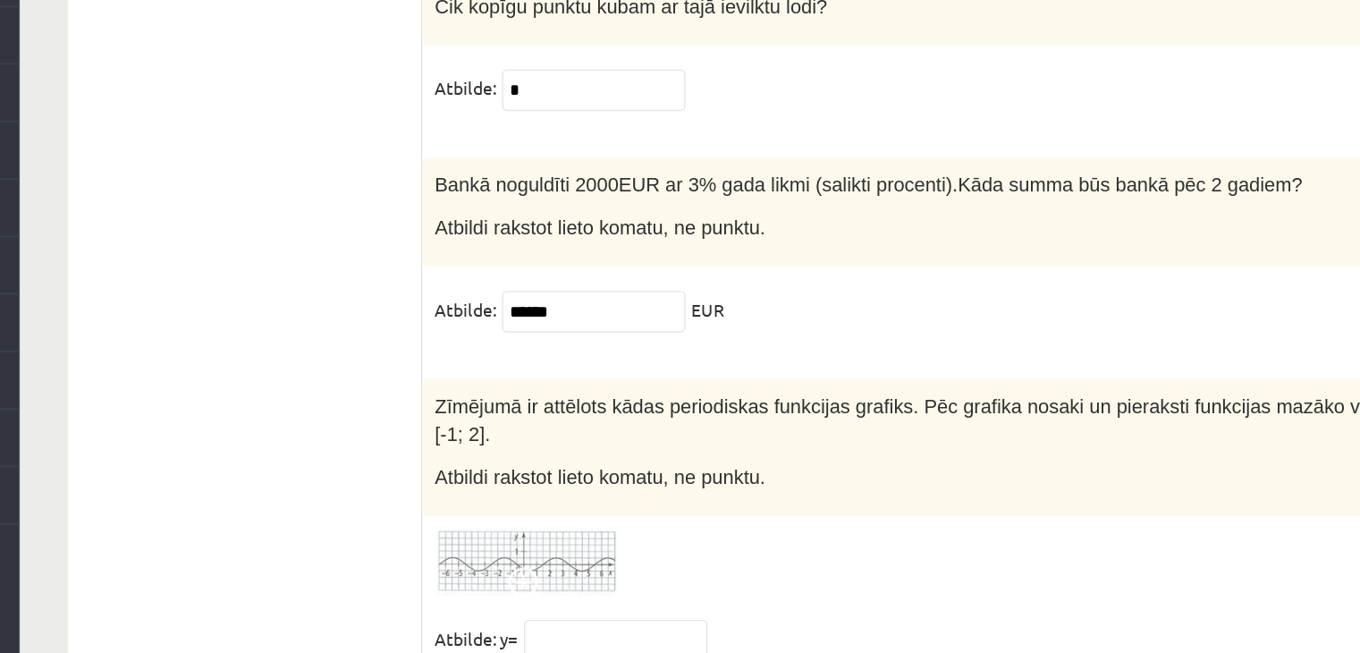
click at [451, 561] on img at bounding box center [443, 585] width 134 height 49
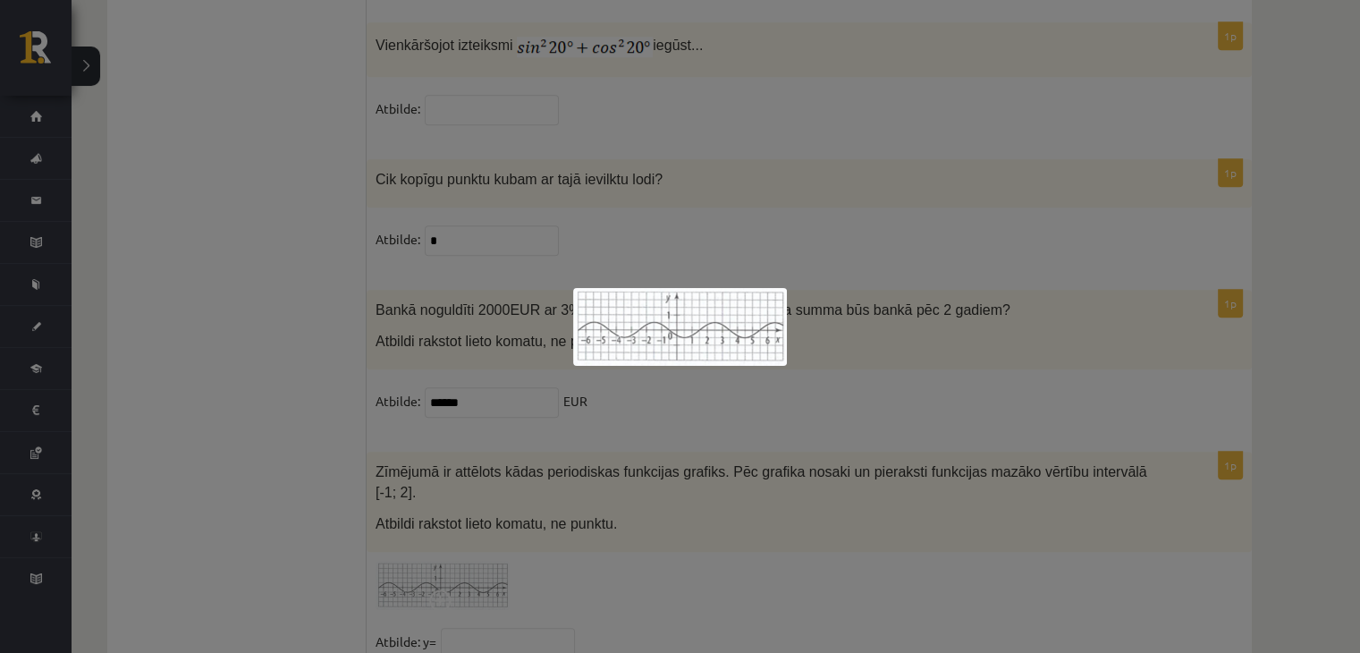
click at [451, 557] on div at bounding box center [680, 326] width 1360 height 653
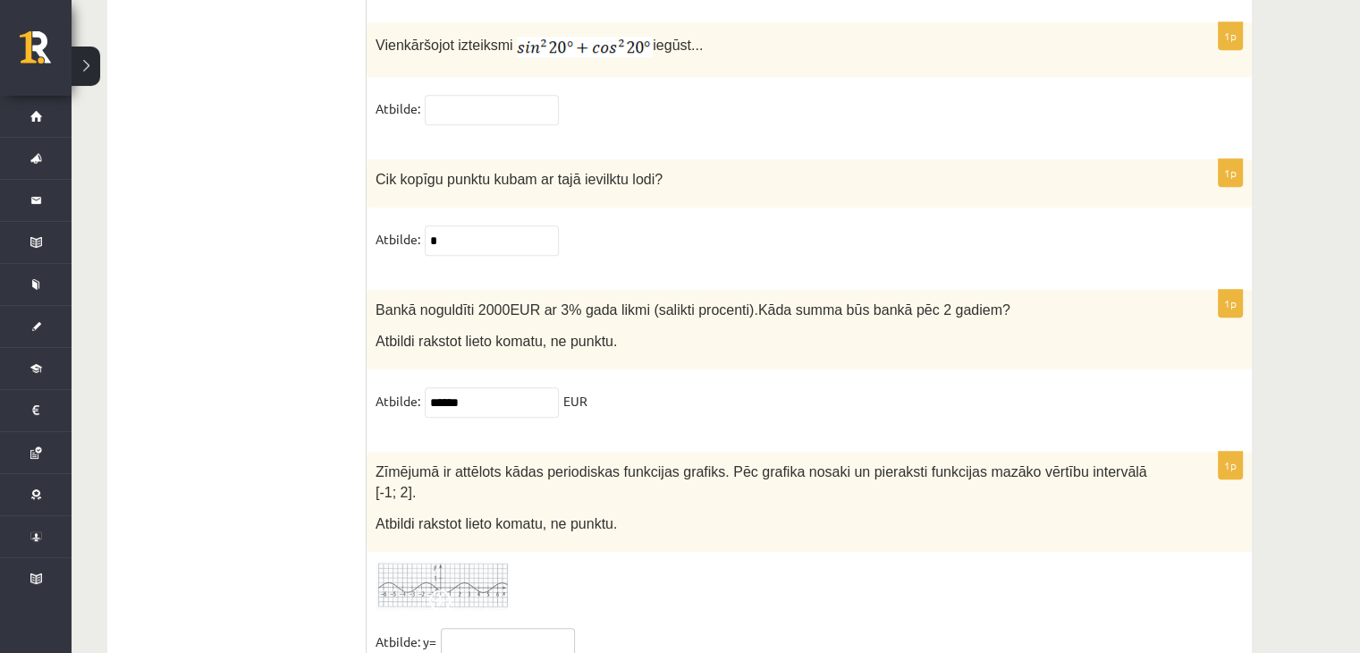
click at [490, 628] on input "text" at bounding box center [508, 643] width 134 height 30
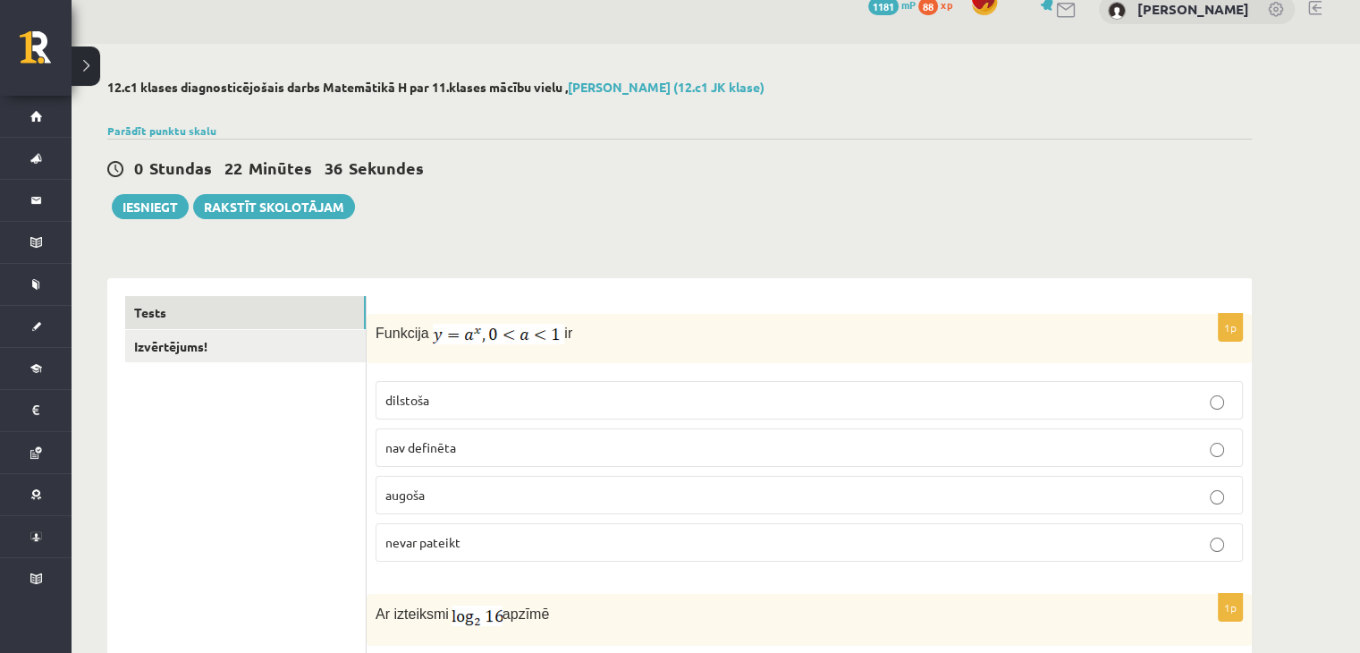
scroll to position [0, 0]
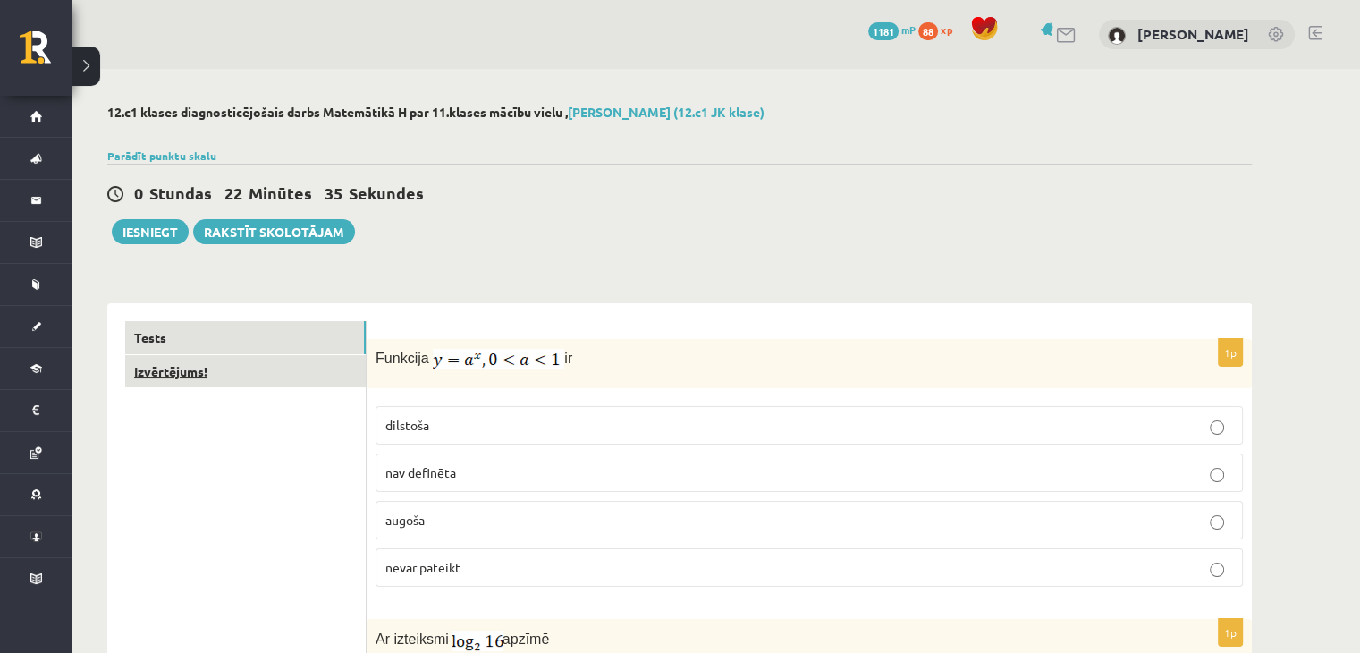
type input "****"
click at [213, 369] on link "Izvērtējums!" at bounding box center [245, 371] width 241 height 33
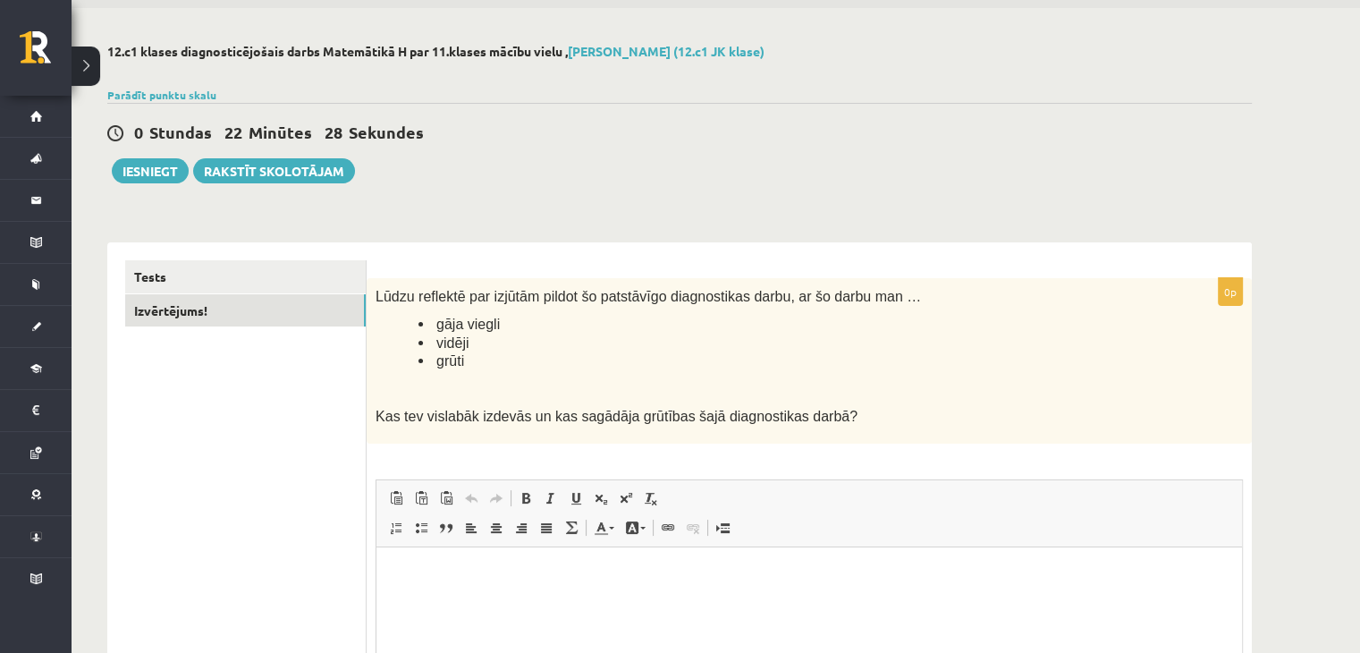
scroll to position [312, 0]
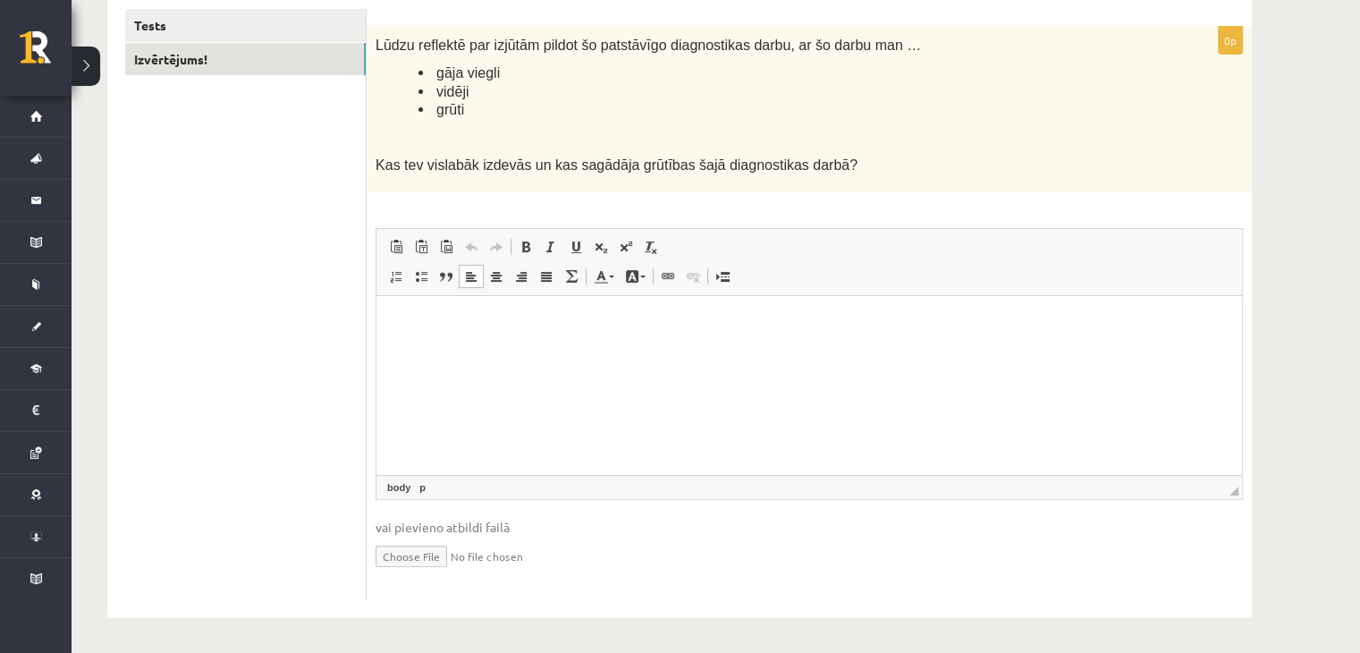
click at [505, 350] on html at bounding box center [808, 323] width 865 height 55
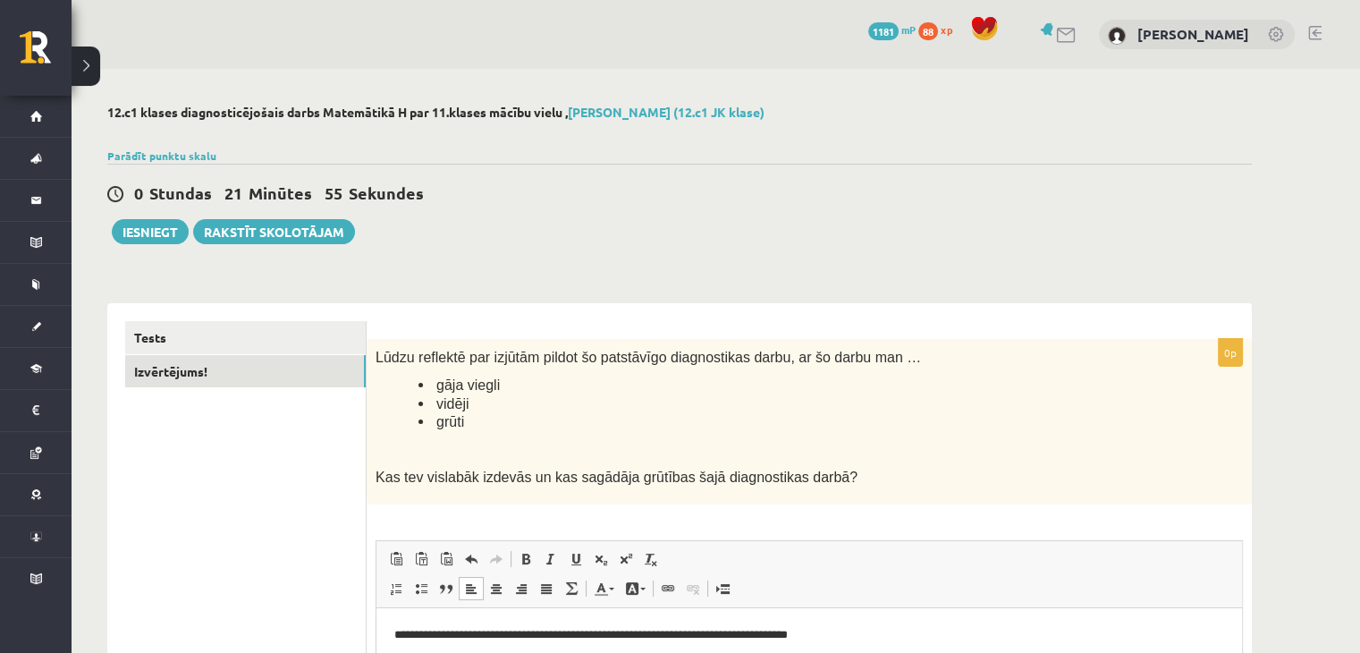
click at [184, 242] on div "Iesniegt Rakstīt skolotājam" at bounding box center [231, 231] width 248 height 25
click at [143, 215] on div "0 Stundas 21 Minūtes 54 Sekundes Ieskaite saglabāta! Iesniegt Rakstīt skolotājam" at bounding box center [679, 204] width 1144 height 80
click at [143, 227] on button "Iesniegt" at bounding box center [150, 231] width 77 height 25
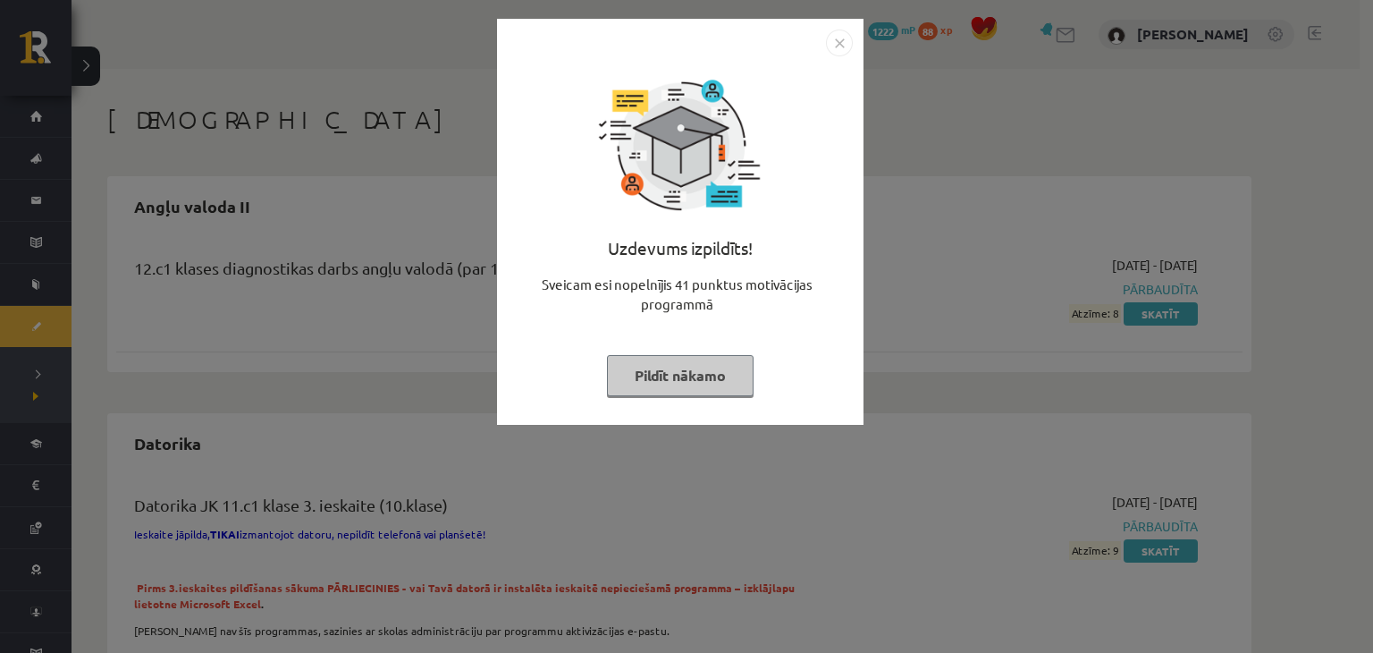
click at [650, 380] on button "Pildīt nākamo" at bounding box center [680, 375] width 147 height 41
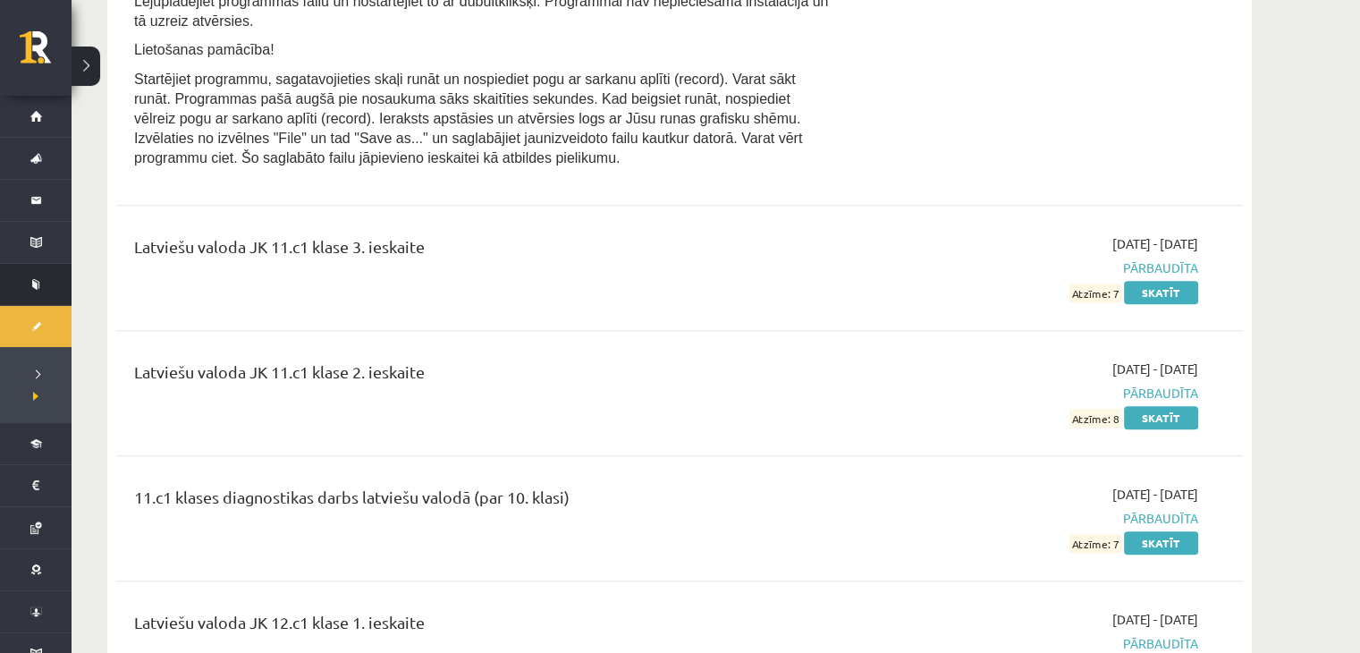
scroll to position [1440, 0]
